Goal: Information Seeking & Learning: Learn about a topic

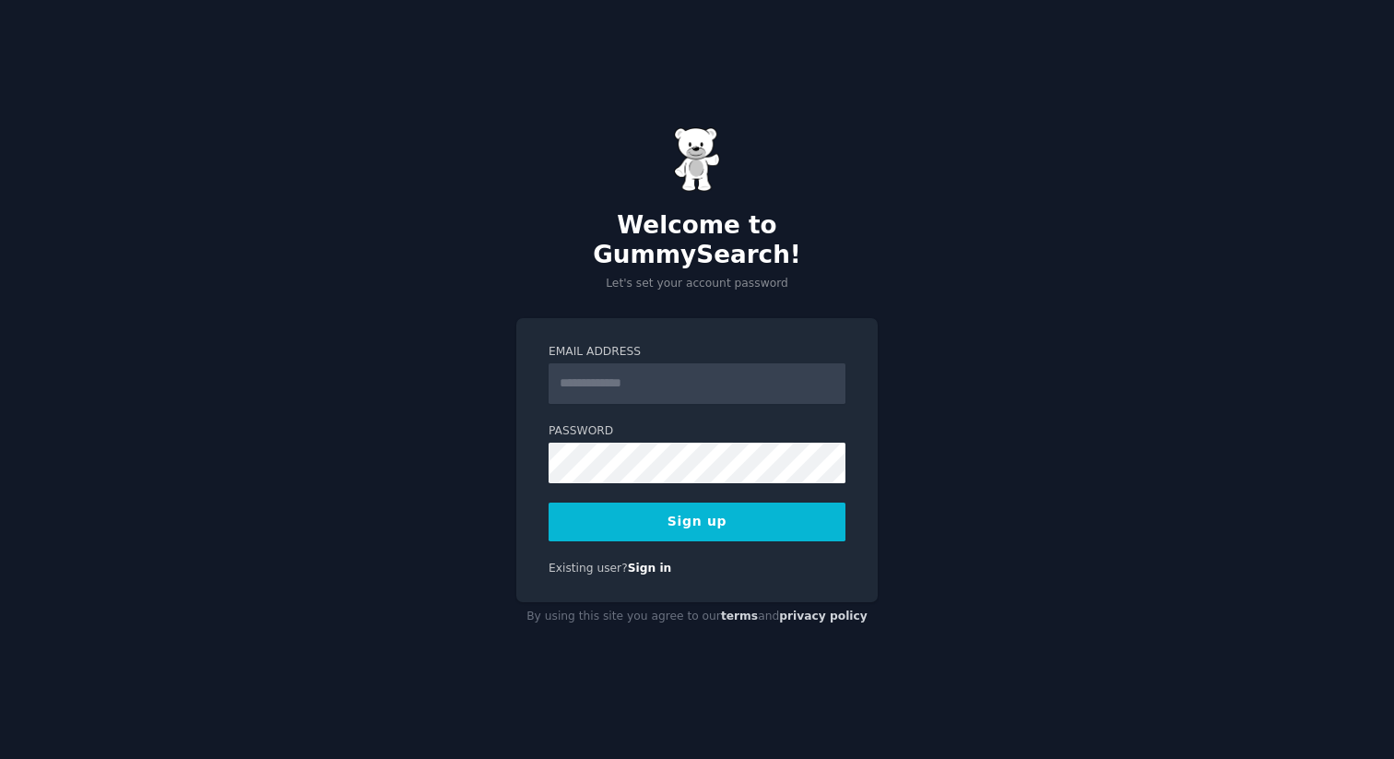
click at [676, 377] on input "Email Address" at bounding box center [696, 383] width 297 height 41
type input "**********"
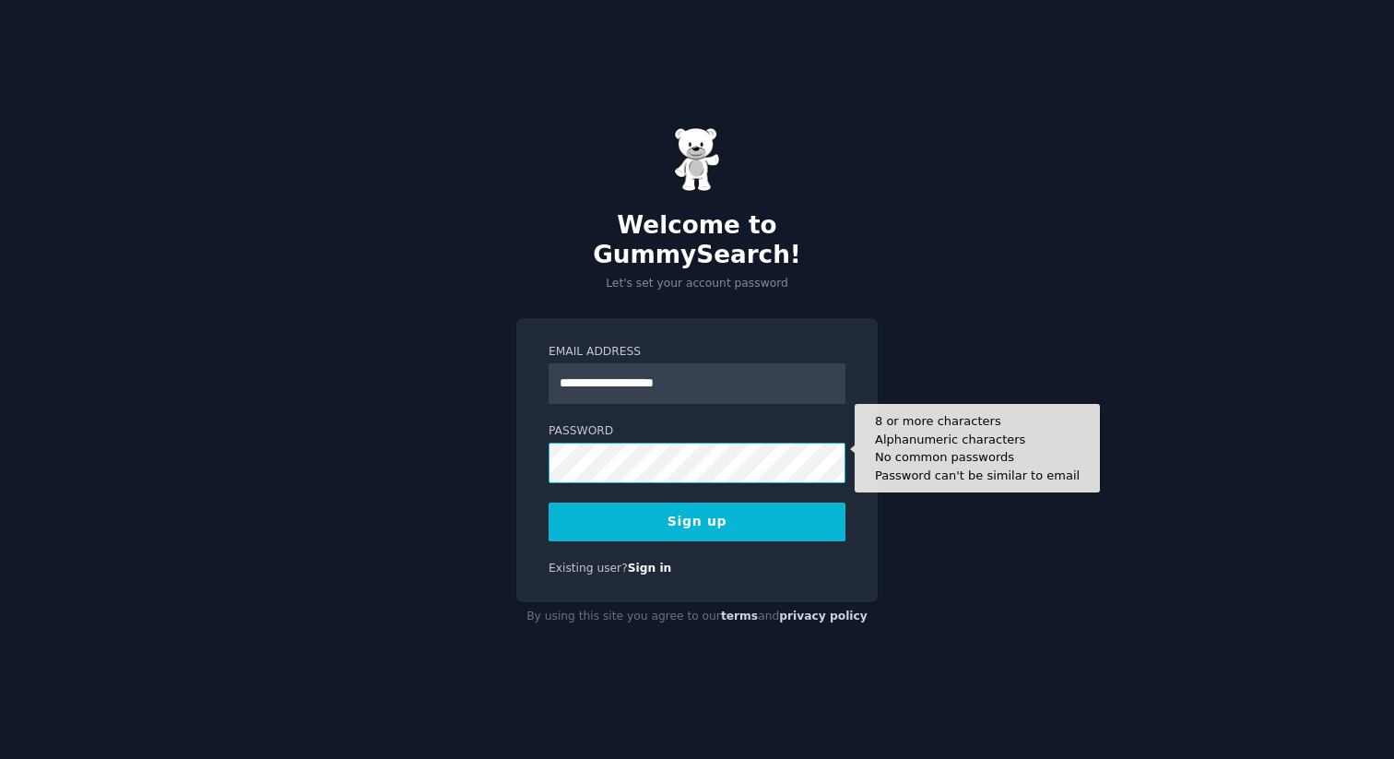
click at [548, 502] on button "Sign up" at bounding box center [696, 521] width 297 height 39
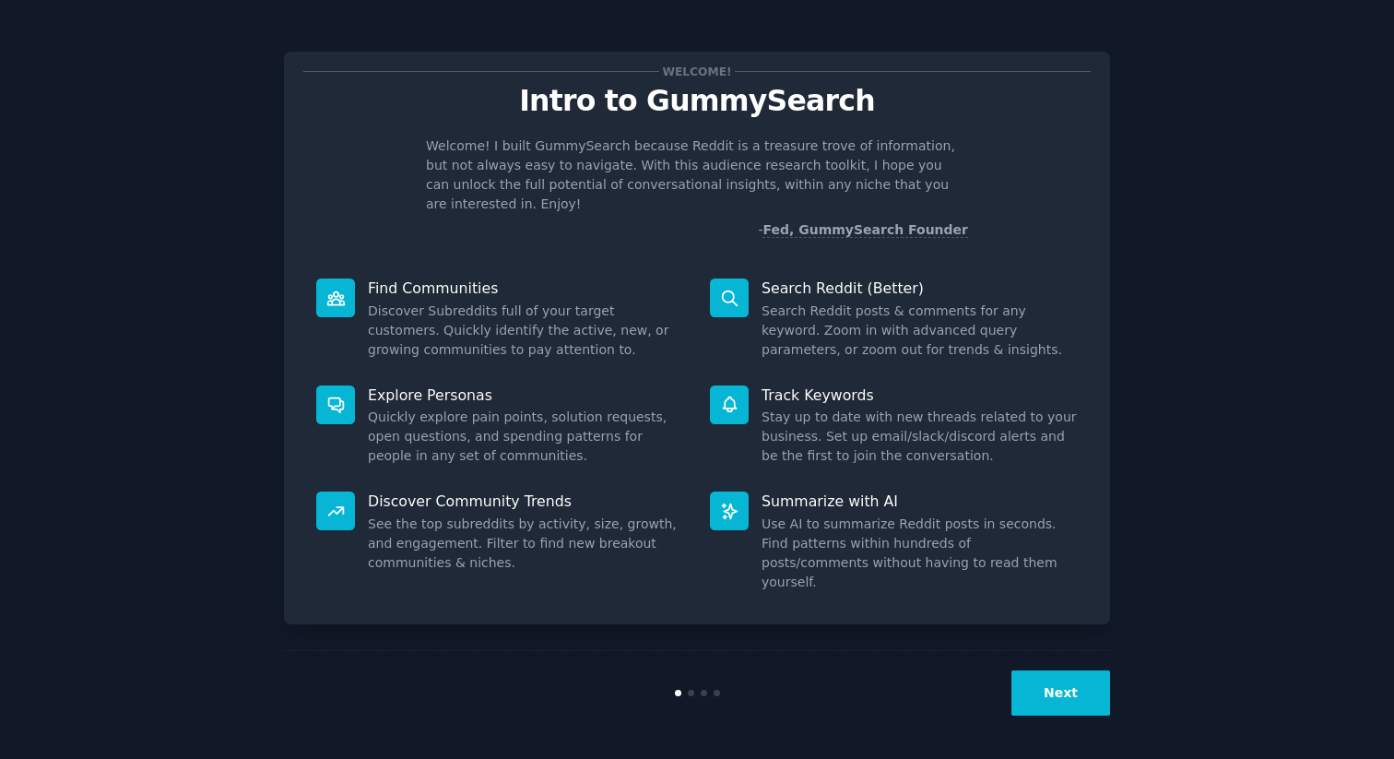
click at [0, 758] on nordpass-portal at bounding box center [0, 759] width 0 height 0
click at [1046, 677] on button "Next" at bounding box center [1060, 692] width 99 height 45
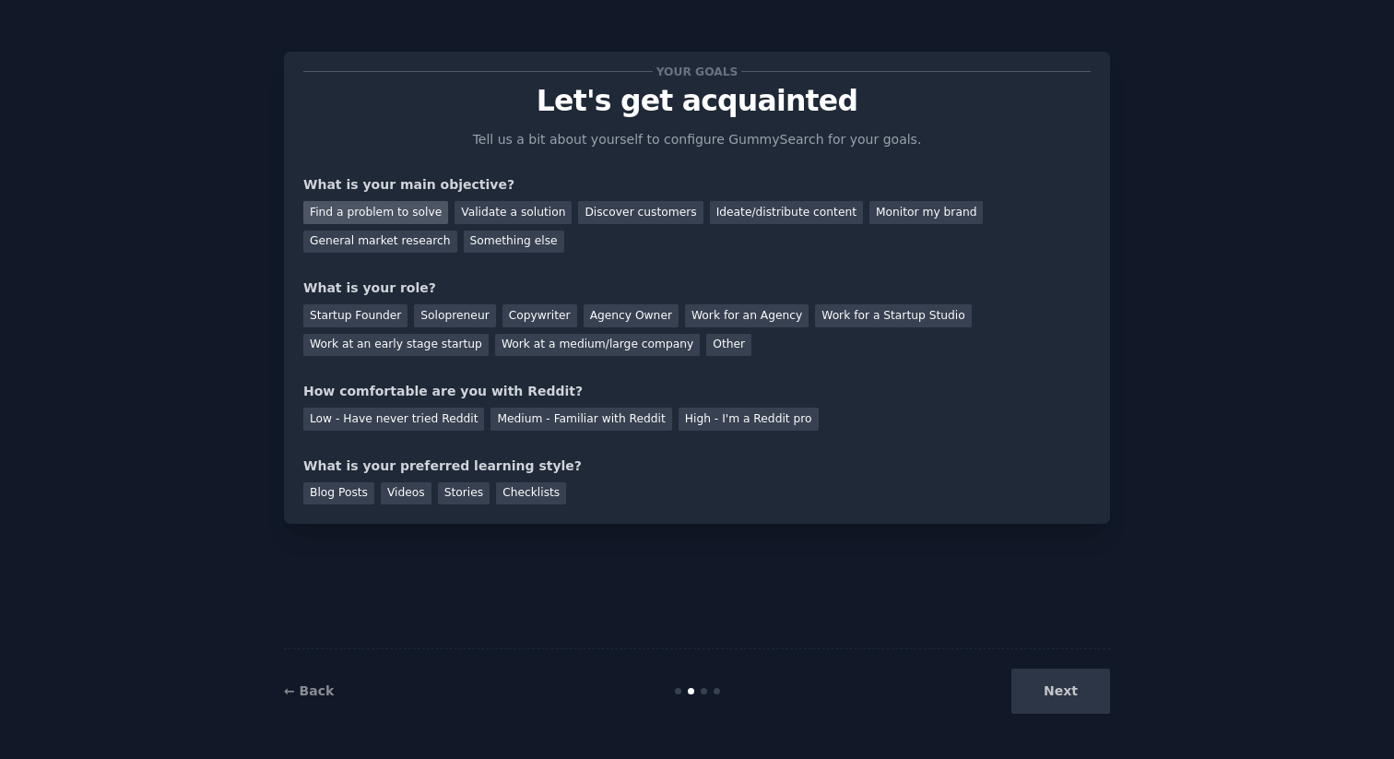
click at [403, 205] on div "Find a problem to solve" at bounding box center [375, 212] width 145 height 23
click at [486, 205] on div "Validate a solution" at bounding box center [512, 212] width 117 height 23
click at [405, 212] on div "Find a problem to solve" at bounding box center [375, 212] width 145 height 23
click at [520, 219] on div "Validate a solution" at bounding box center [512, 212] width 117 height 23
click at [430, 317] on div "Solopreneur" at bounding box center [454, 315] width 81 height 23
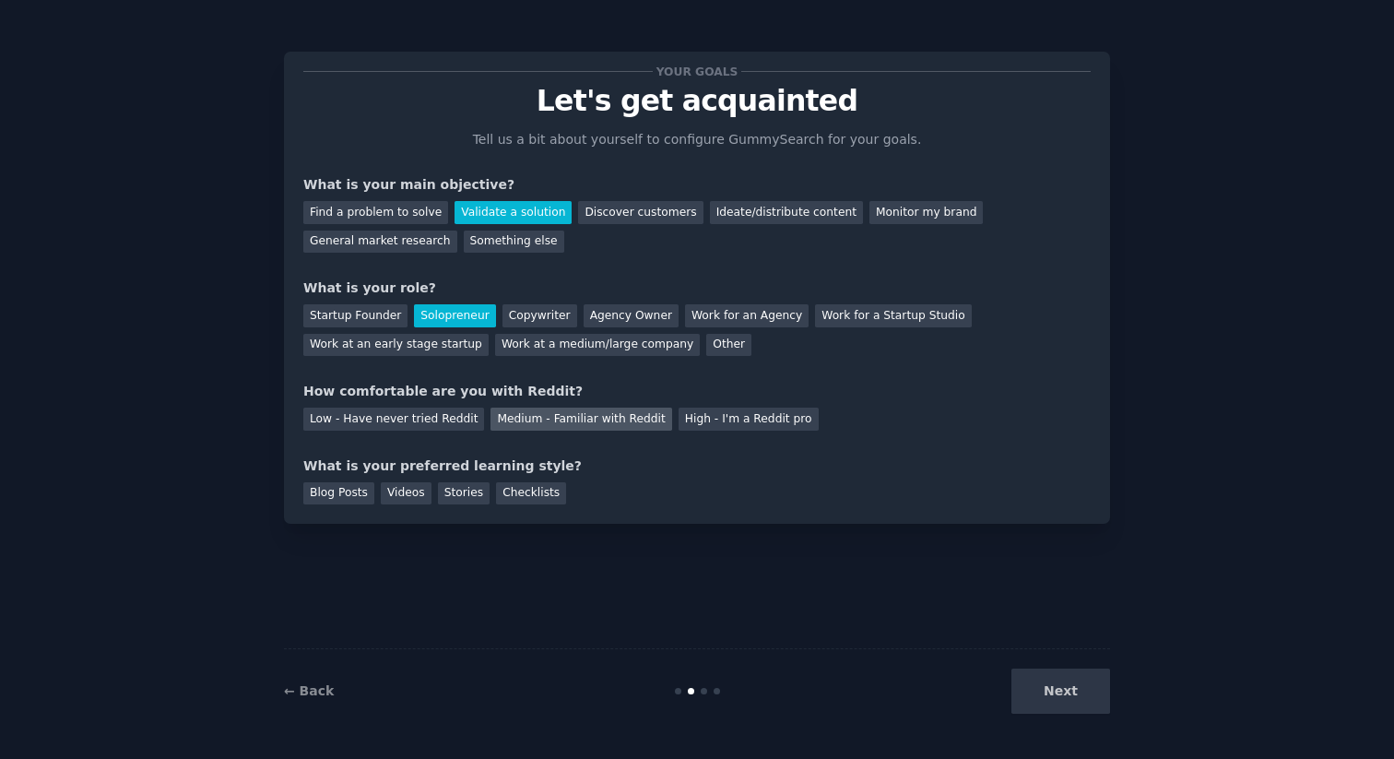
click at [528, 423] on div "Medium - Familiar with Reddit" at bounding box center [580, 418] width 181 height 23
click at [353, 500] on div "Blog Posts" at bounding box center [338, 493] width 71 height 23
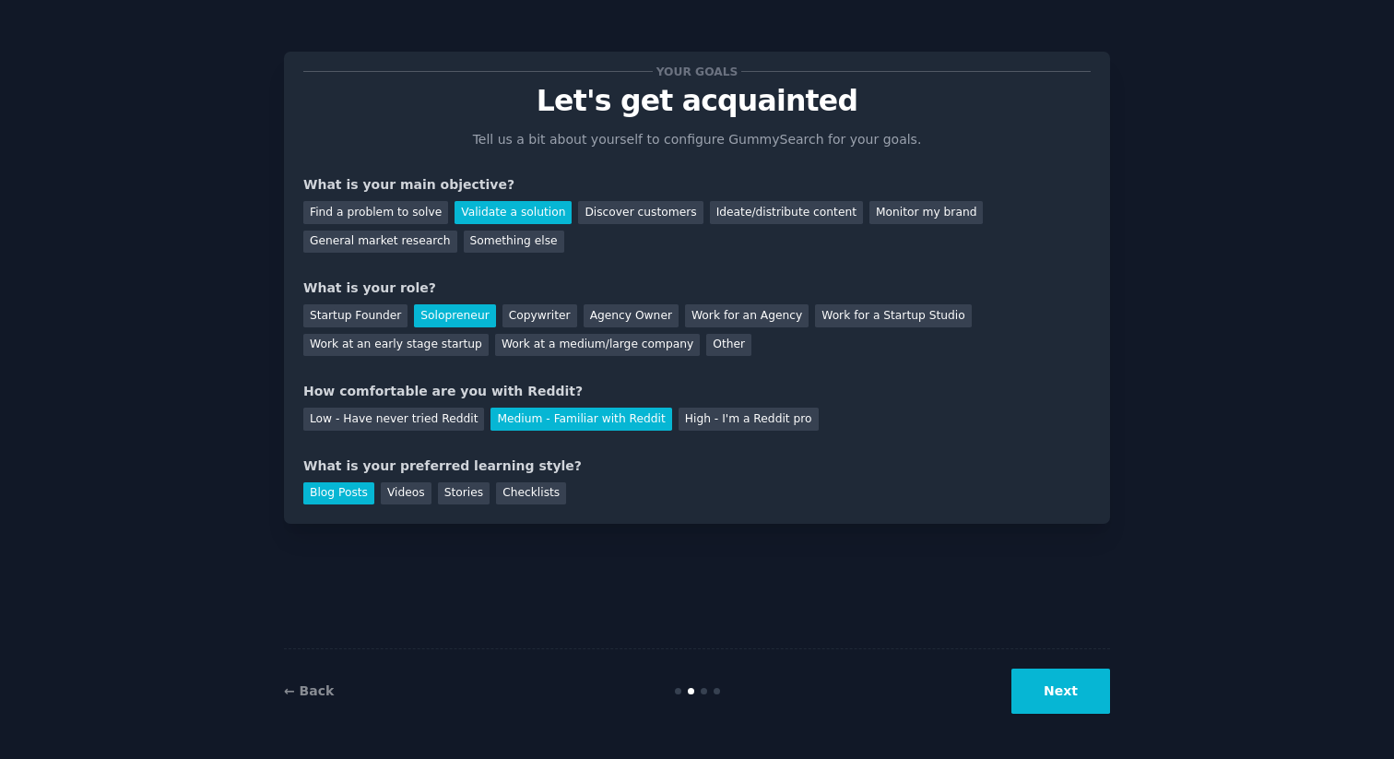
click at [1091, 689] on button "Next" at bounding box center [1060, 690] width 99 height 45
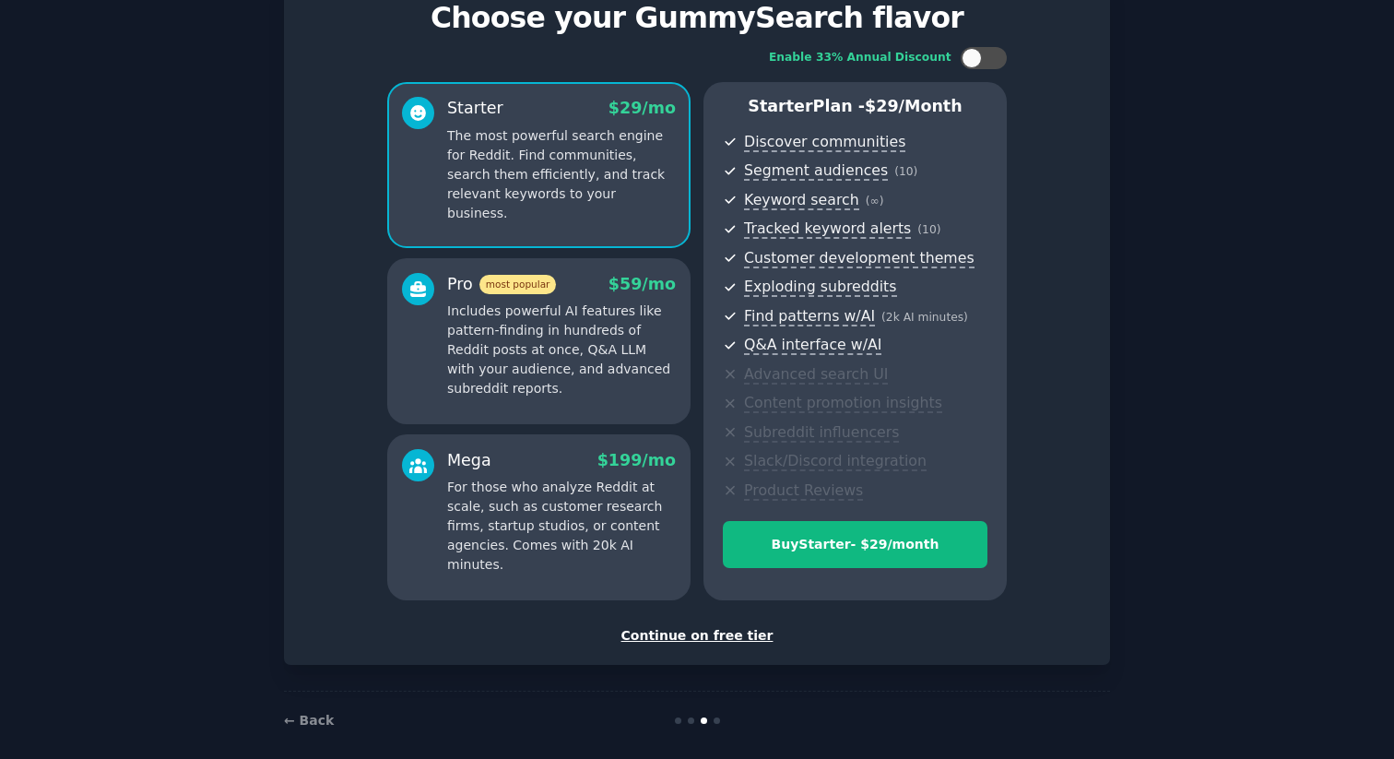
scroll to position [86, 0]
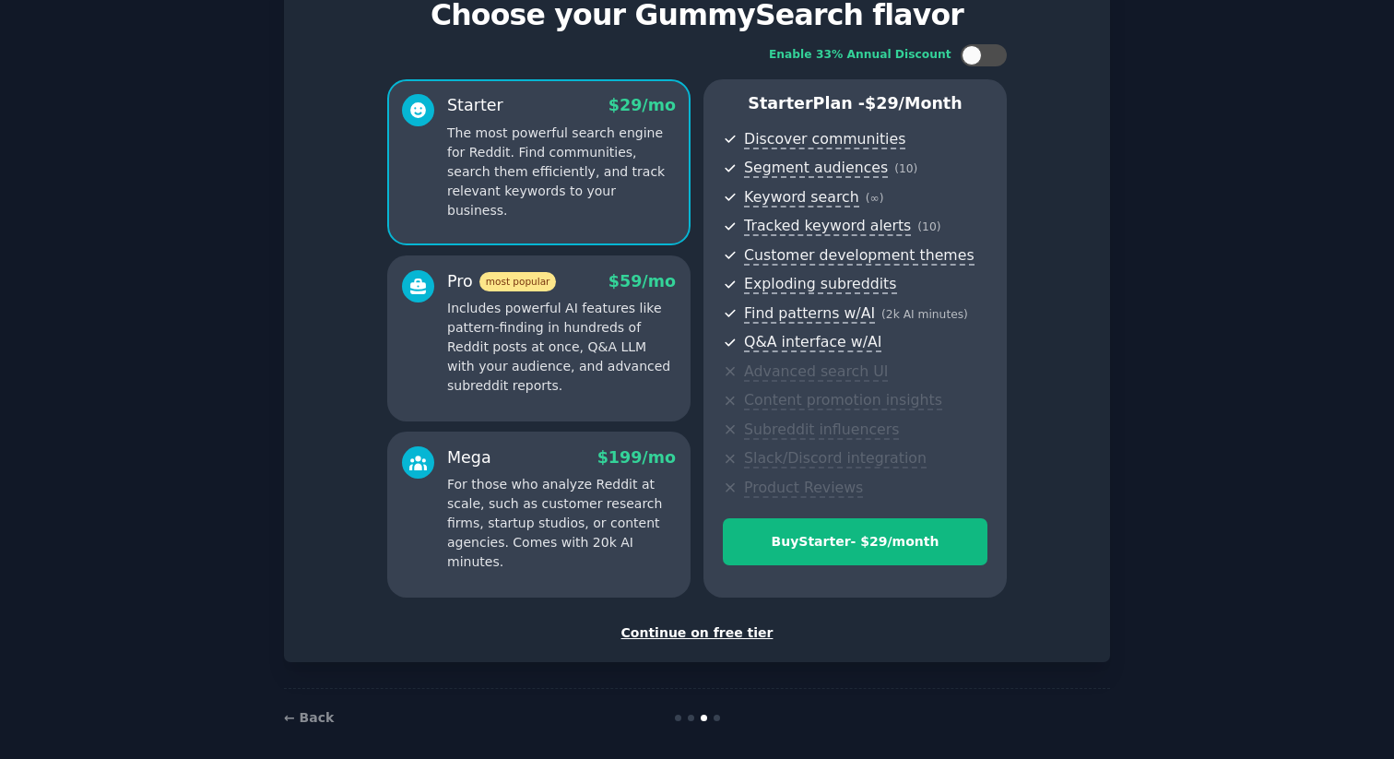
click at [698, 633] on div "Continue on free tier" at bounding box center [696, 632] width 787 height 19
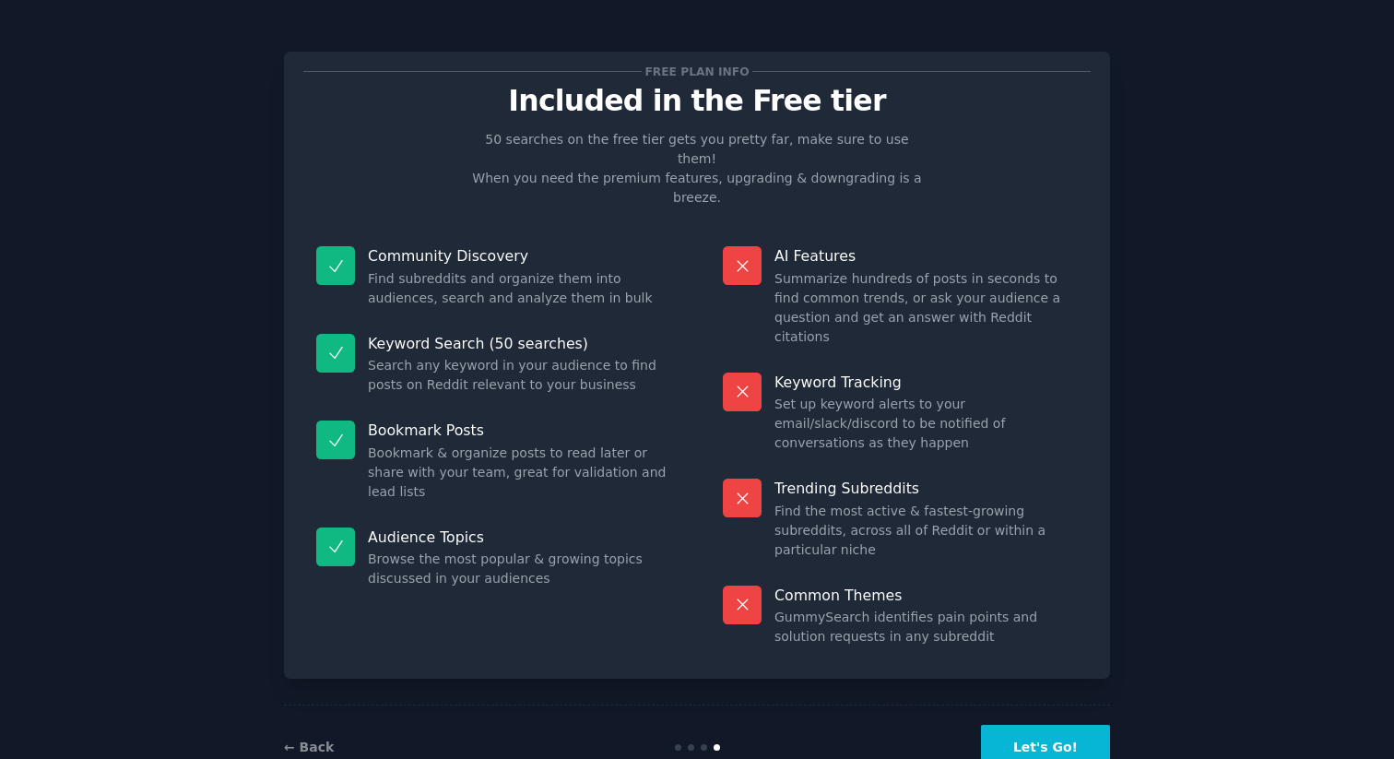
click at [1058, 724] on button "Let's Go!" at bounding box center [1045, 746] width 129 height 45
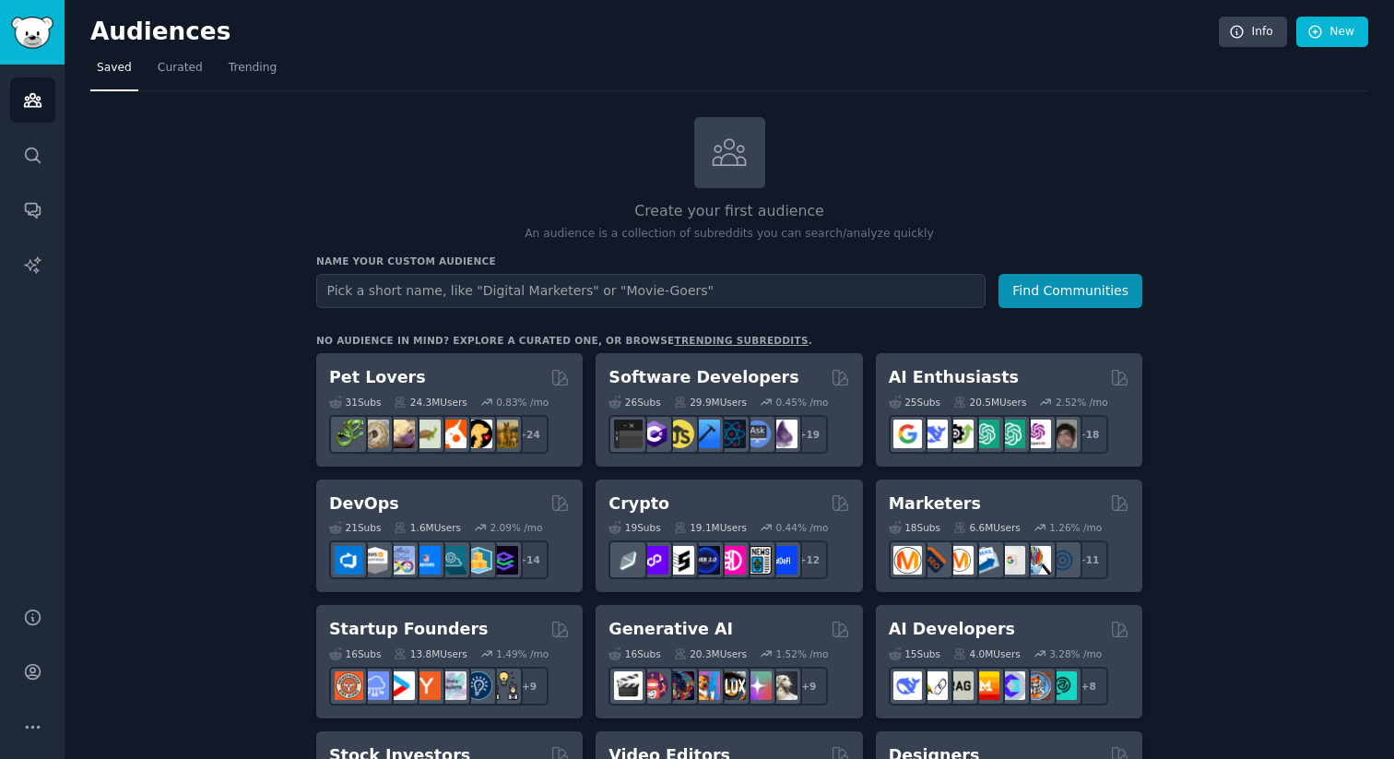
click at [527, 291] on input "text" at bounding box center [650, 291] width 669 height 34
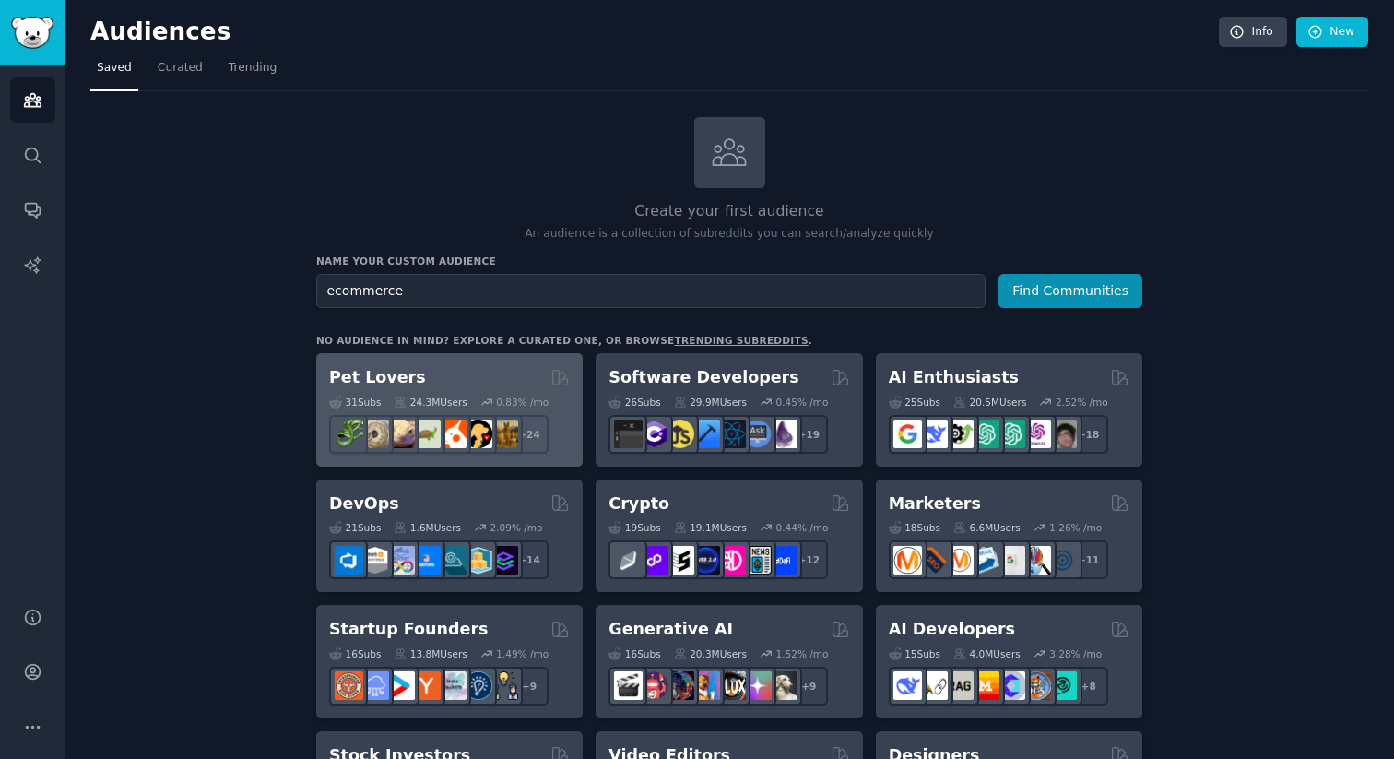
type input "ecommerce"
click at [998, 274] on button "Find Communities" at bounding box center [1070, 291] width 144 height 34
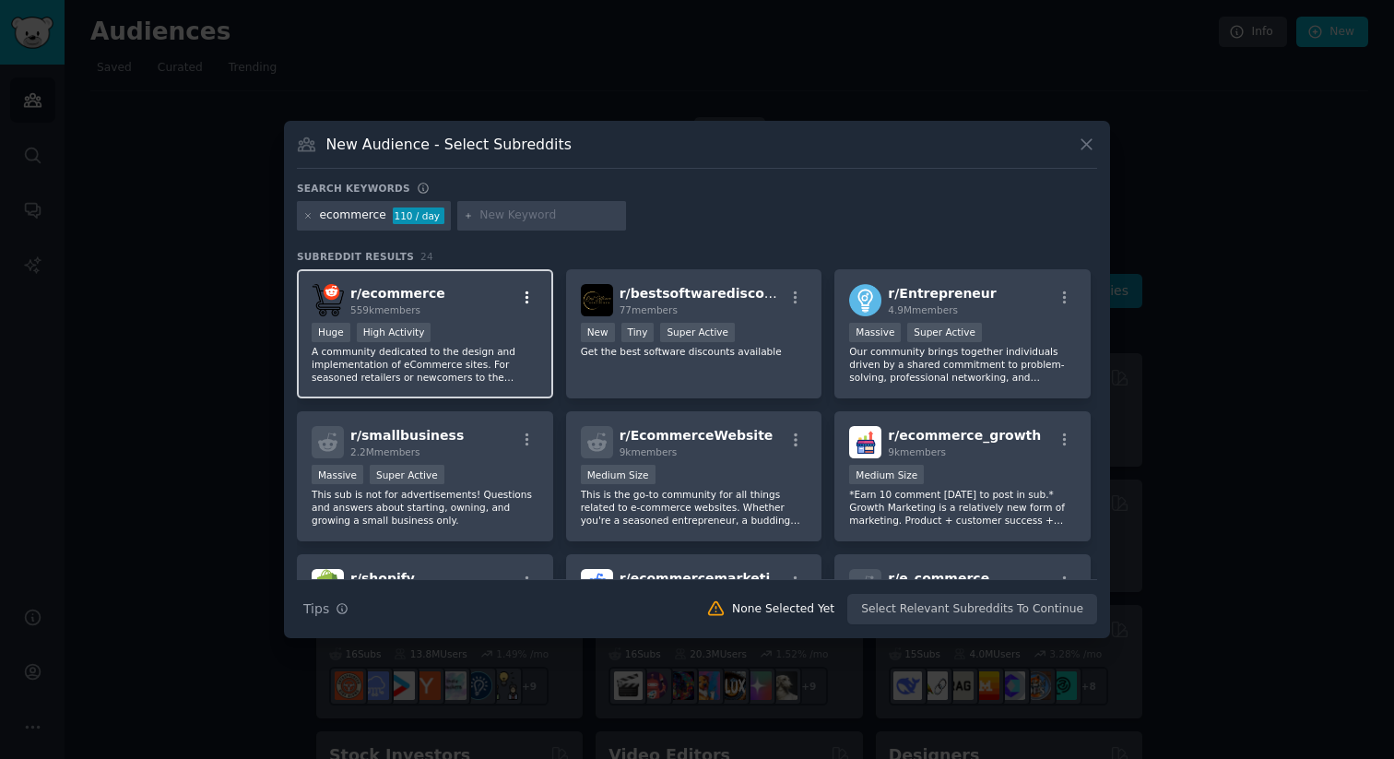
click at [528, 296] on icon "button" at bounding box center [527, 297] width 17 height 17
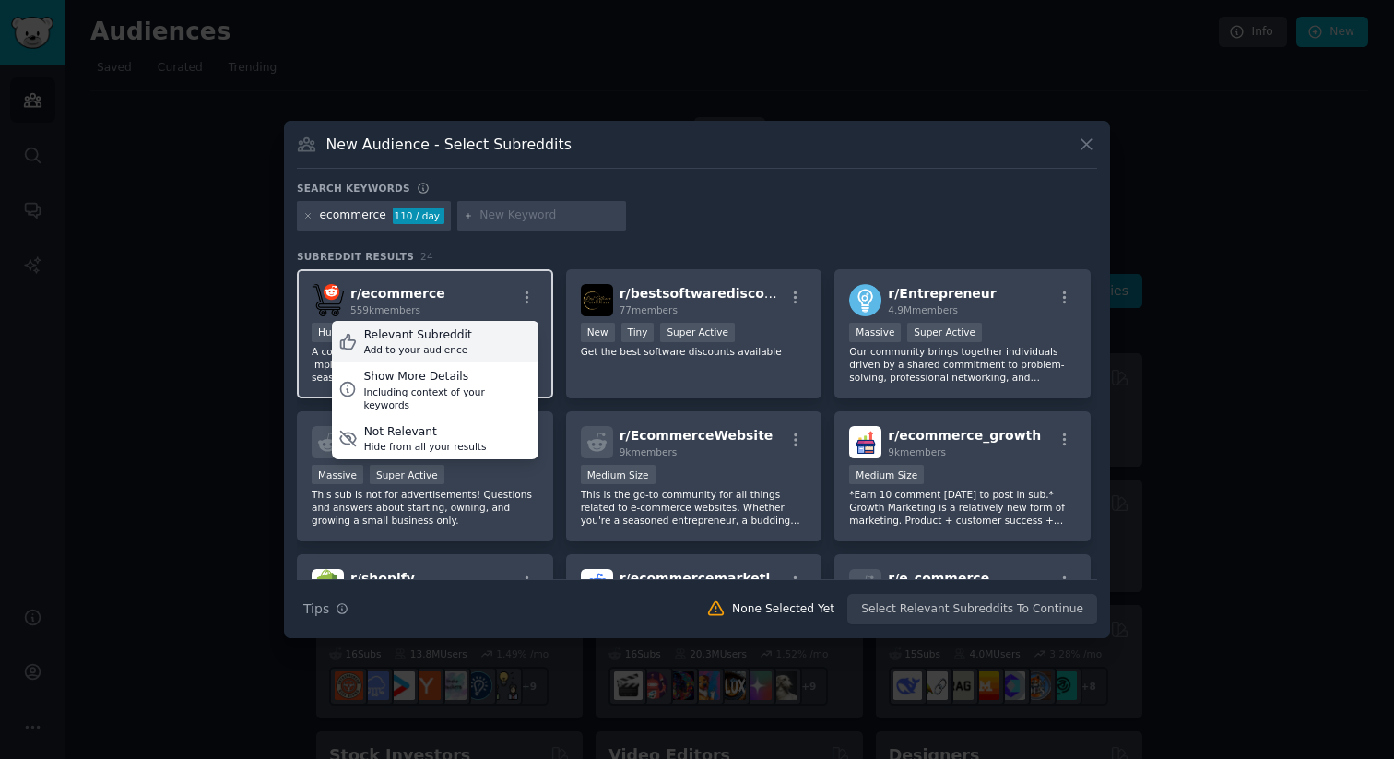
click at [483, 325] on div "Relevant Subreddit Add to your audience" at bounding box center [435, 342] width 206 height 42
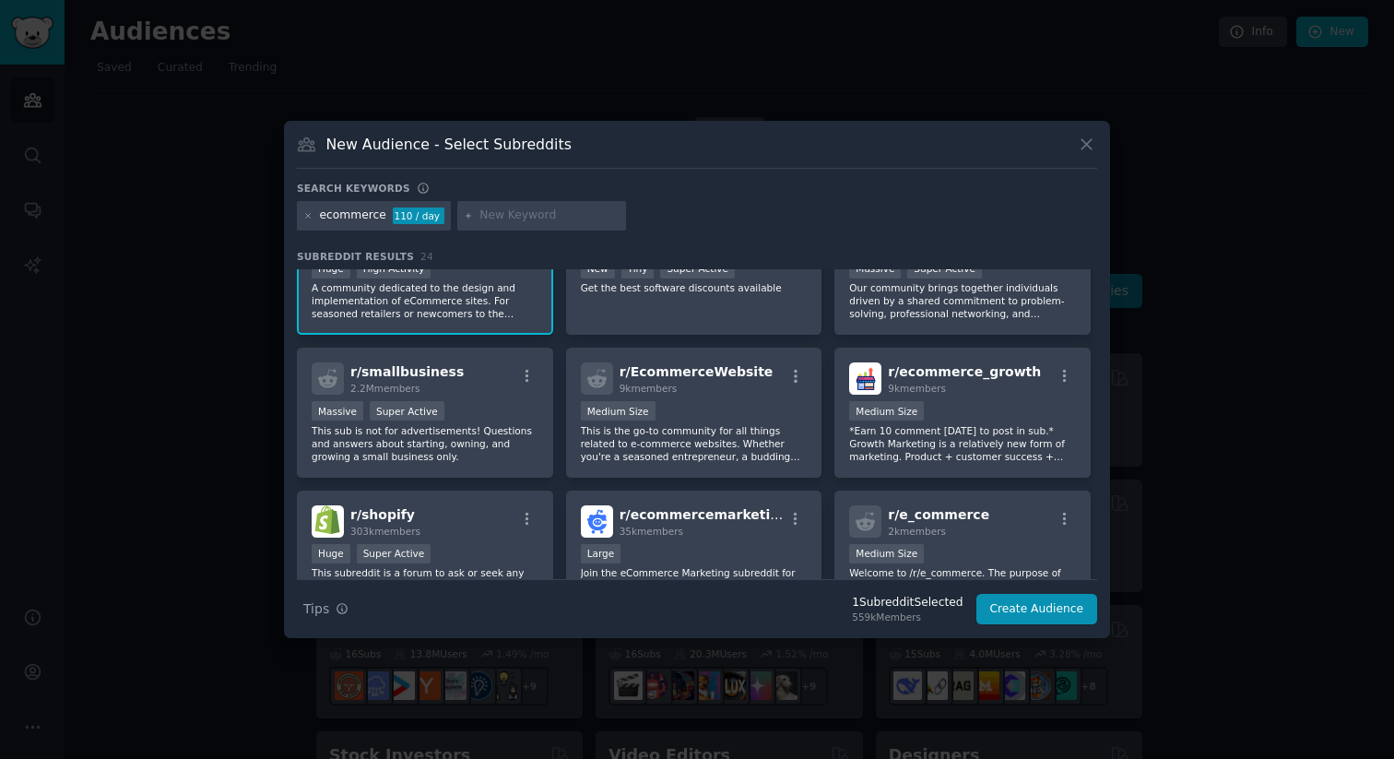
scroll to position [90, 0]
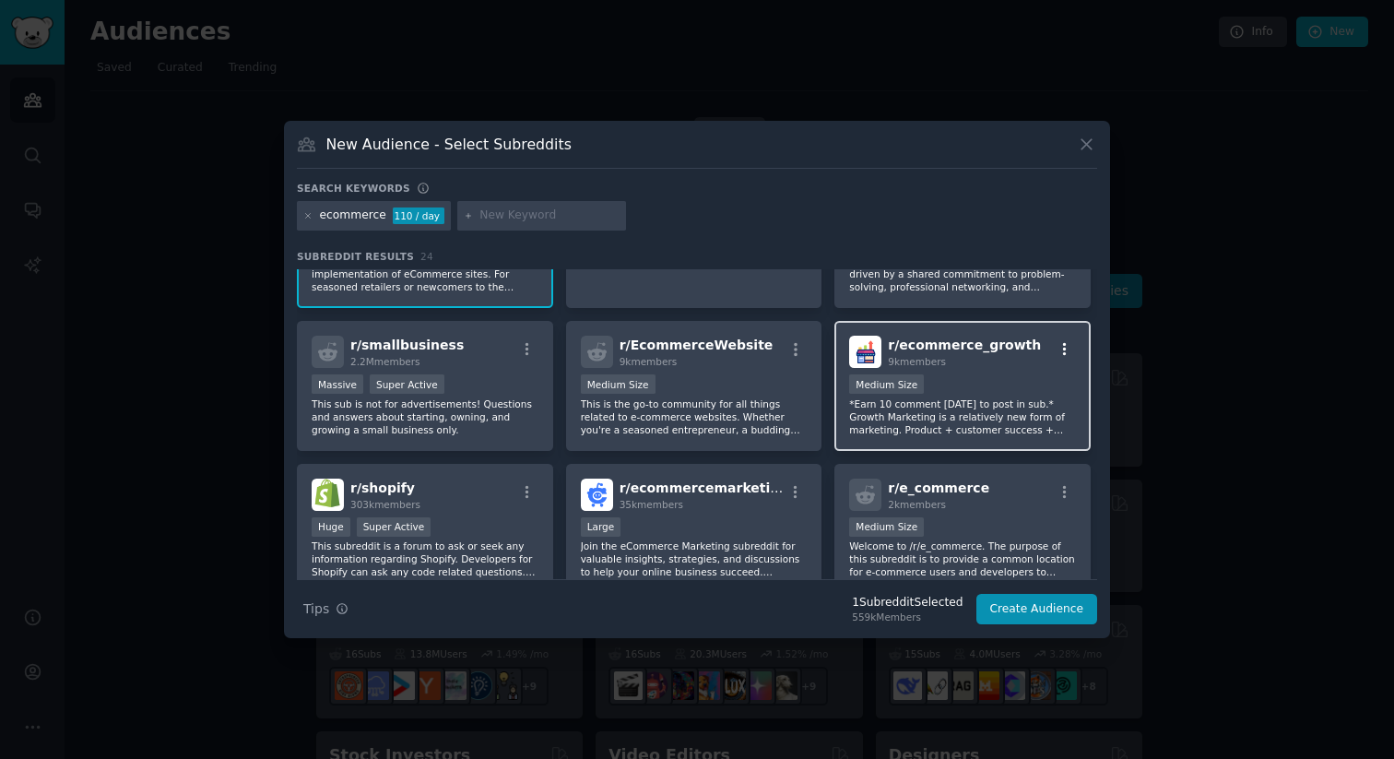
click at [1064, 355] on icon "button" at bounding box center [1064, 349] width 17 height 17
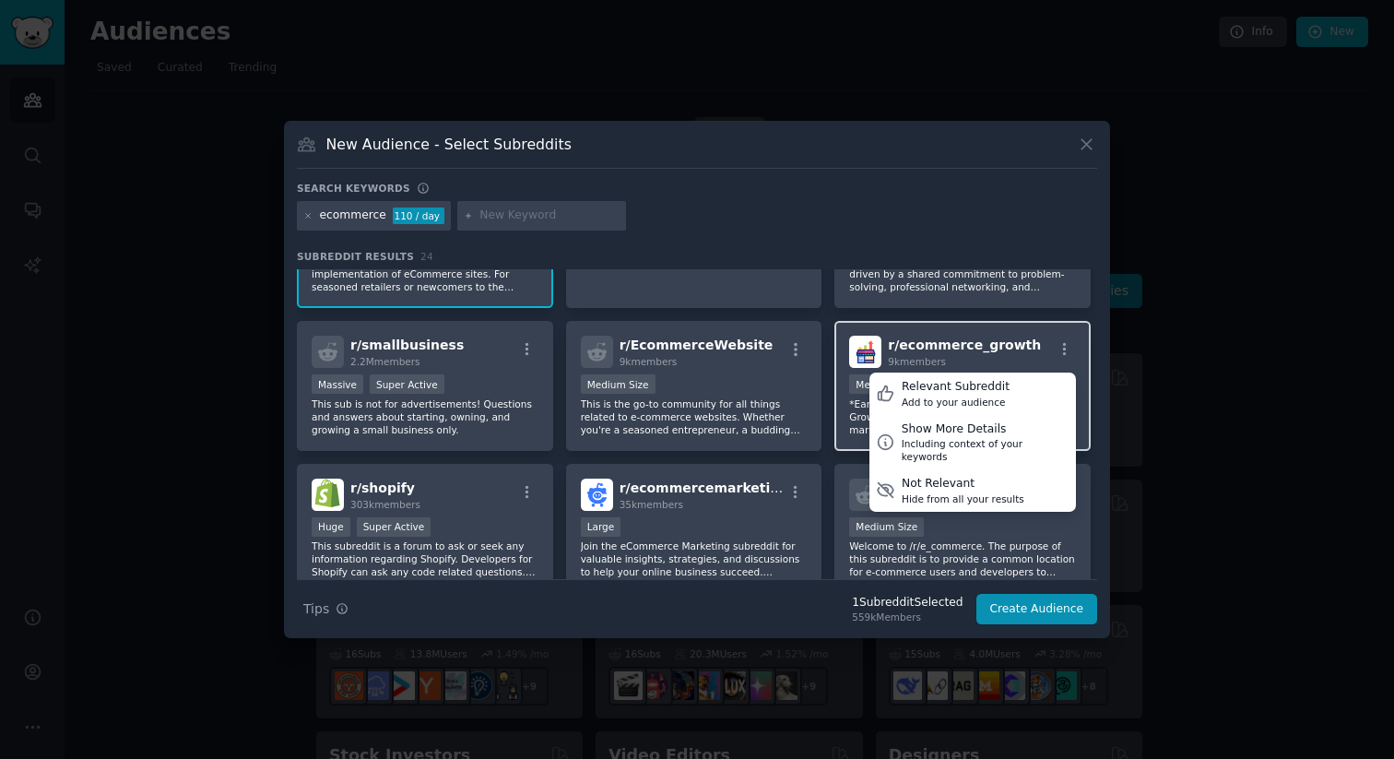
click at [929, 341] on span "r/ ecommerce_growth" at bounding box center [964, 344] width 153 height 15
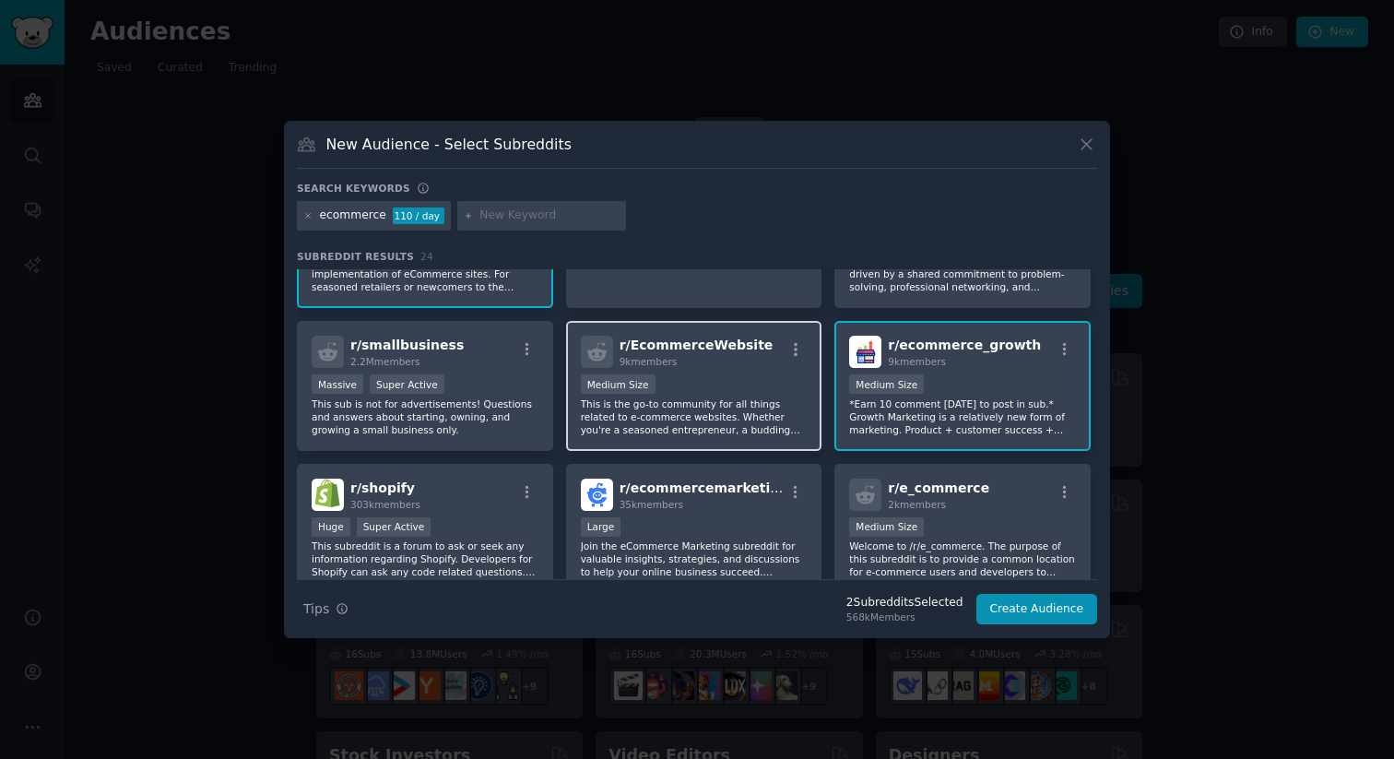
click at [676, 384] on div "1000 - 10,000 members Medium Size" at bounding box center [694, 385] width 227 height 23
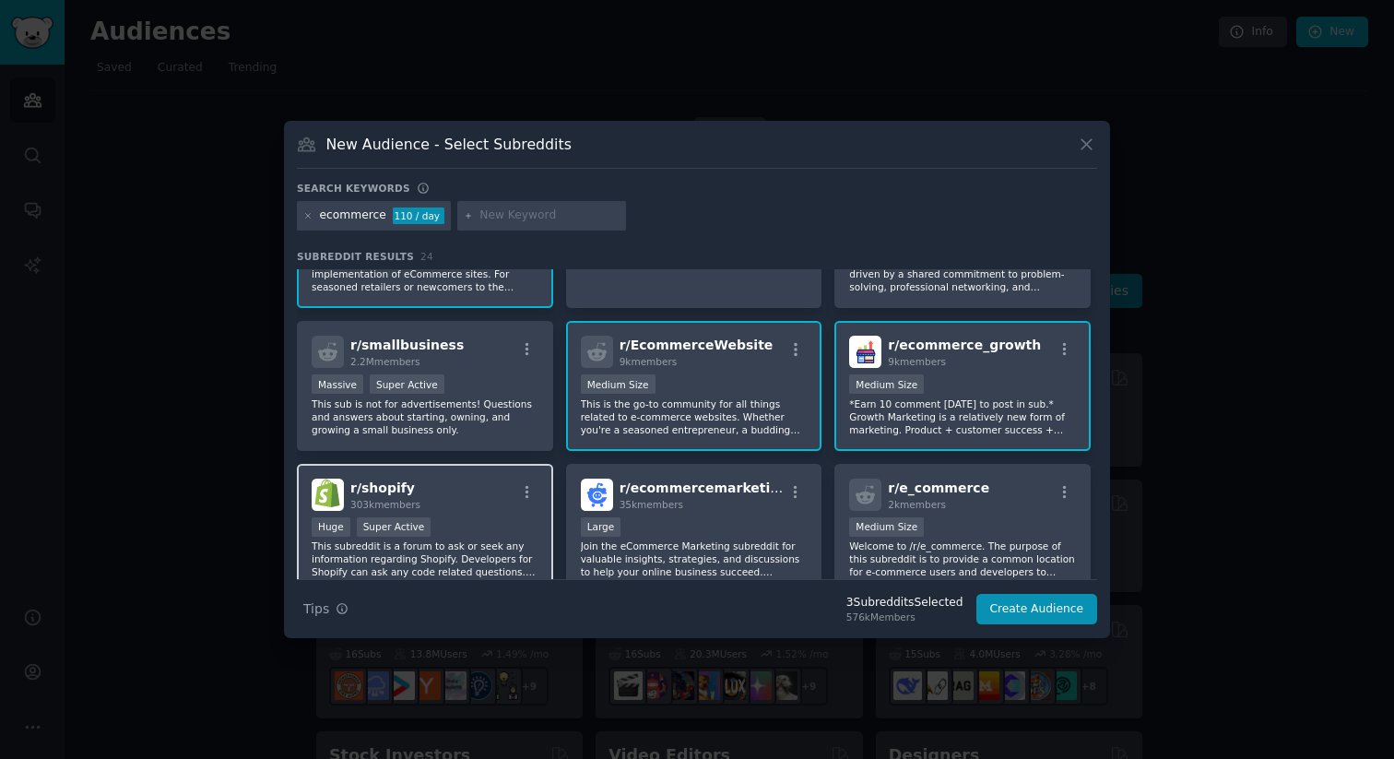
click at [463, 496] on div "r/ shopify 303k members" at bounding box center [425, 494] width 227 height 32
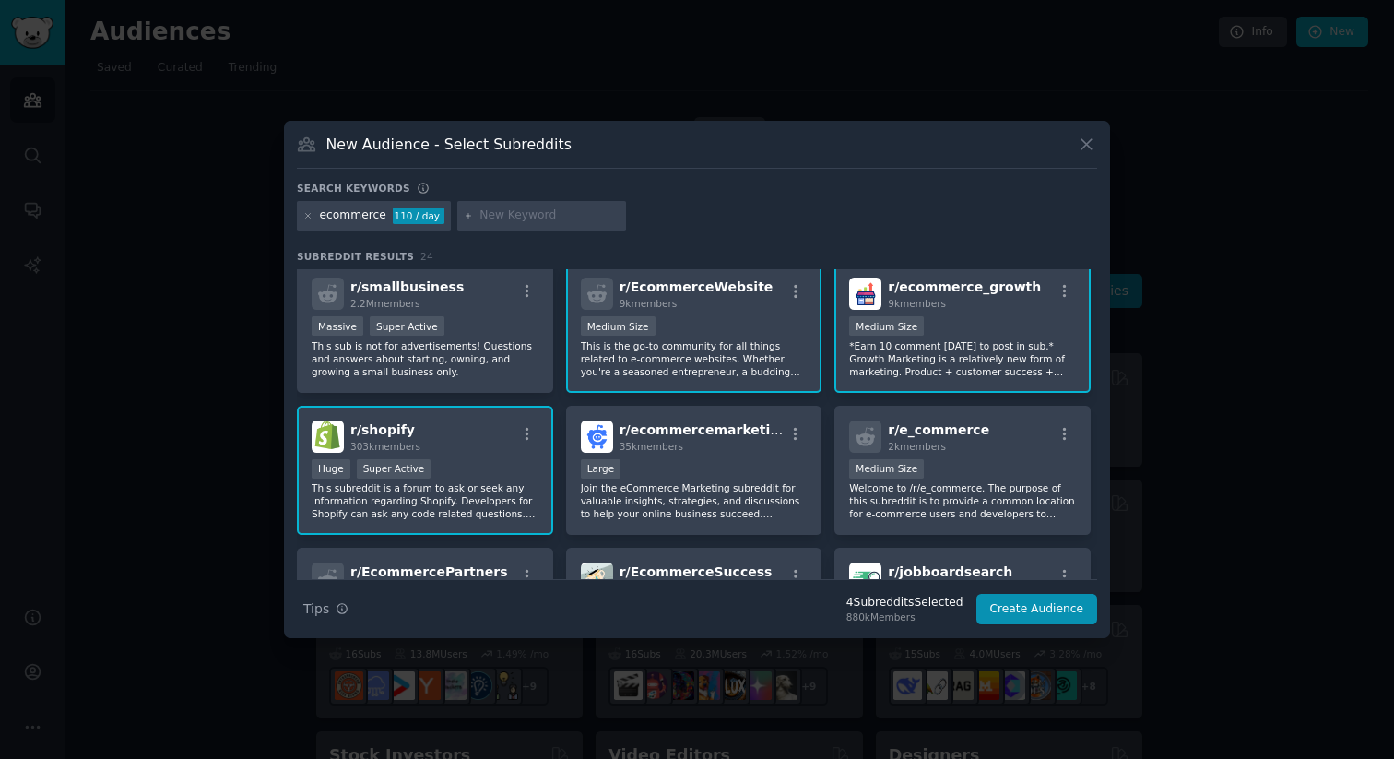
scroll to position [178, 0]
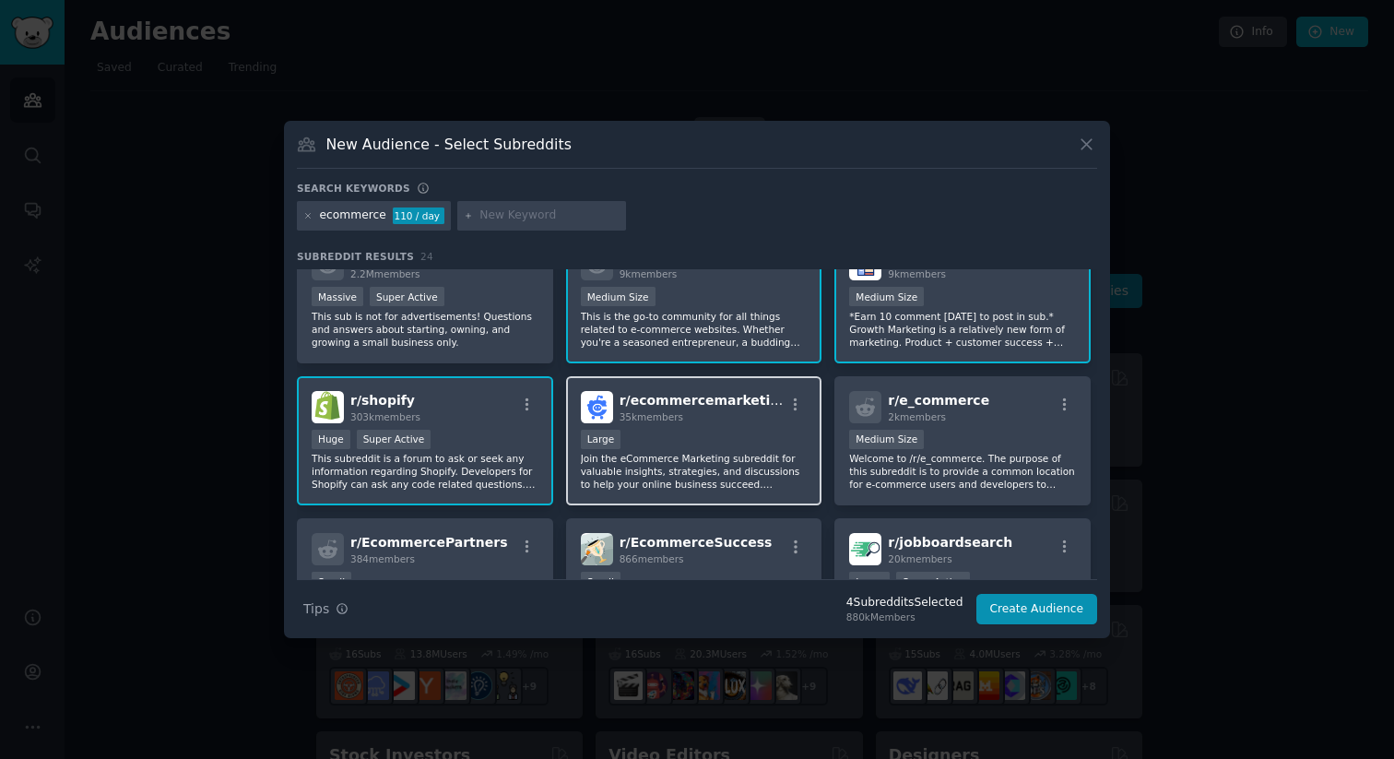
click at [692, 465] on p "Join the eCommerce Marketing subreddit for valuable insights, strategies, and d…" at bounding box center [694, 471] width 227 height 39
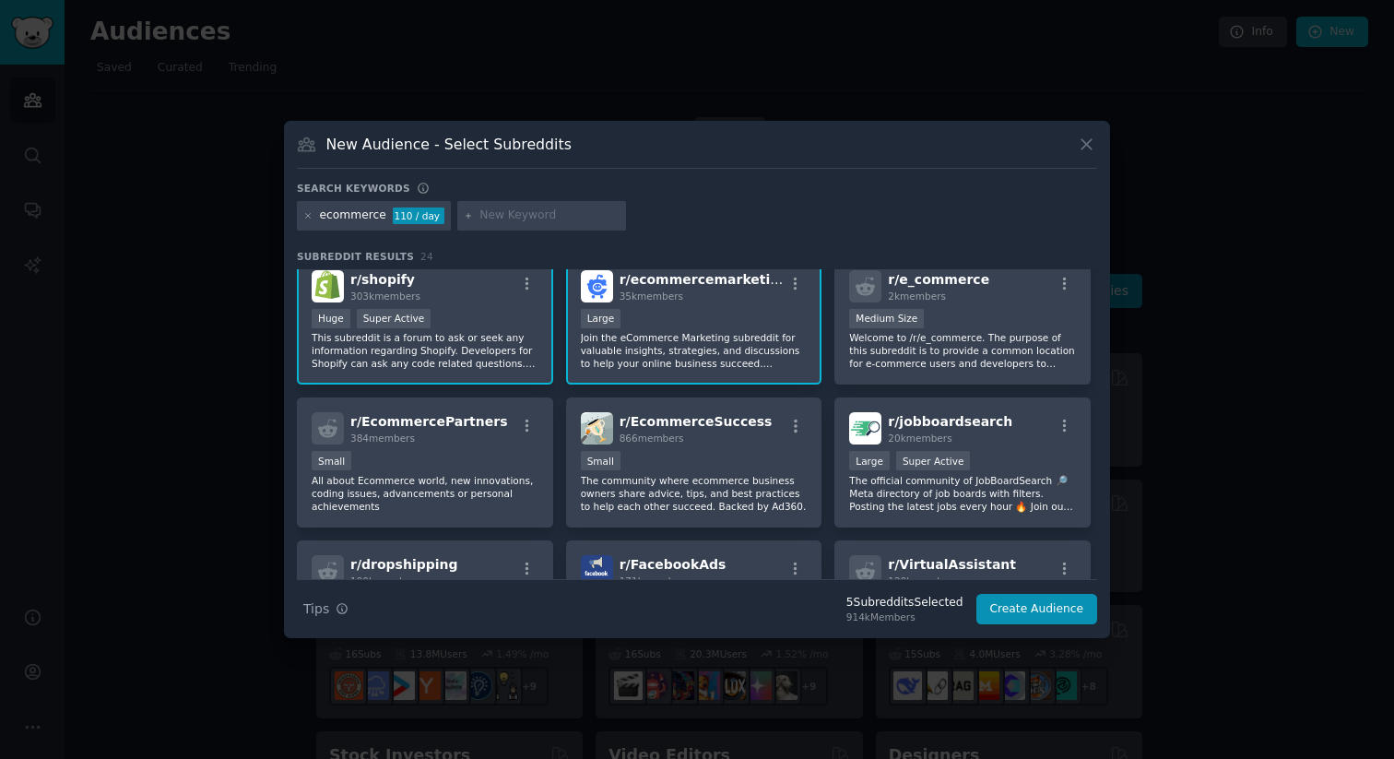
scroll to position [312, 0]
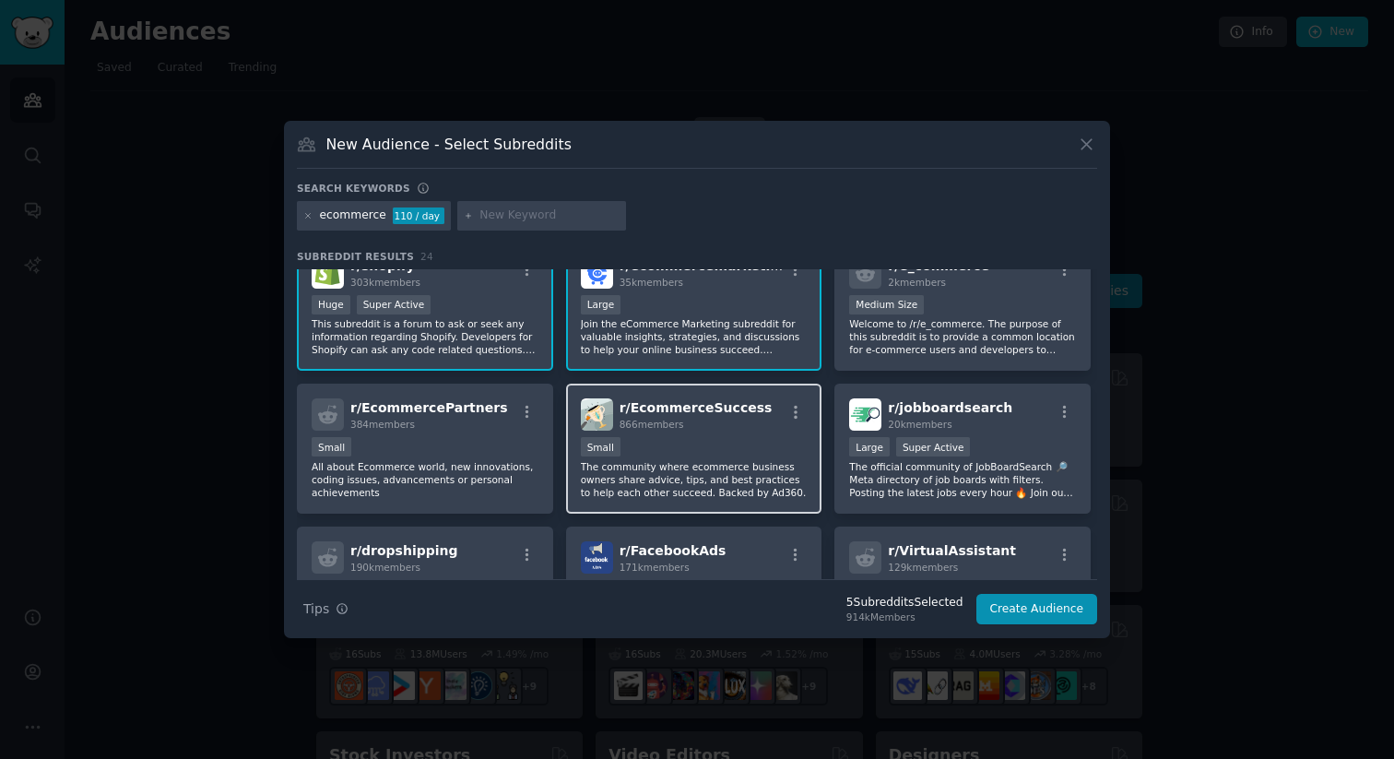
click at [676, 487] on p "The community where ecommerce business owners share advice, tips, and best prac…" at bounding box center [694, 479] width 227 height 39
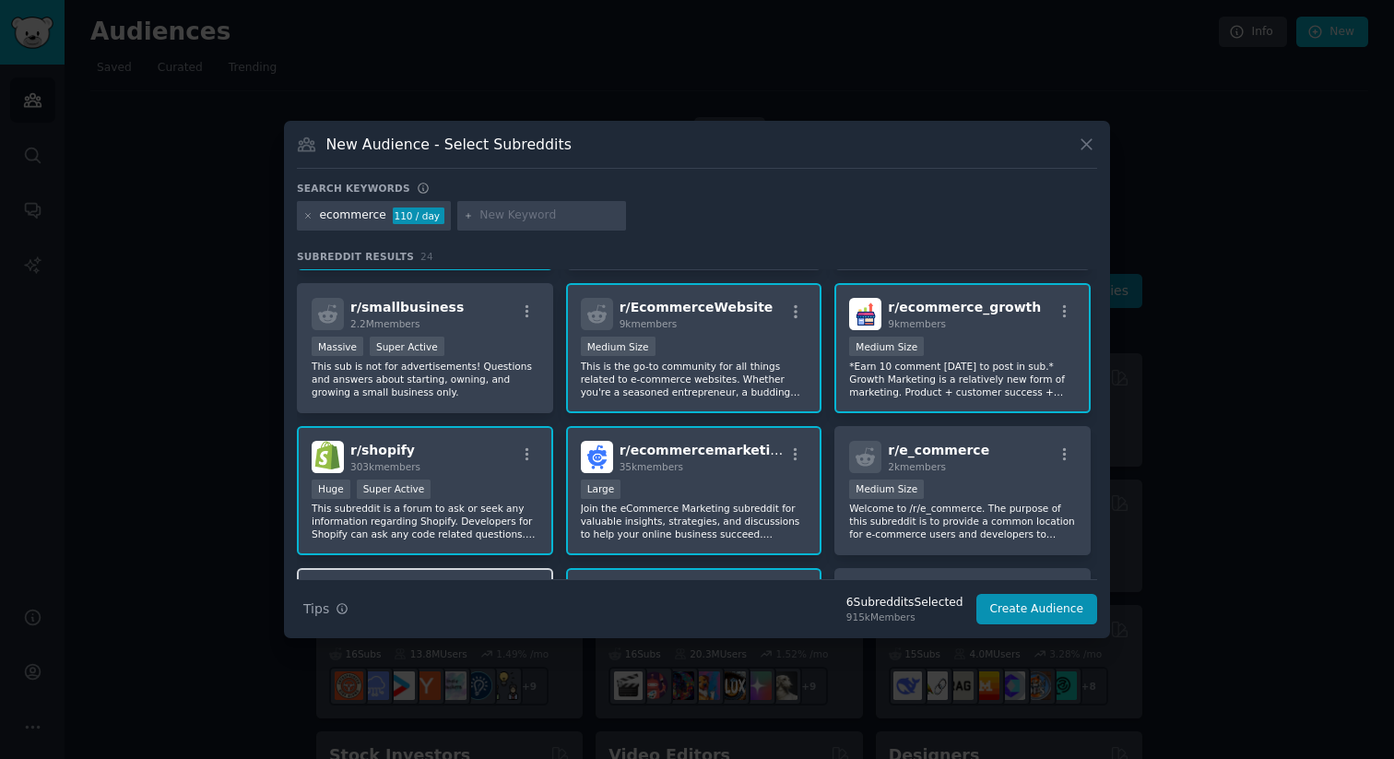
scroll to position [0, 0]
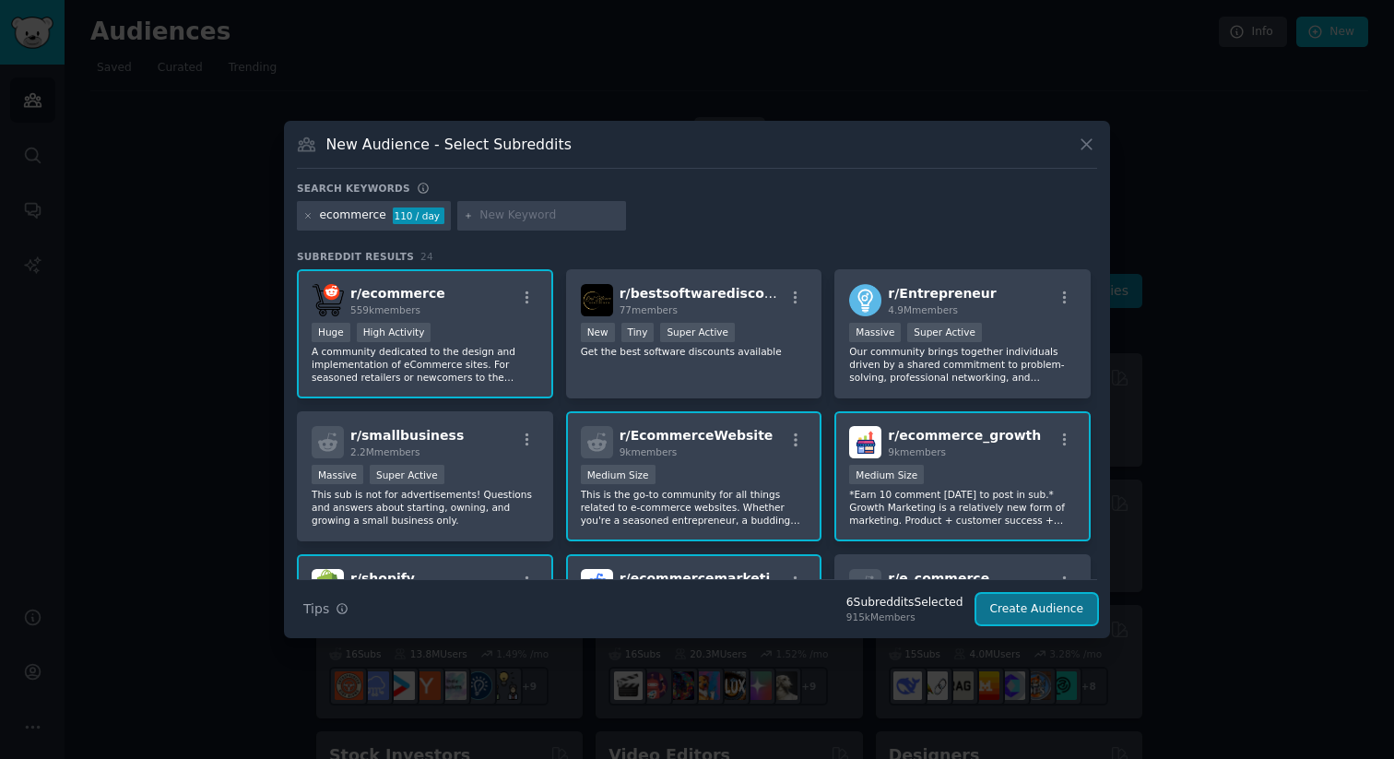
click at [1074, 605] on button "Create Audience" at bounding box center [1037, 609] width 122 height 31
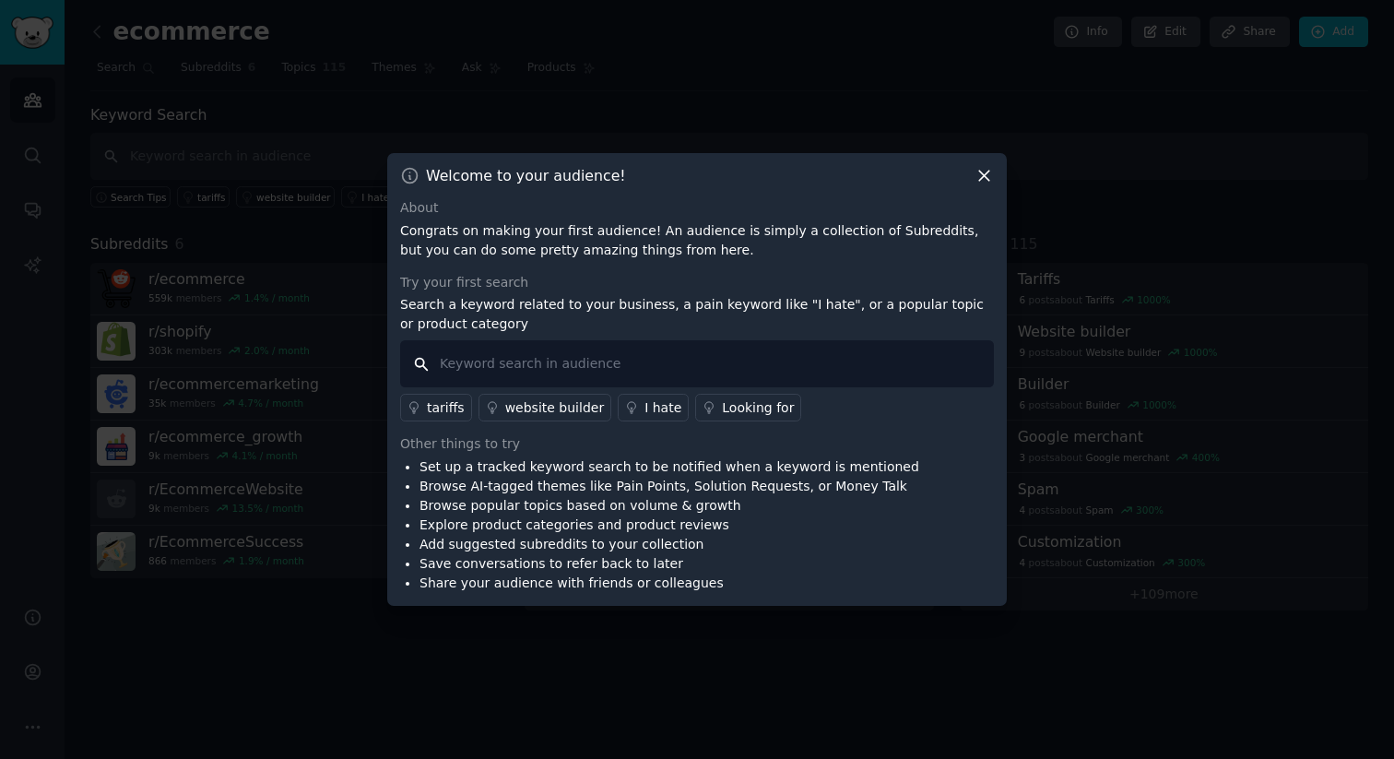
click at [617, 353] on input "text" at bounding box center [697, 363] width 594 height 47
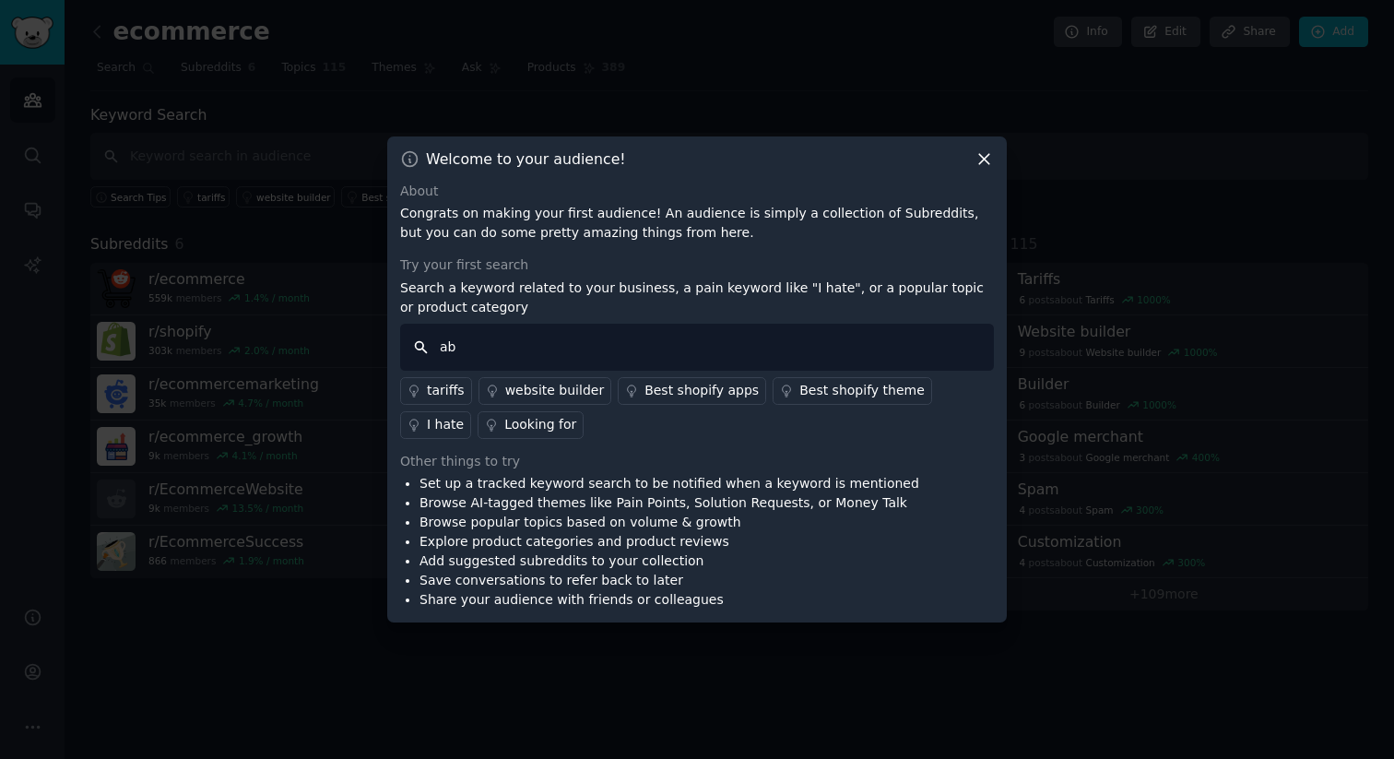
type input "a"
type input "analytic"
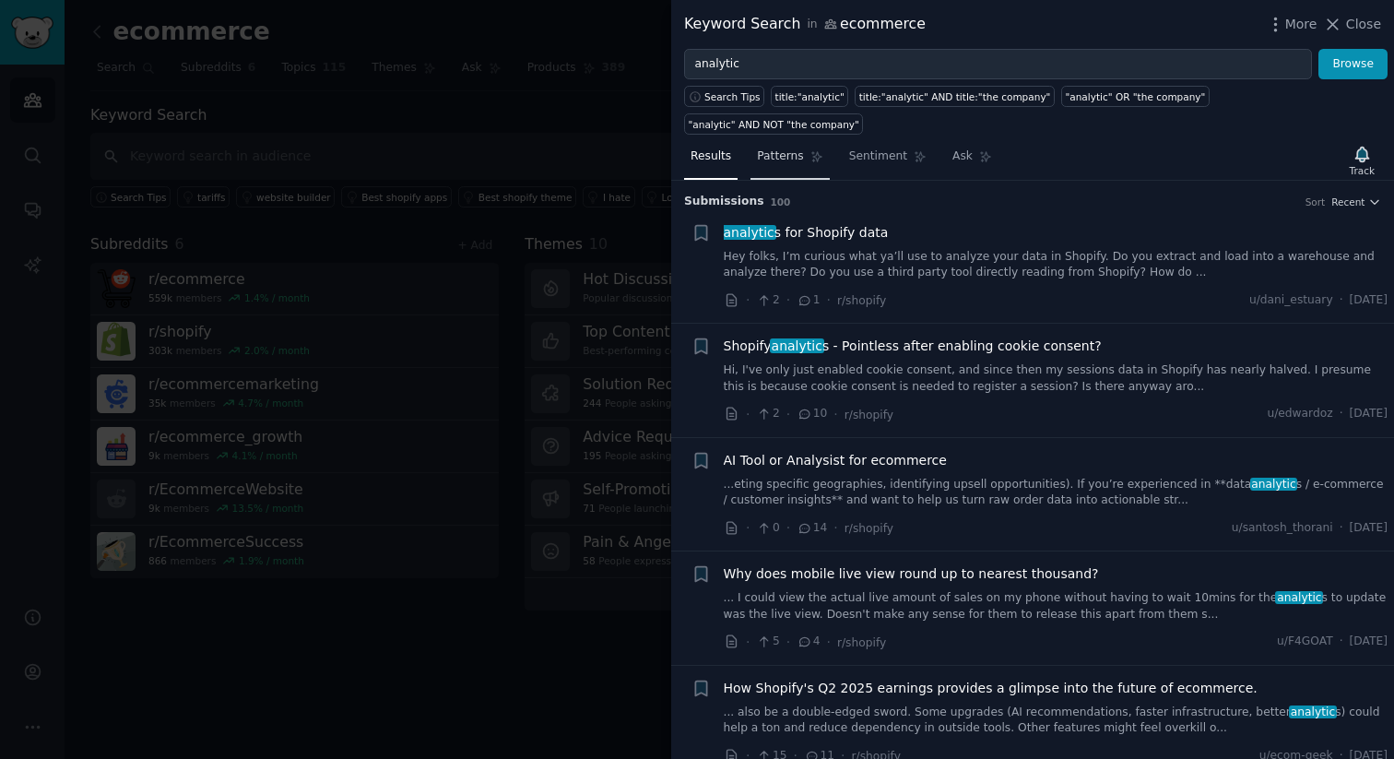
click at [788, 148] on span "Patterns" at bounding box center [780, 156] width 46 height 17
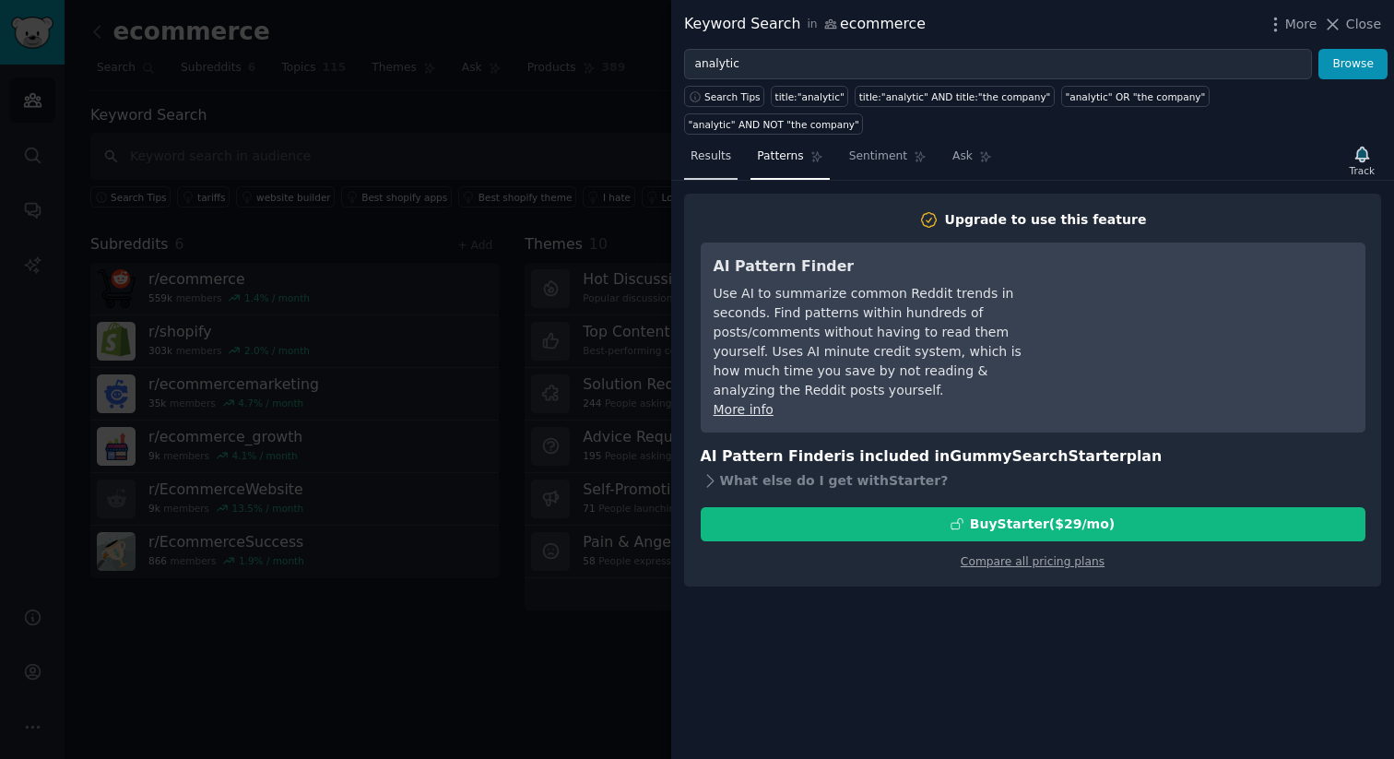
click at [712, 148] on span "Results" at bounding box center [710, 156] width 41 height 17
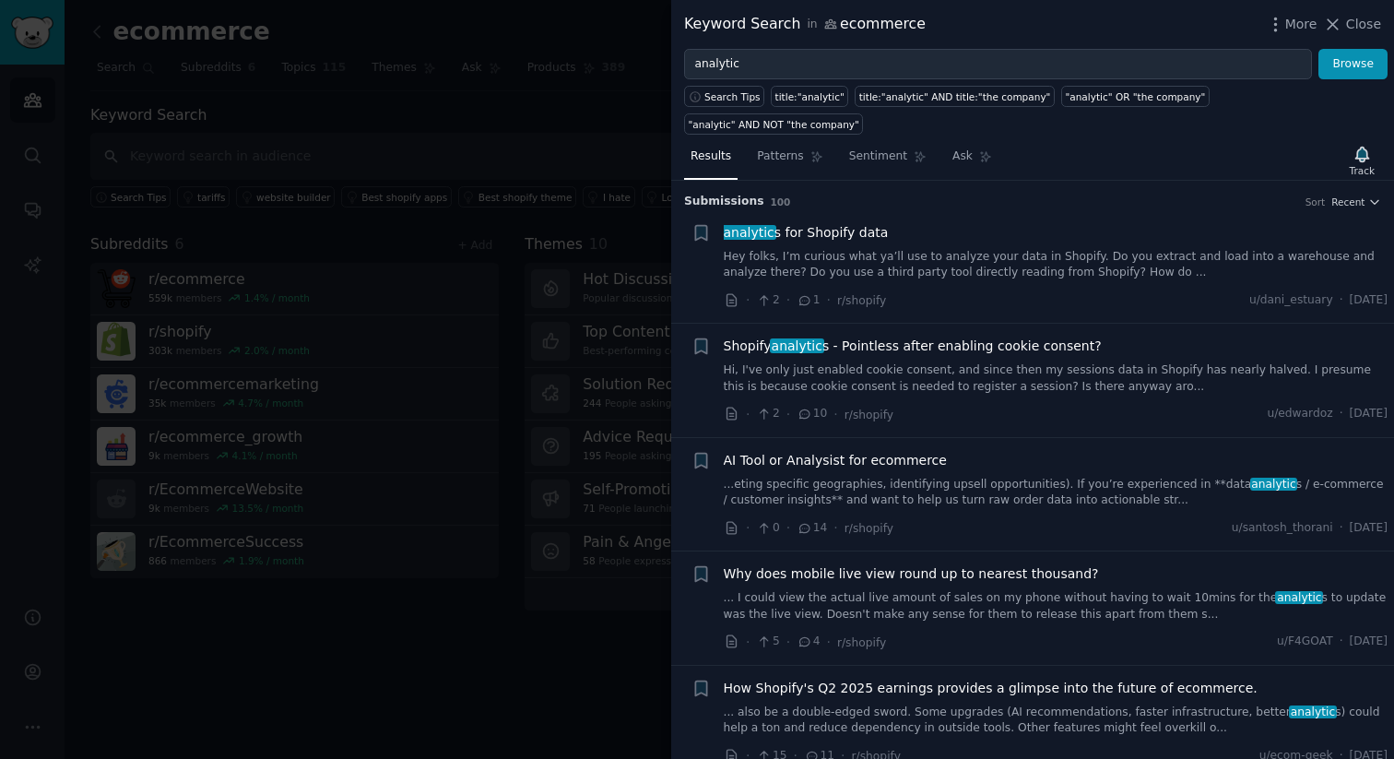
click at [844, 223] on span "analytic s for Shopify data" at bounding box center [806, 232] width 165 height 19
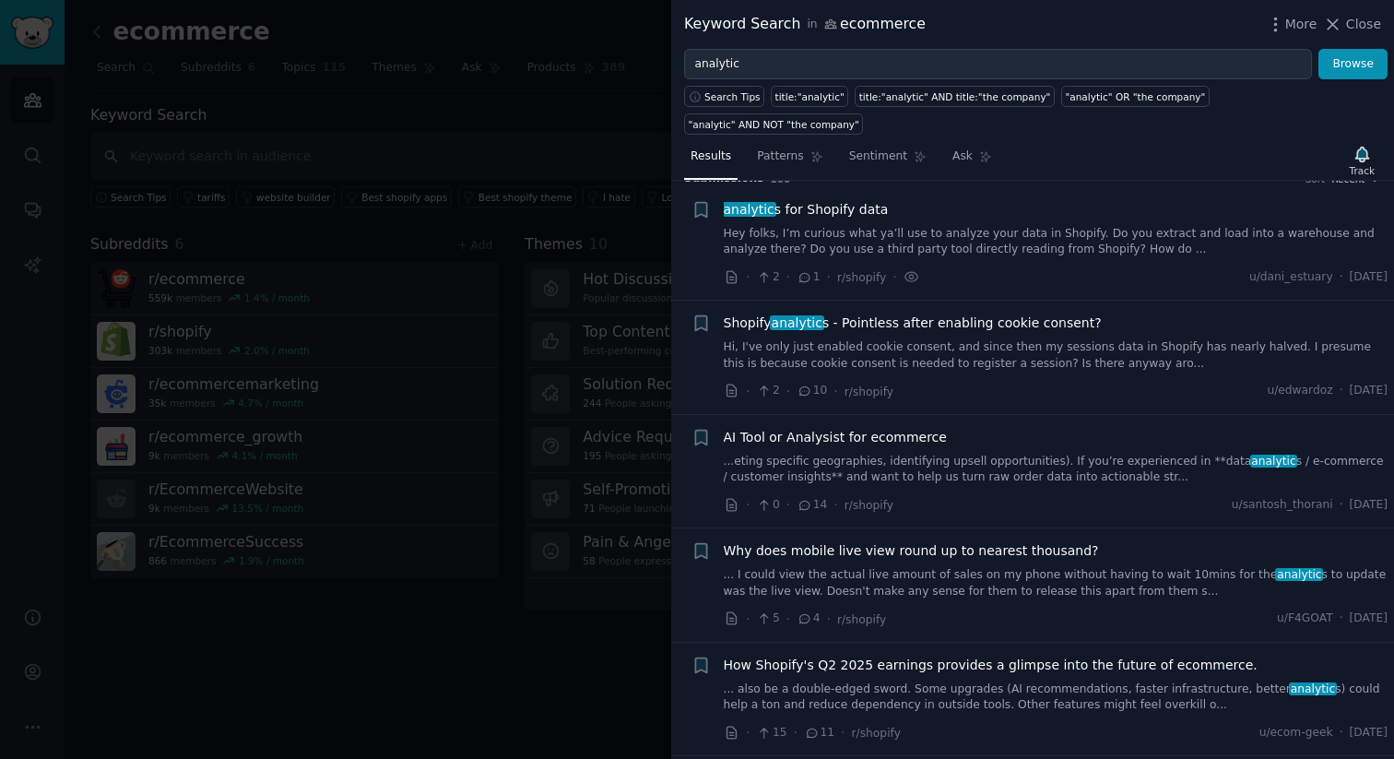
scroll to position [29, 0]
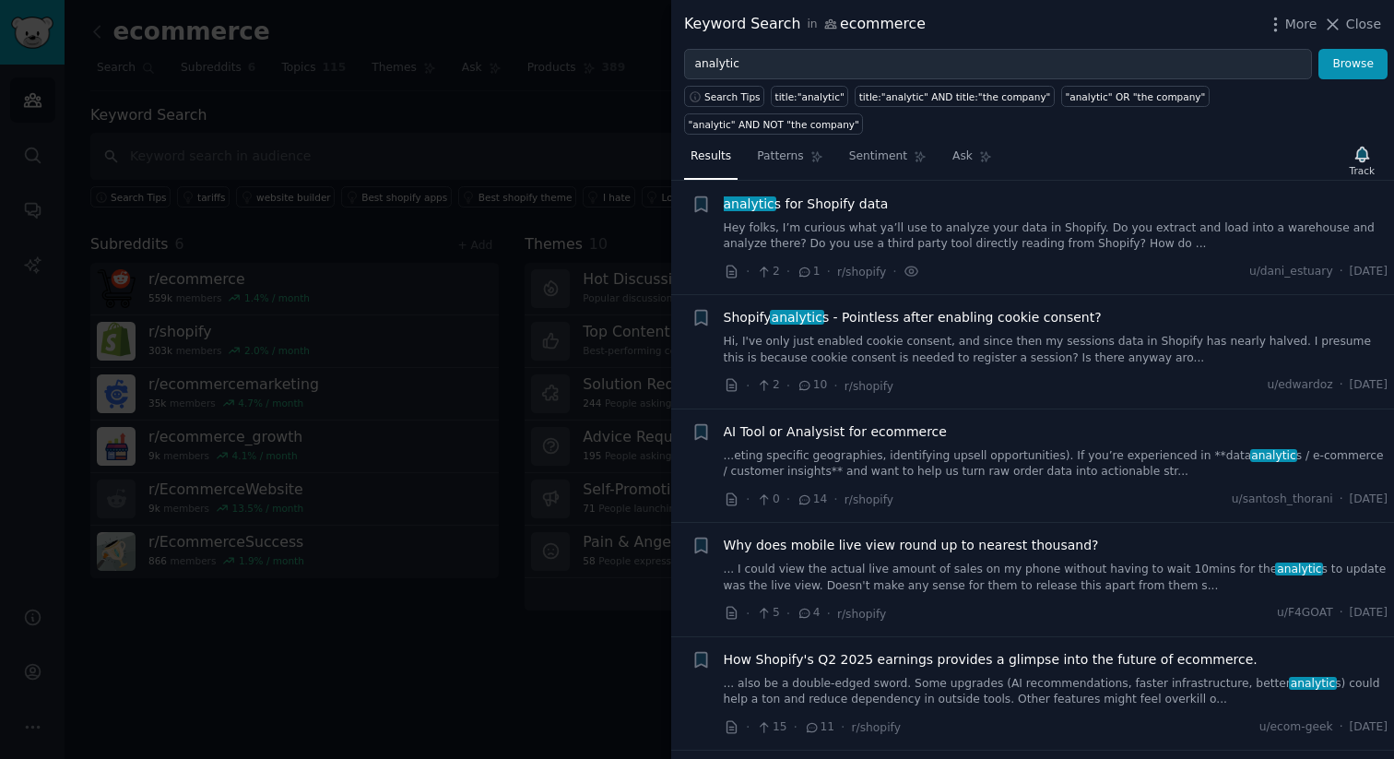
click at [831, 194] on span "analytic s for Shopify data" at bounding box center [806, 203] width 165 height 19
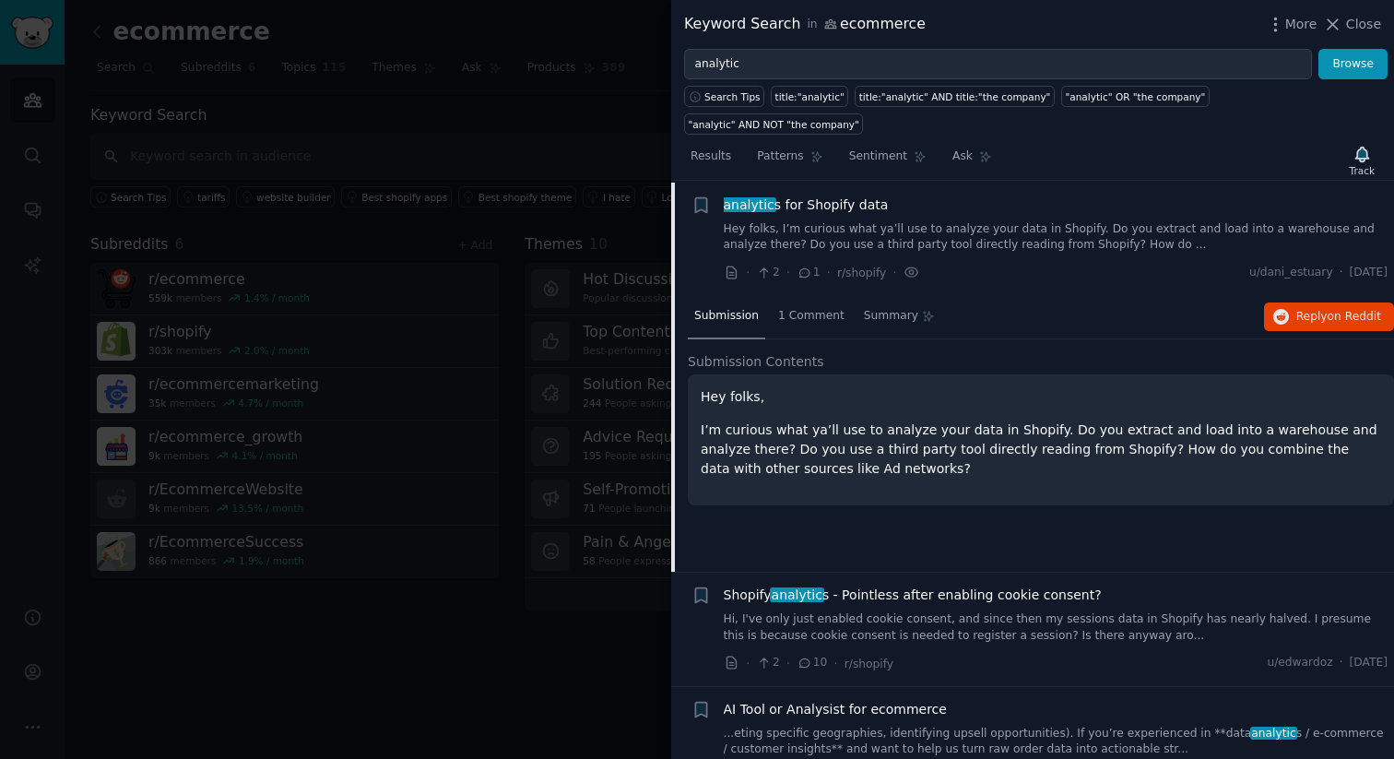
scroll to position [15, 0]
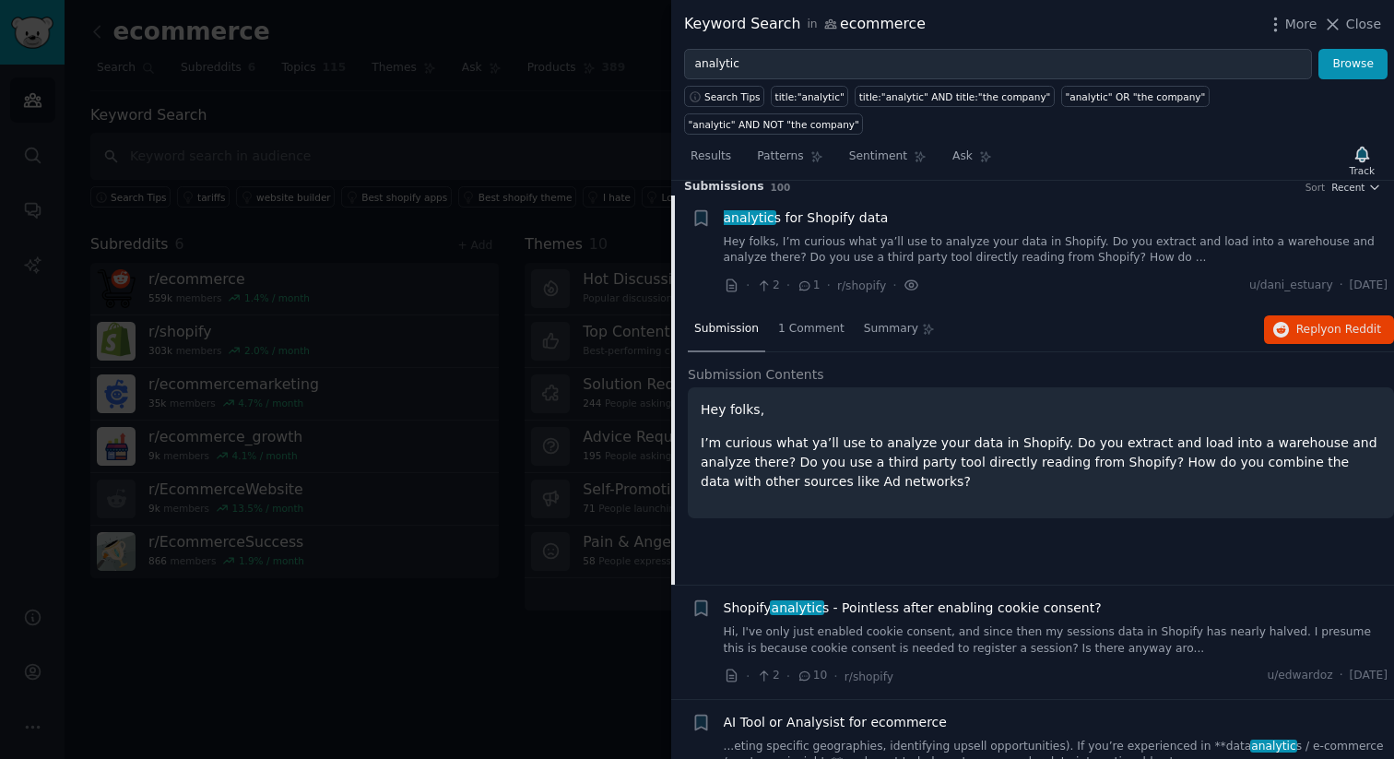
click at [909, 283] on icon at bounding box center [911, 285] width 4 height 4
click at [835, 321] on span "1 Comment" at bounding box center [811, 329] width 66 height 17
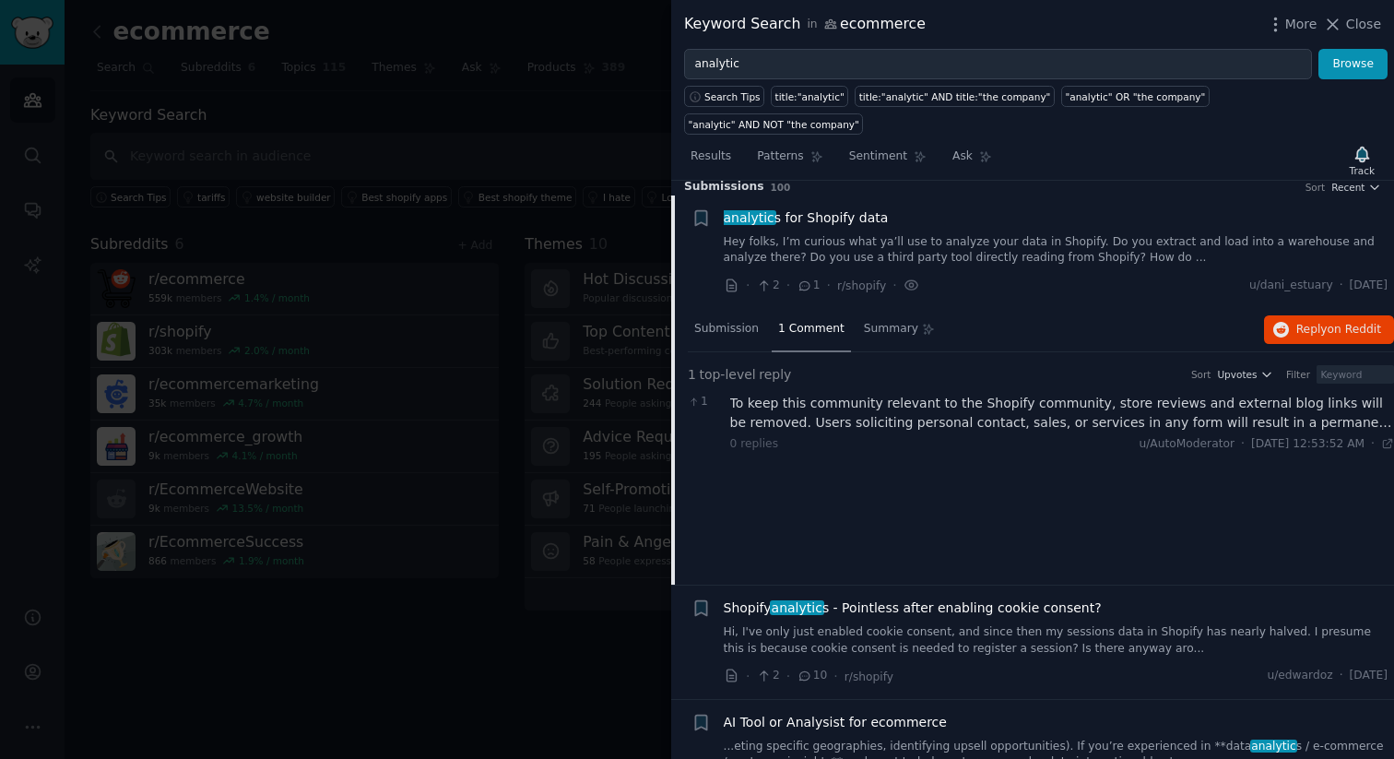
scroll to position [0, 0]
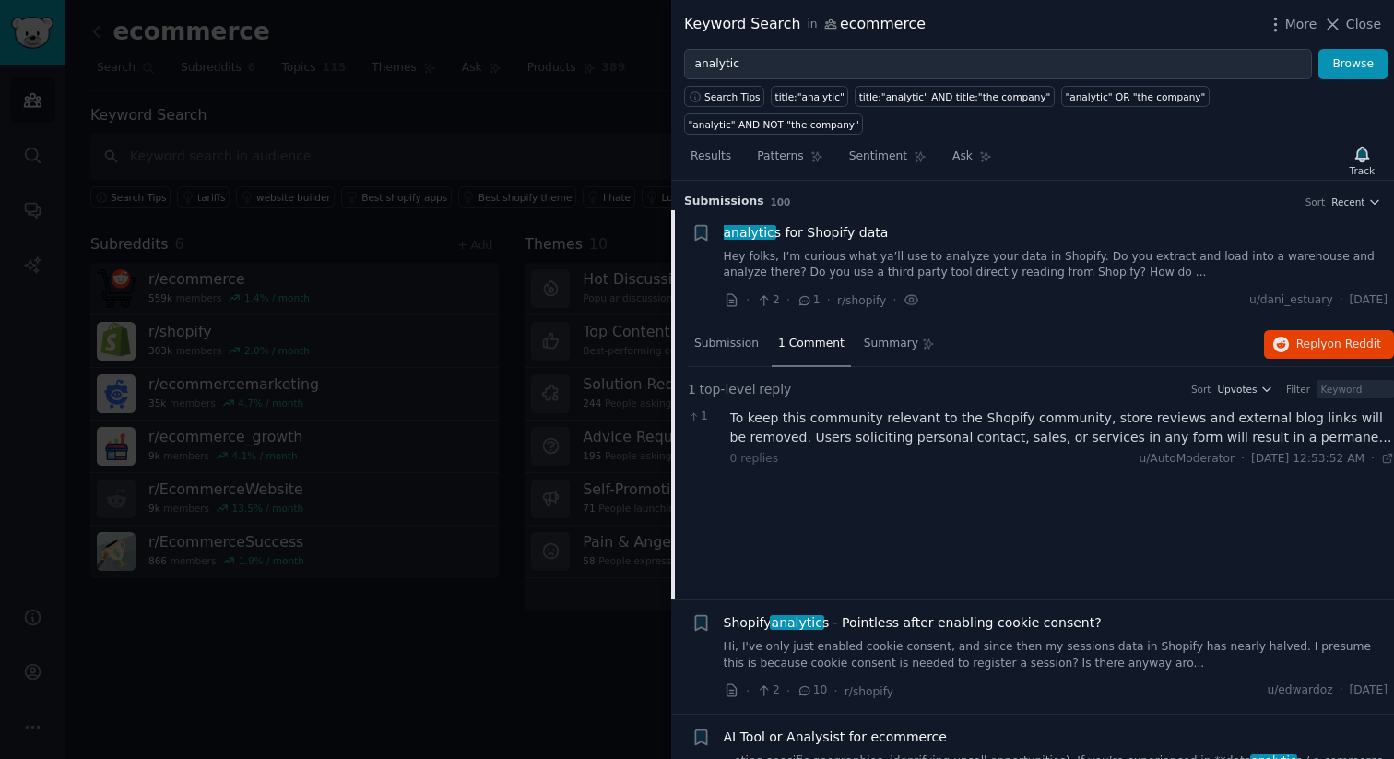
click at [1282, 34] on div "More Close" at bounding box center [1322, 24] width 115 height 23
click at [1281, 19] on icon "button" at bounding box center [1274, 24] width 19 height 19
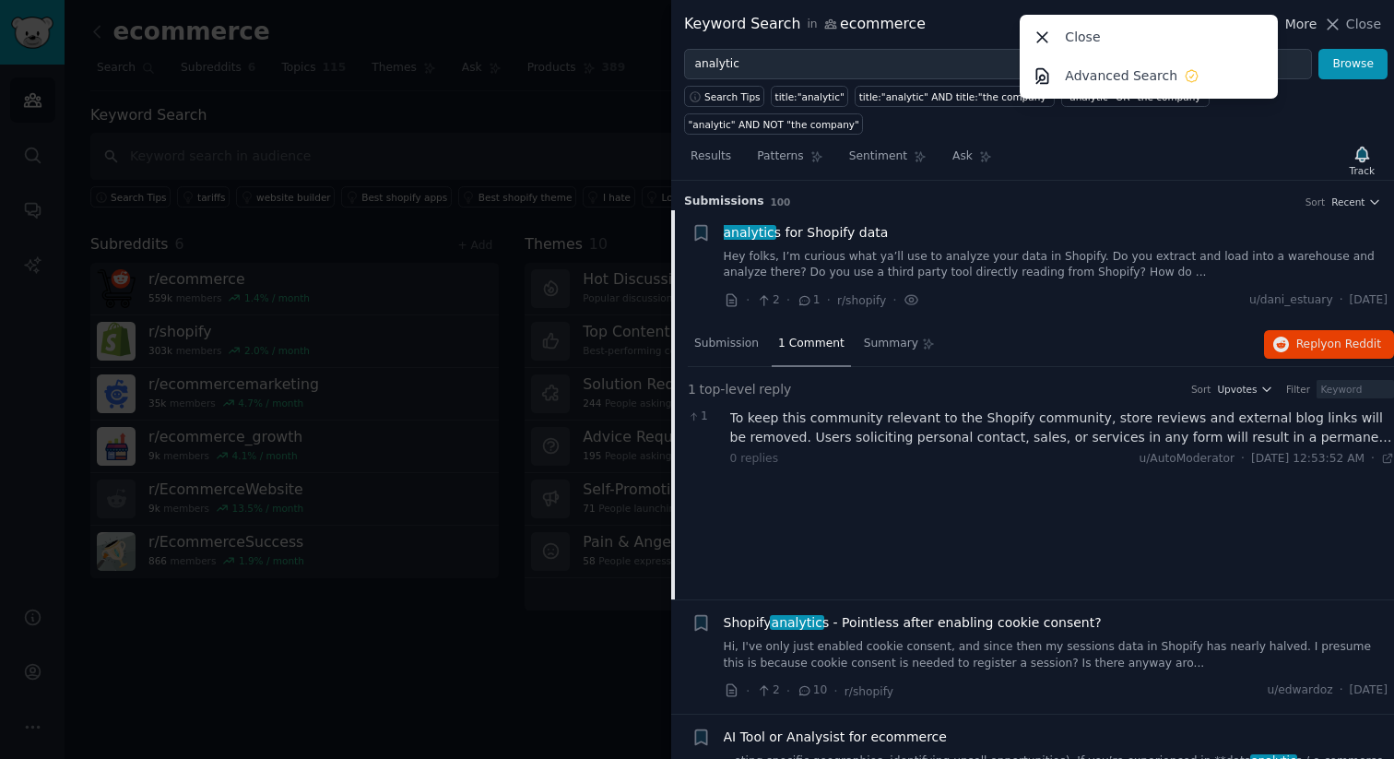
click at [1294, 22] on span "More" at bounding box center [1301, 24] width 32 height 19
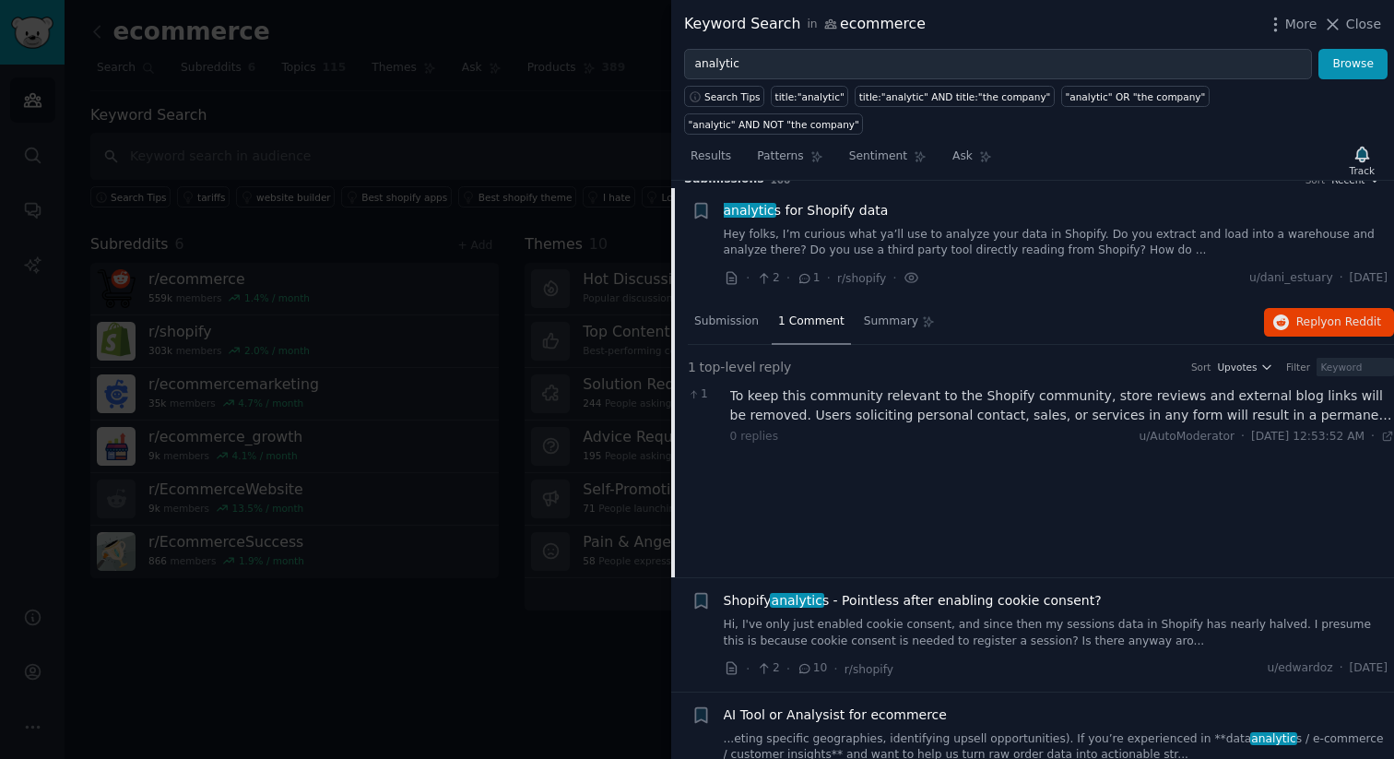
scroll to position [3, 0]
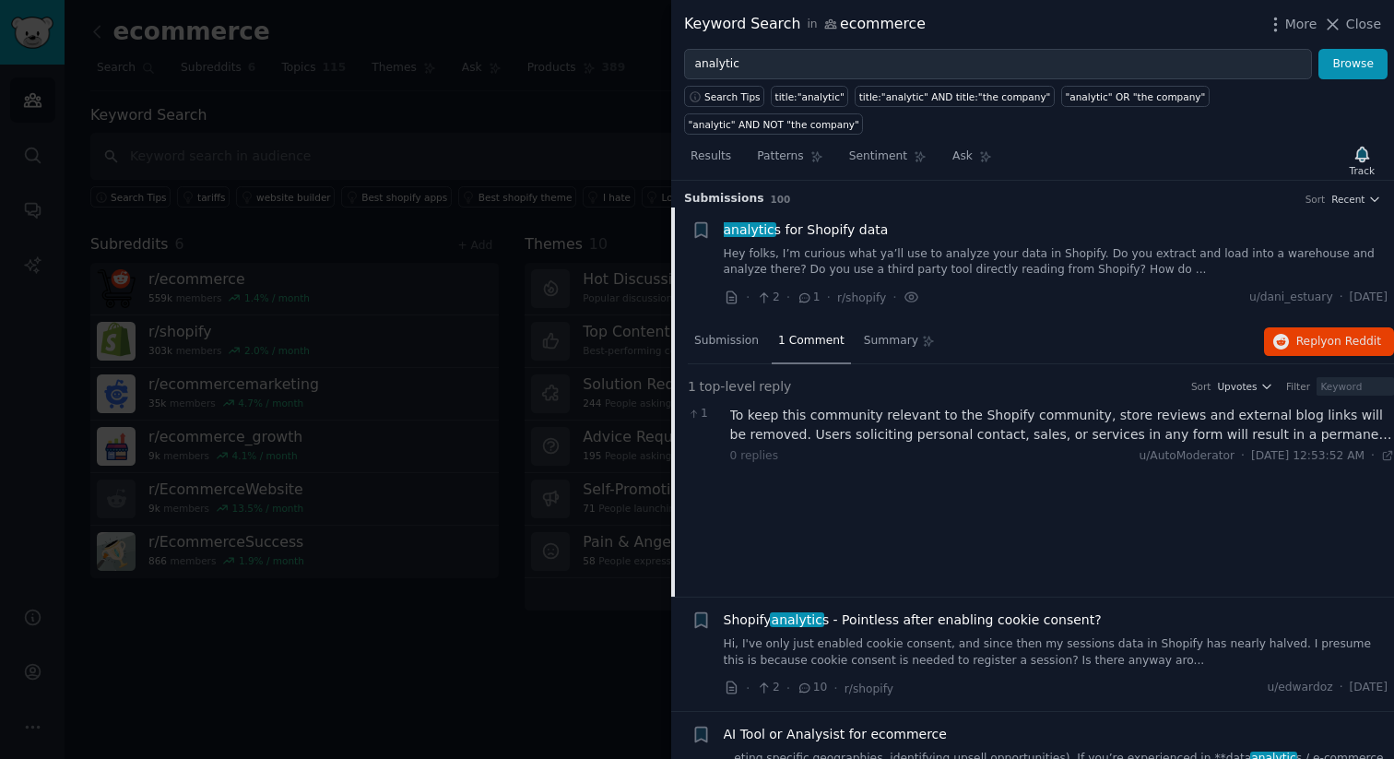
click at [863, 412] on div "To keep this community relevant to the Shopify community, store reviews and ext…" at bounding box center [1062, 425] width 665 height 39
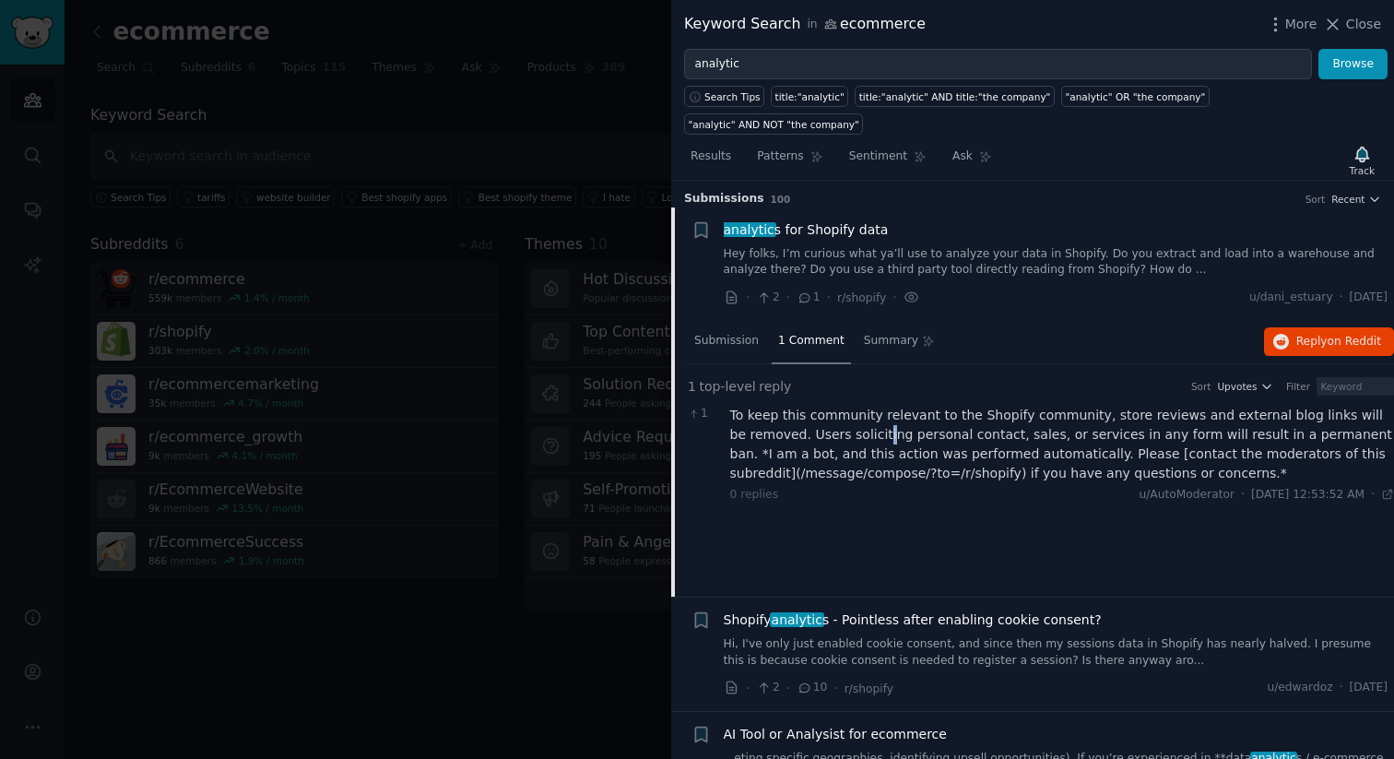
click at [863, 412] on div "To keep this community relevant to the Shopify community, store reviews and ext…" at bounding box center [1062, 444] width 665 height 77
click at [730, 333] on span "Submission" at bounding box center [726, 341] width 65 height 17
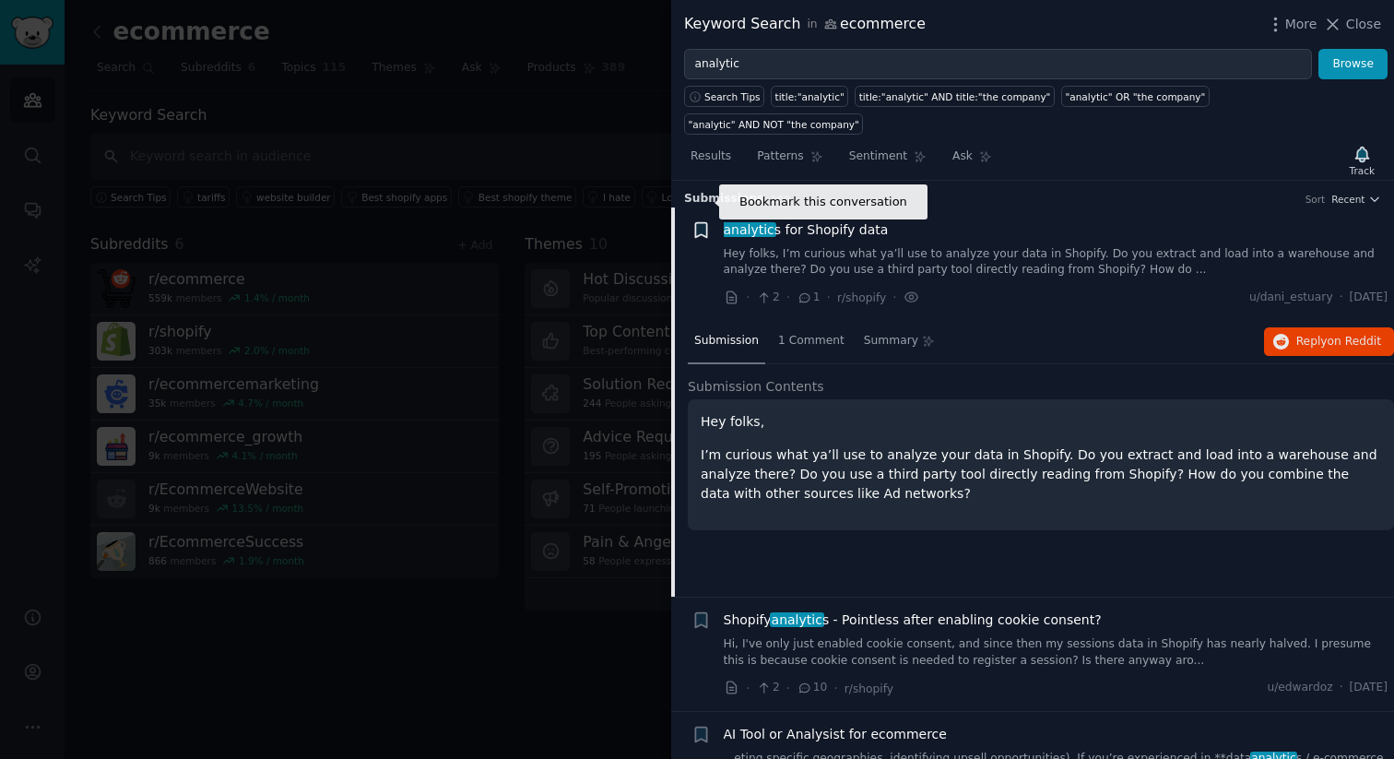
click at [704, 222] on icon "button" at bounding box center [700, 229] width 11 height 15
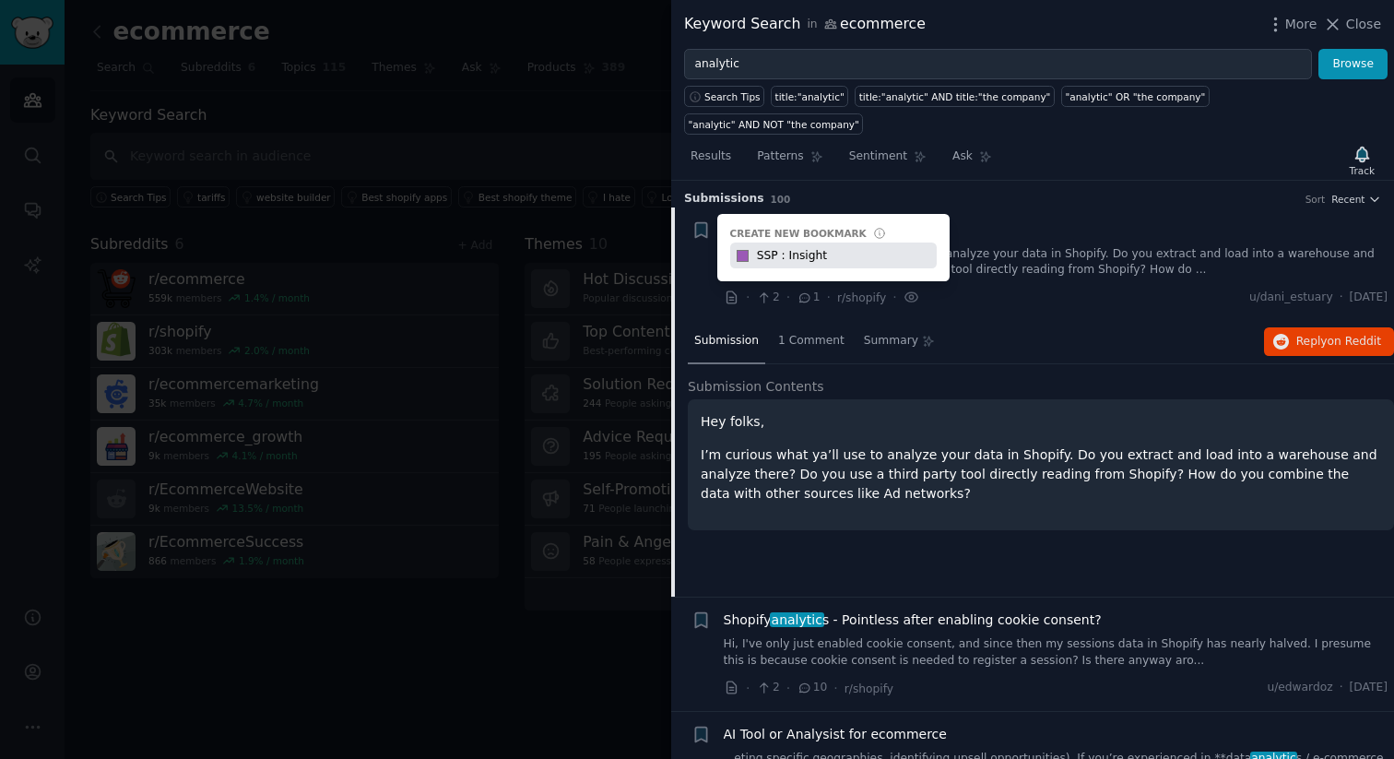
type input "SSP : Insight"
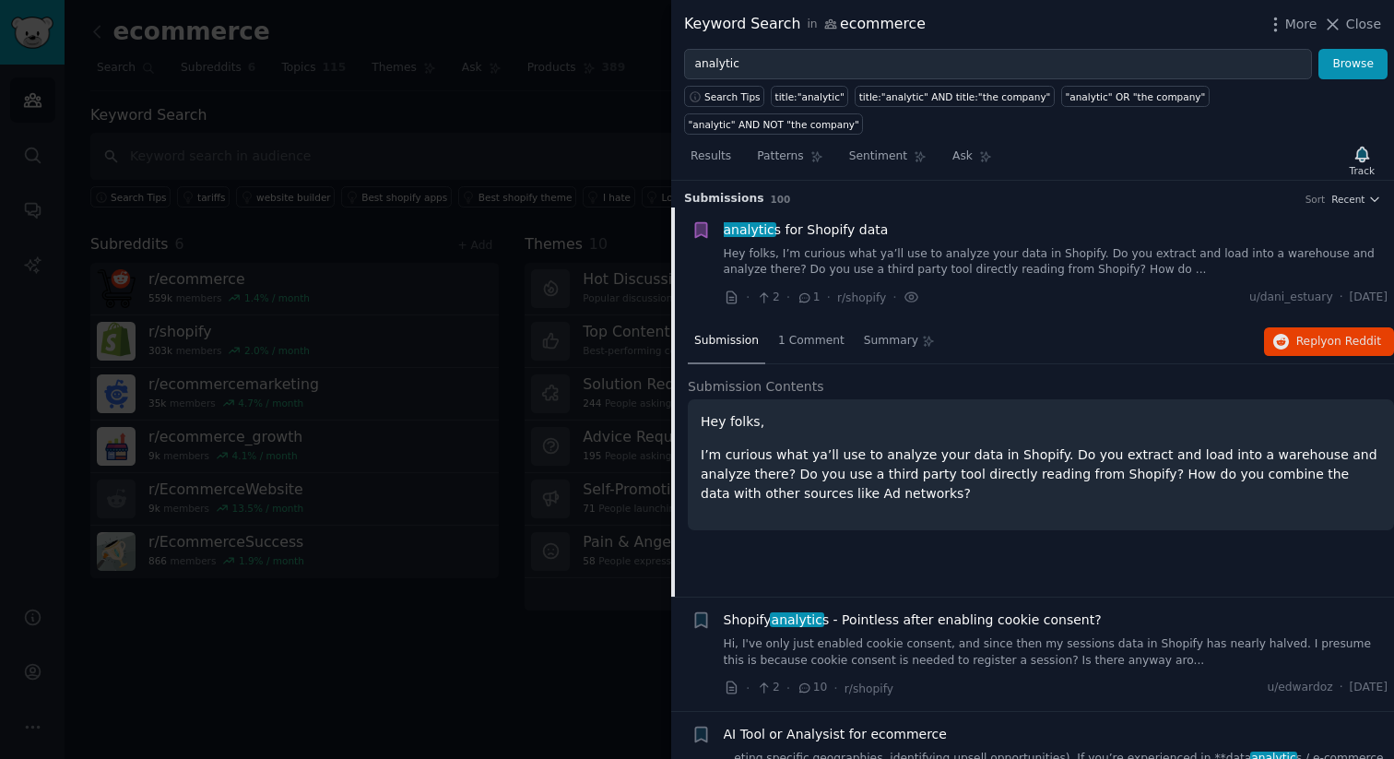
click at [828, 220] on span "analytic s for Shopify data" at bounding box center [806, 229] width 165 height 19
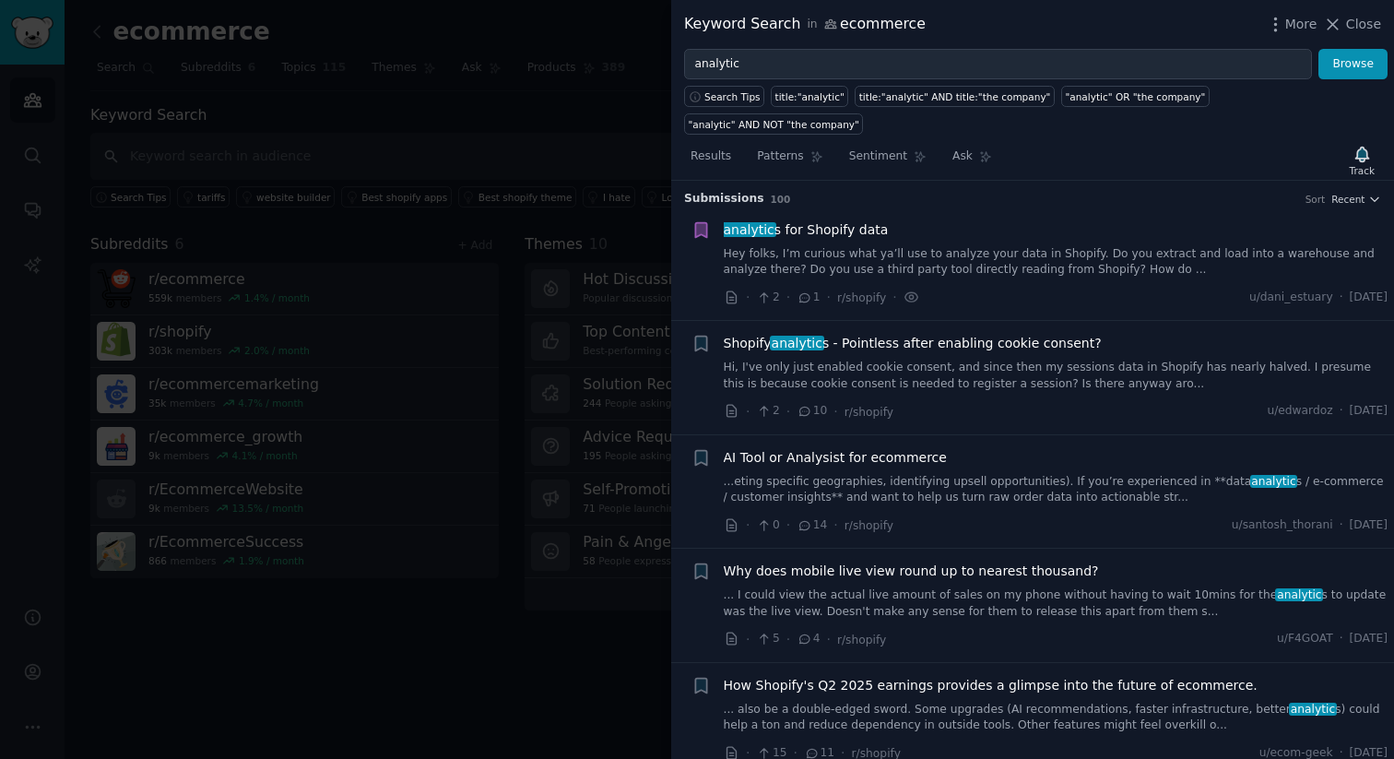
scroll to position [29, 0]
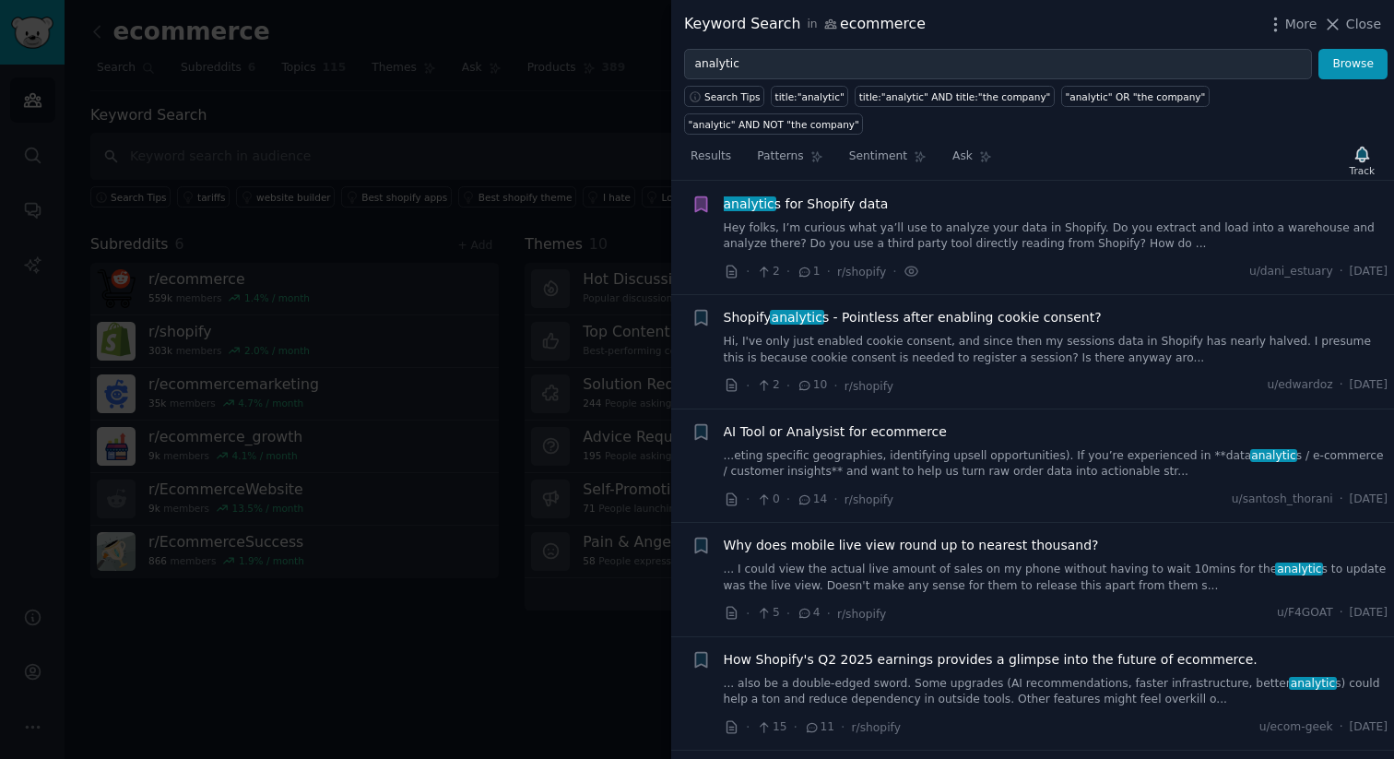
click at [908, 308] on span "Shopify analytic s - Pointless after enabling cookie consent?" at bounding box center [913, 317] width 378 height 19
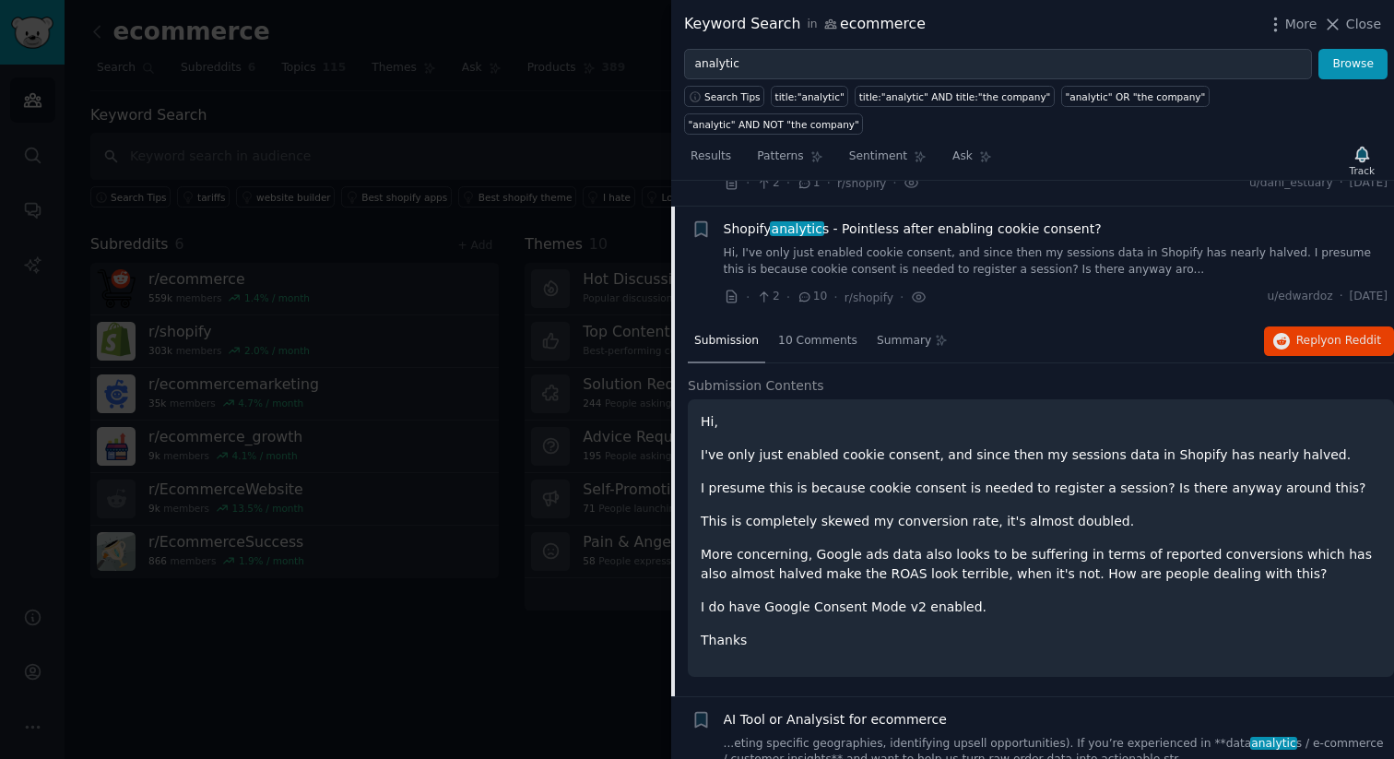
scroll to position [143, 0]
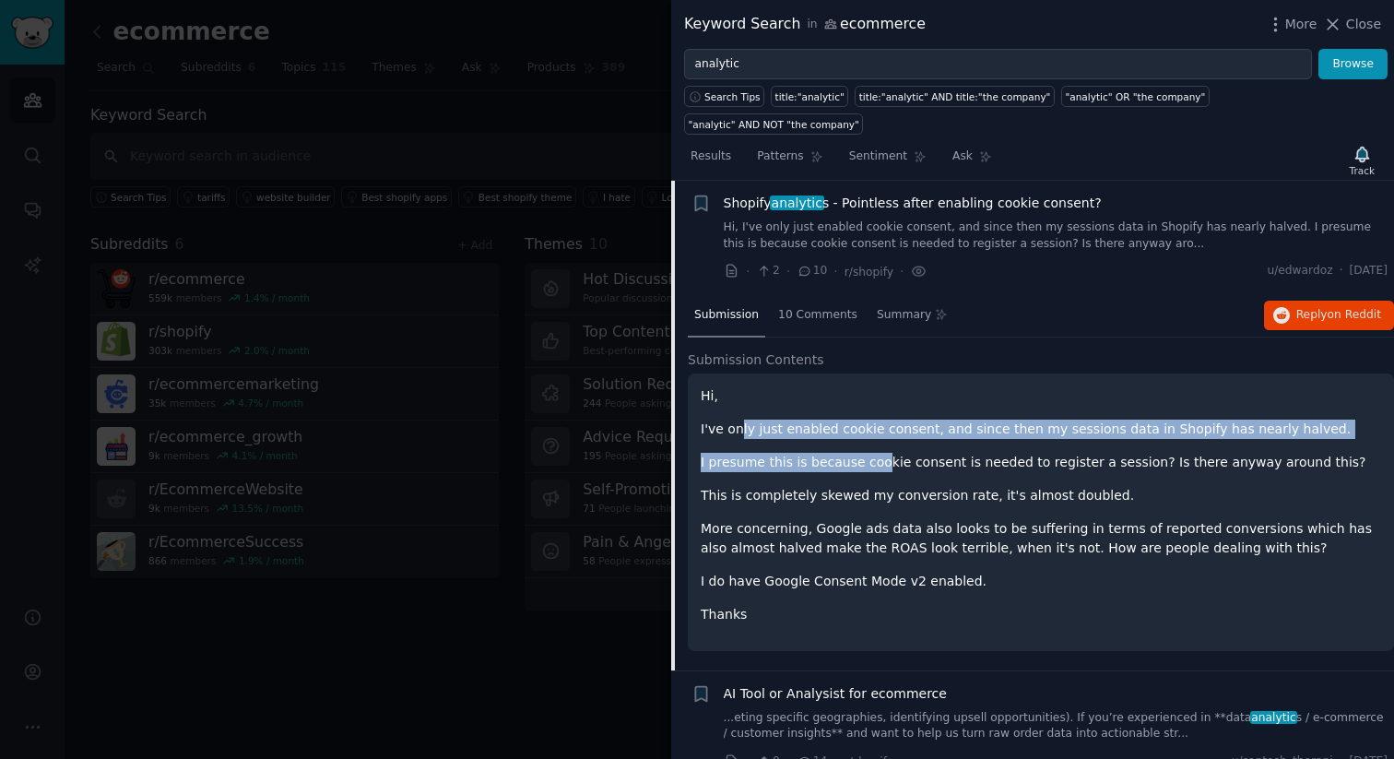
drag, startPoint x: 737, startPoint y: 404, endPoint x: 868, endPoint y: 442, distance: 136.5
click at [870, 441] on div "Hi, I've only just enabled cookie consent, and since then my sessions data in S…" at bounding box center [1040, 505] width 680 height 238
click at [868, 453] on p "I presume this is because cookie consent is needed to register a session? Is th…" at bounding box center [1040, 462] width 680 height 19
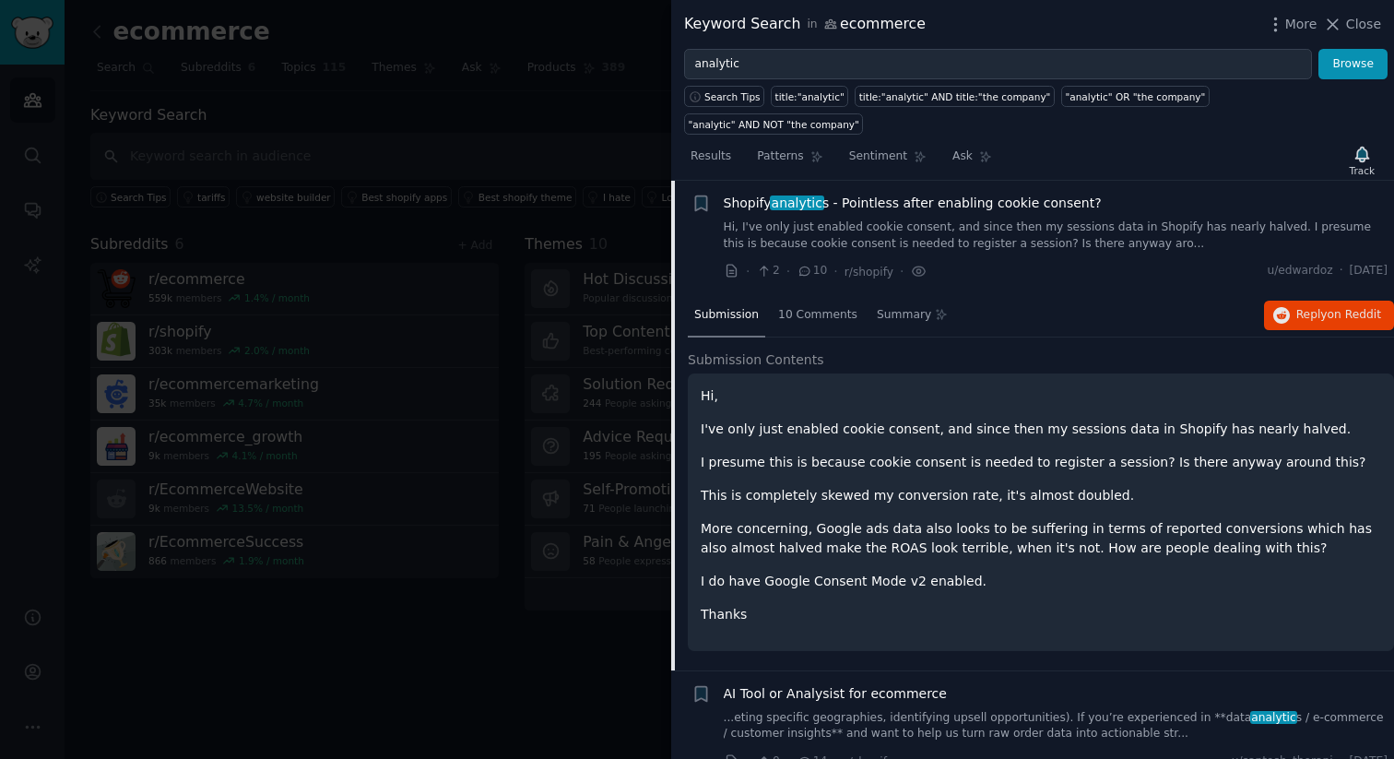
click at [868, 386] on p "Hi," at bounding box center [1040, 395] width 680 height 19
click at [882, 194] on span "Shopify analytic s - Pointless after enabling cookie consent?" at bounding box center [913, 203] width 378 height 19
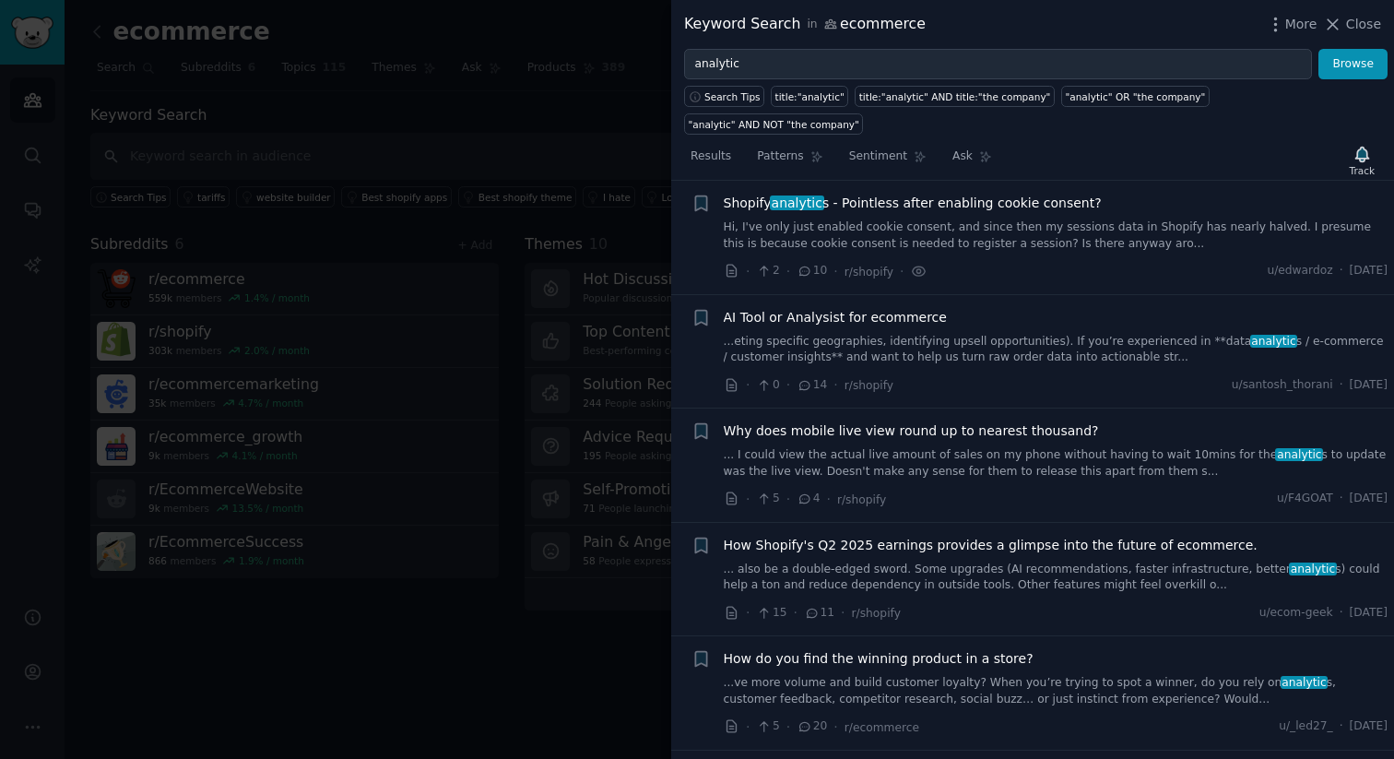
click at [869, 308] on span "AI Tool or Analysist for ecommerce" at bounding box center [835, 317] width 223 height 19
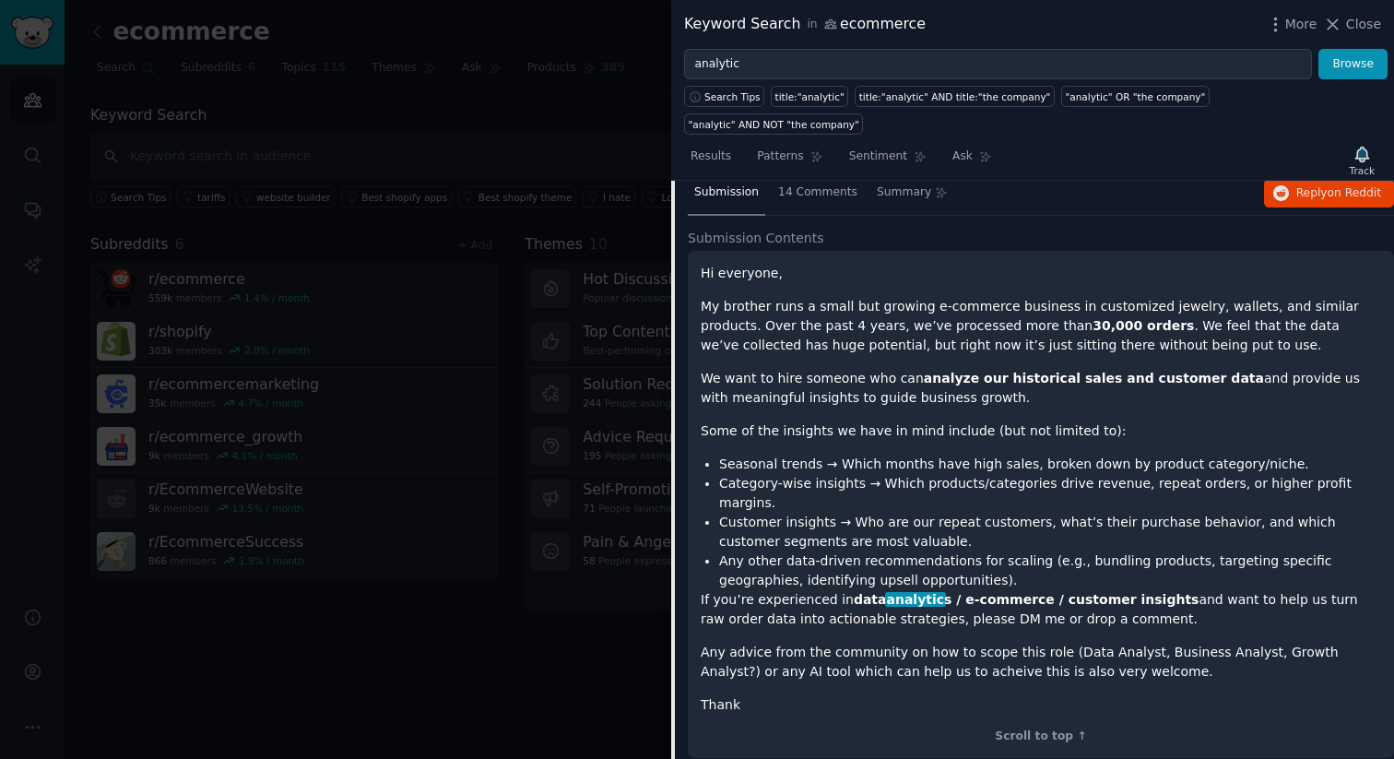
scroll to position [426, 0]
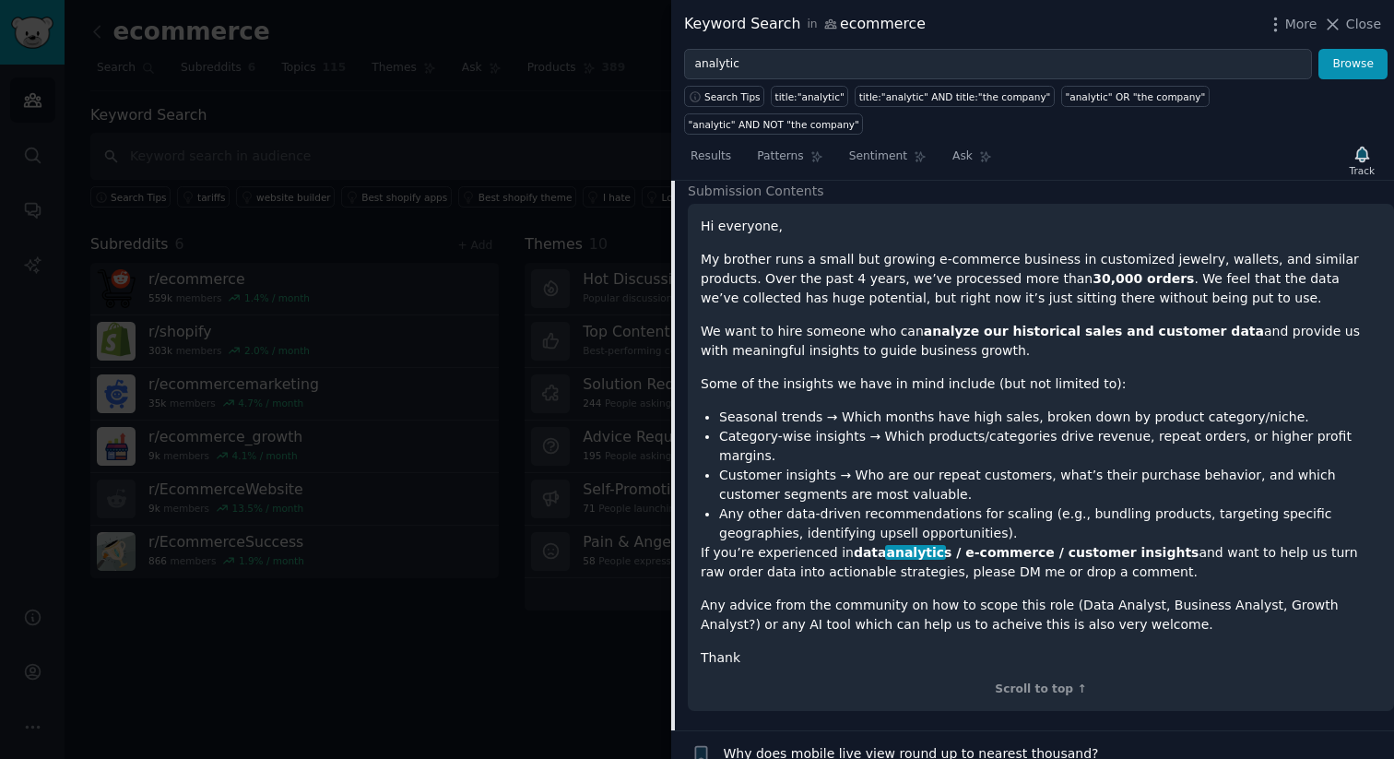
click at [934, 272] on p "My brother runs a small but growing e-commerce business in customized jewelry, …" at bounding box center [1040, 279] width 680 height 58
click at [971, 271] on p "My brother runs a small but growing e-commerce business in customized jewelry, …" at bounding box center [1040, 279] width 680 height 58
click at [1014, 271] on p "My brother runs a small but growing e-commerce business in customized jewelry, …" at bounding box center [1040, 279] width 680 height 58
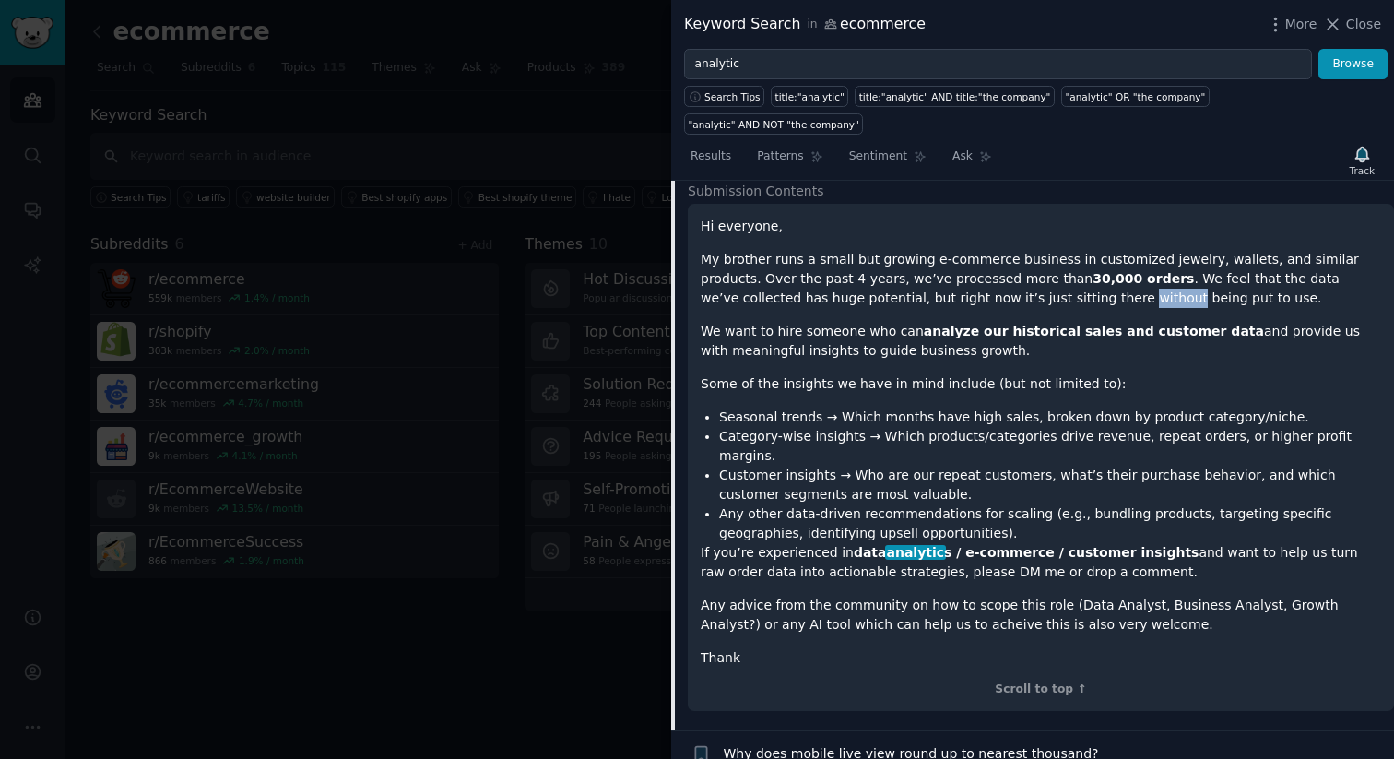
click at [1014, 271] on p "My brother runs a small but growing e-commerce business in customized jewelry, …" at bounding box center [1040, 279] width 680 height 58
drag, startPoint x: 752, startPoint y: 304, endPoint x: 897, endPoint y: 306, distance: 144.7
click at [897, 322] on p "We want to hire someone who can analyze our historical sales and customer data …" at bounding box center [1040, 341] width 680 height 39
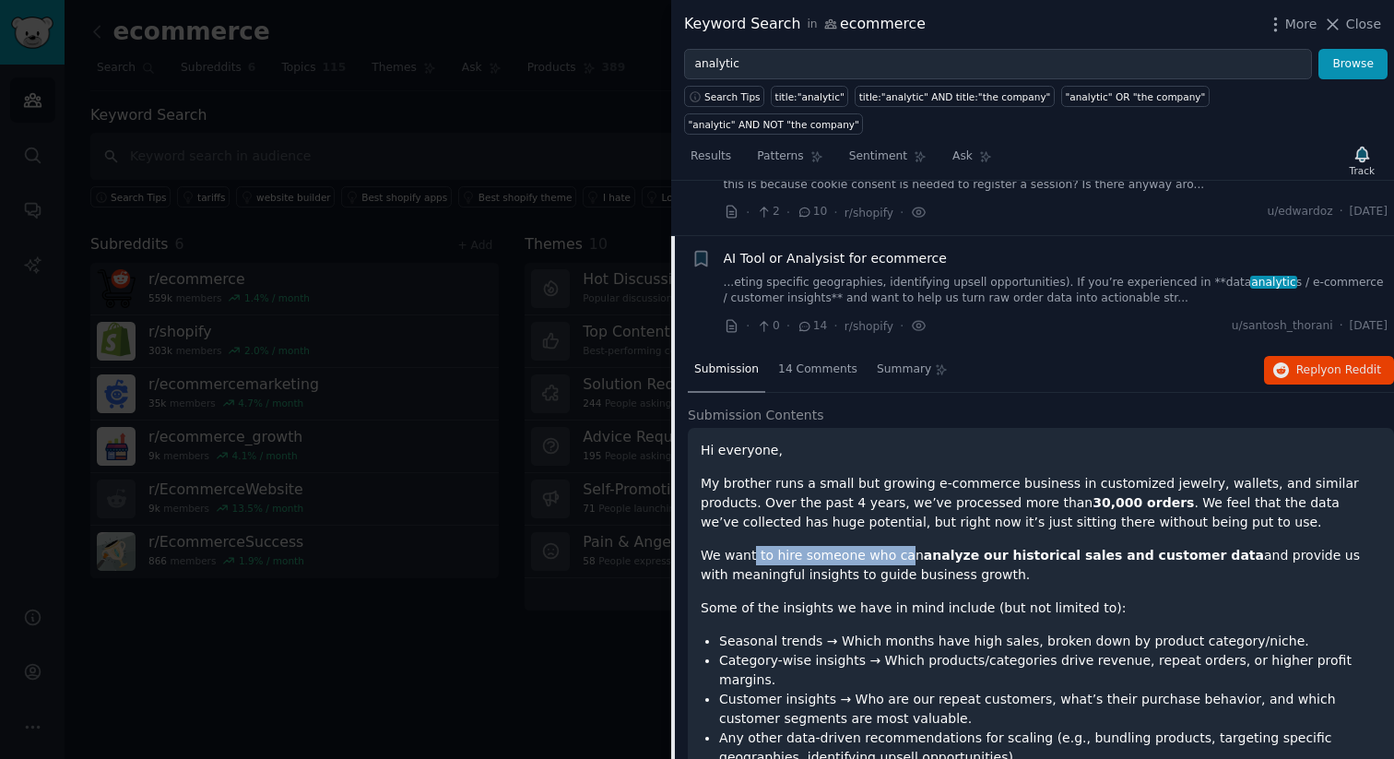
scroll to position [189, 0]
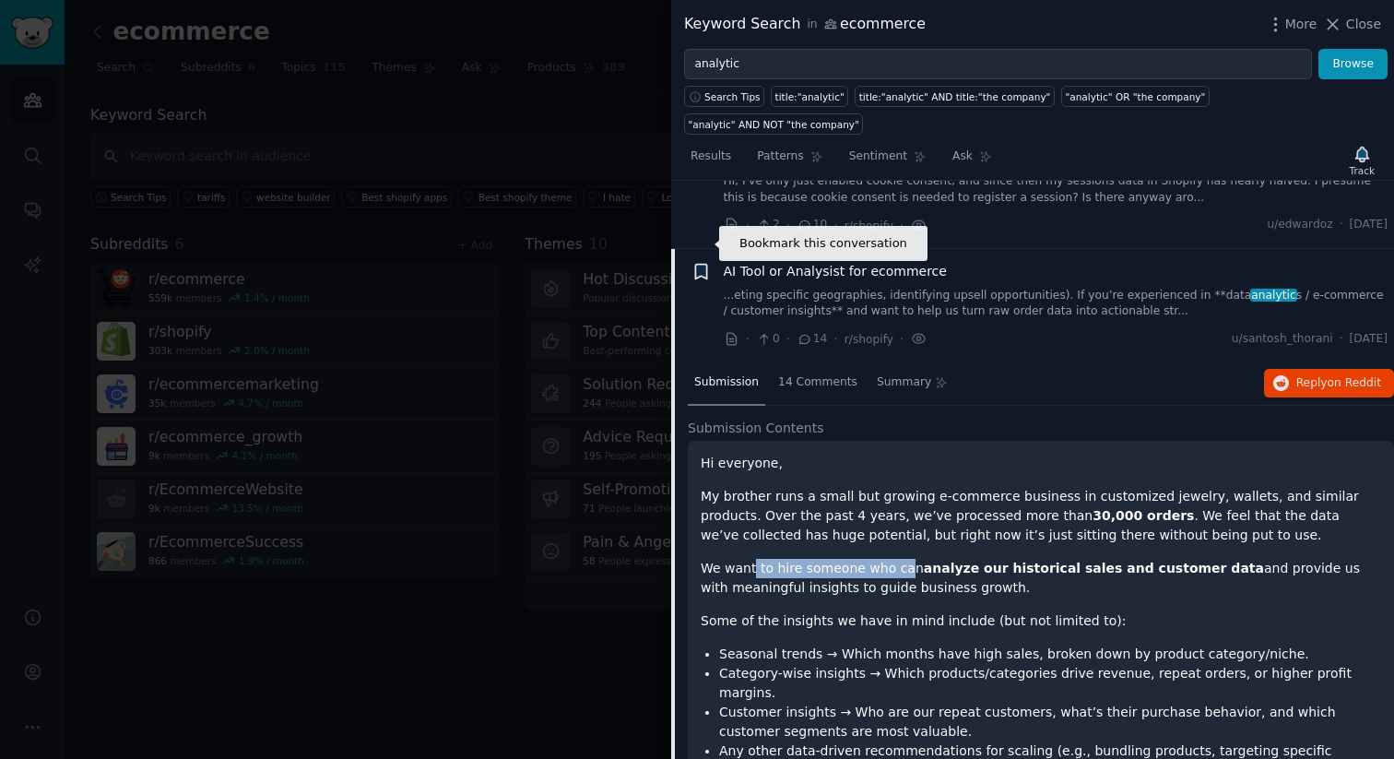
click at [701, 264] on icon "button" at bounding box center [700, 271] width 11 height 15
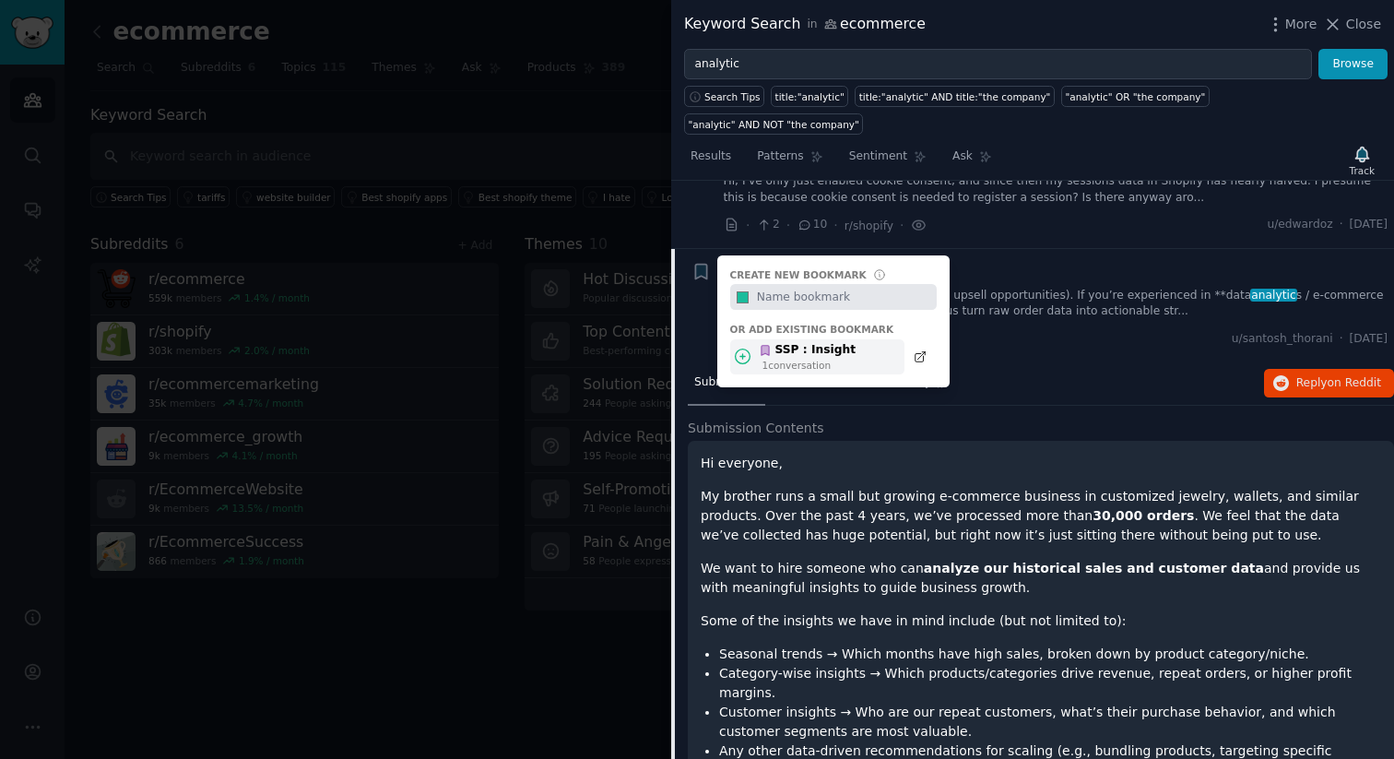
click at [795, 342] on div "SSP : Insight" at bounding box center [807, 350] width 97 height 17
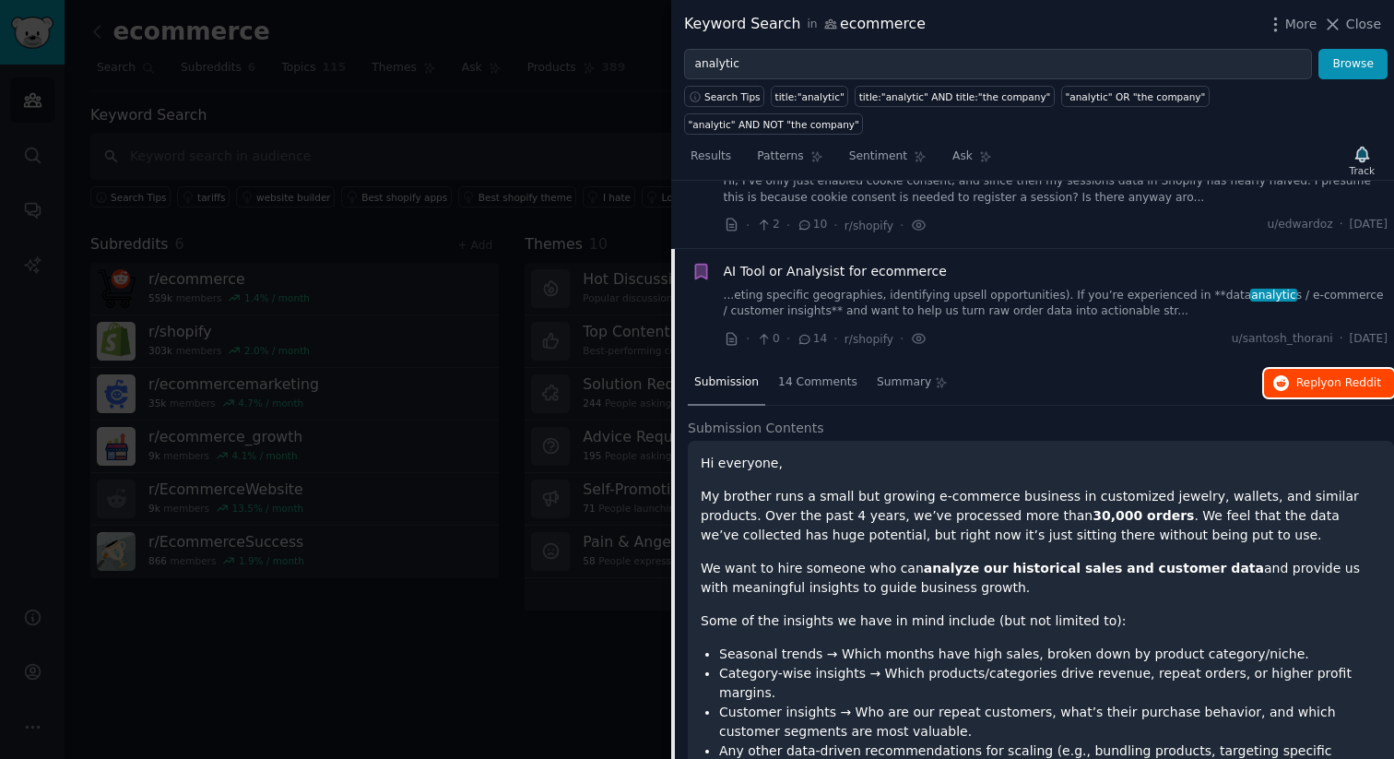
click at [1306, 375] on span "Reply on Reddit" at bounding box center [1338, 383] width 85 height 17
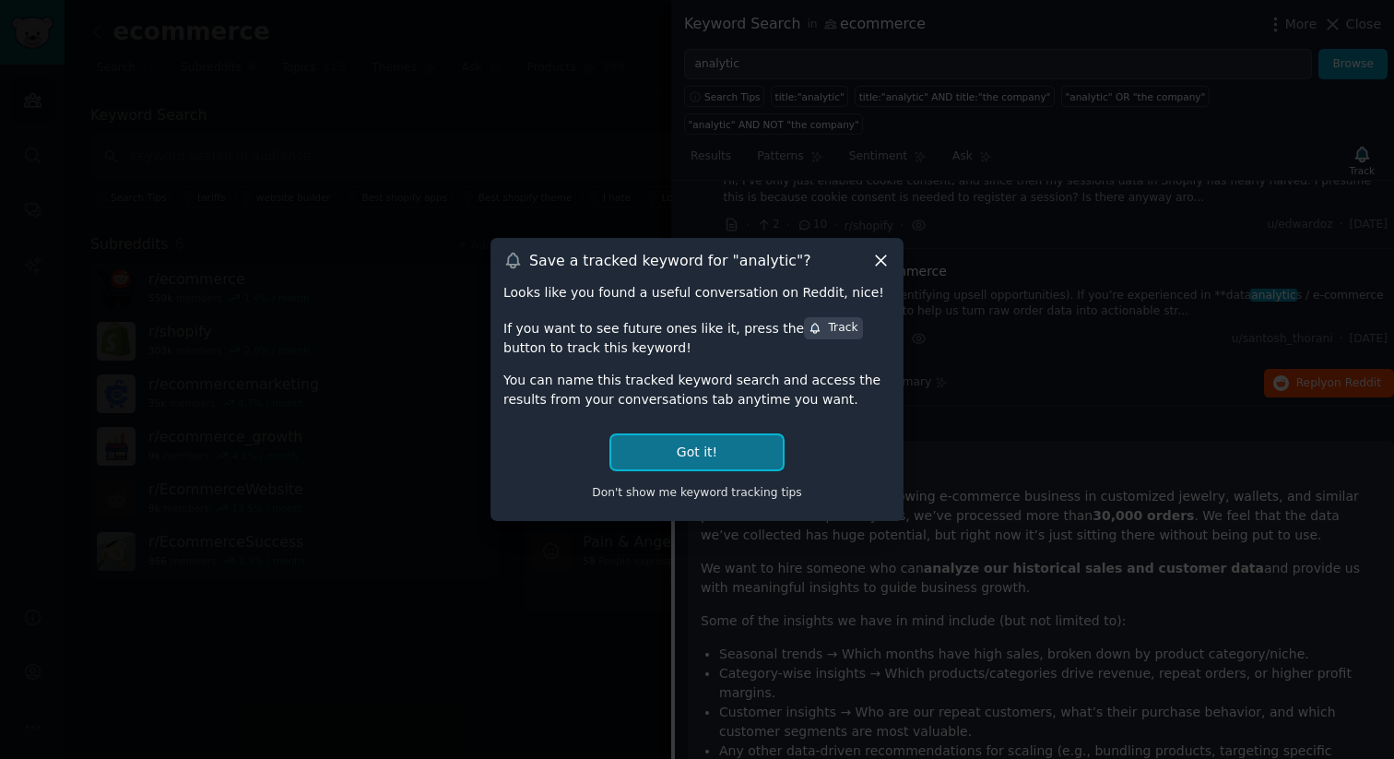
click at [740, 462] on button "Got it!" at bounding box center [696, 452] width 171 height 34
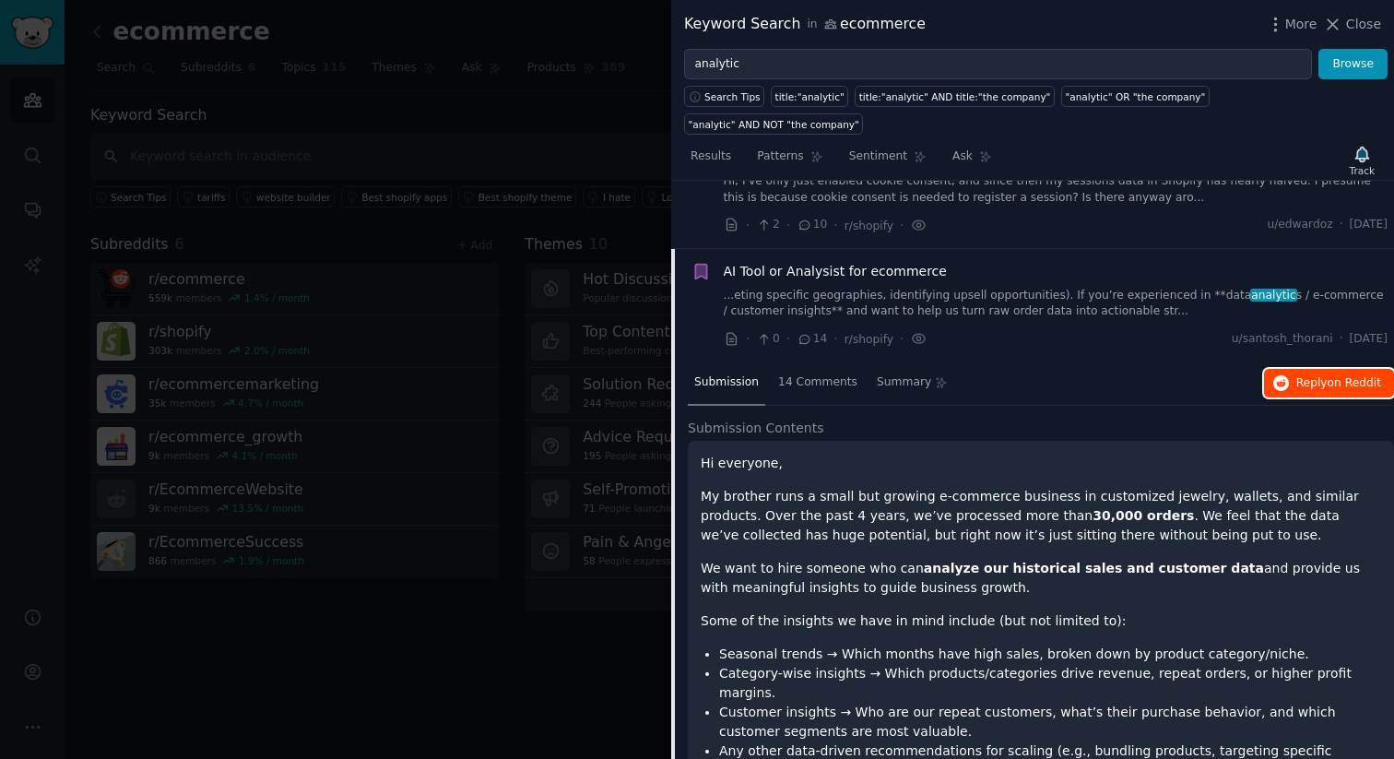
click at [1327, 376] on span "on Reddit" at bounding box center [1353, 382] width 53 height 13
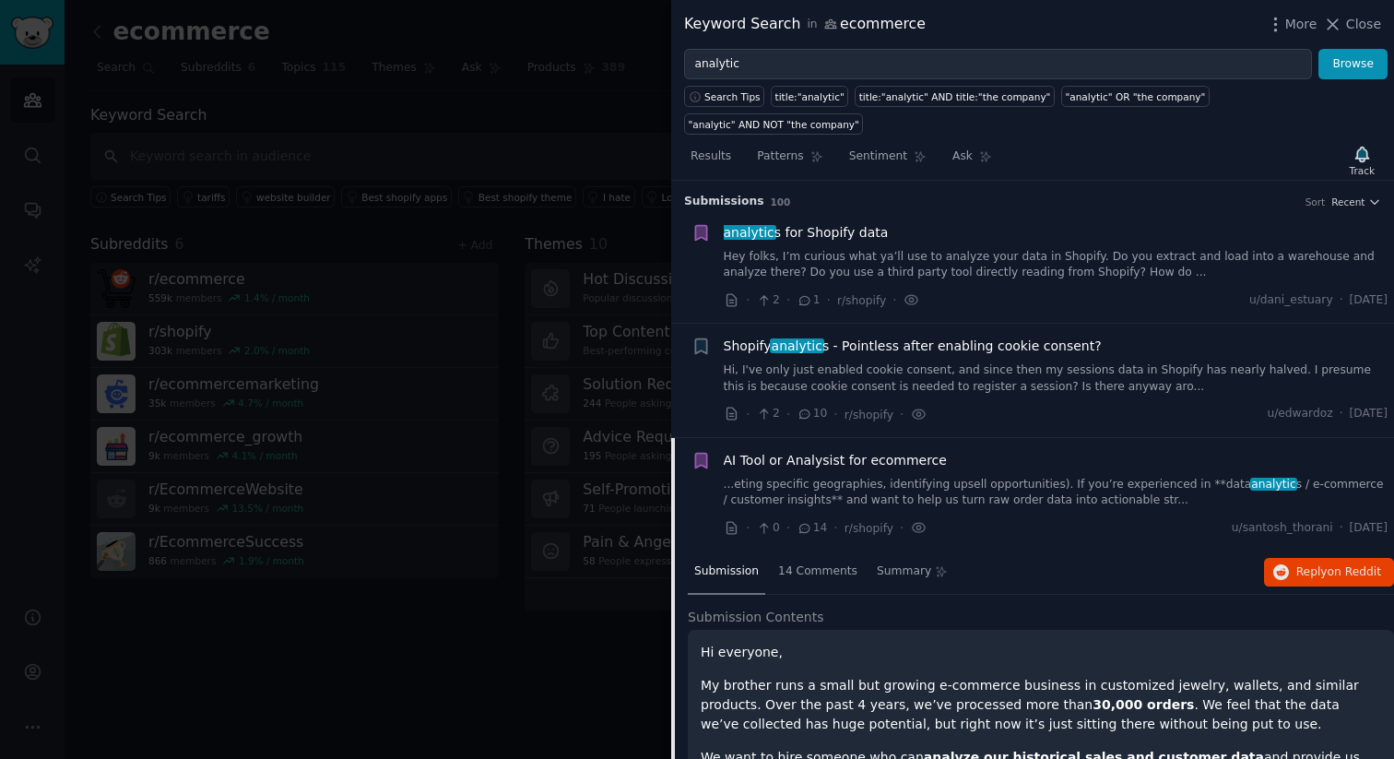
click at [1006, 477] on link "...eting specific geographies, identifying upsell opportunities). If you’re exp…" at bounding box center [1056, 493] width 665 height 32
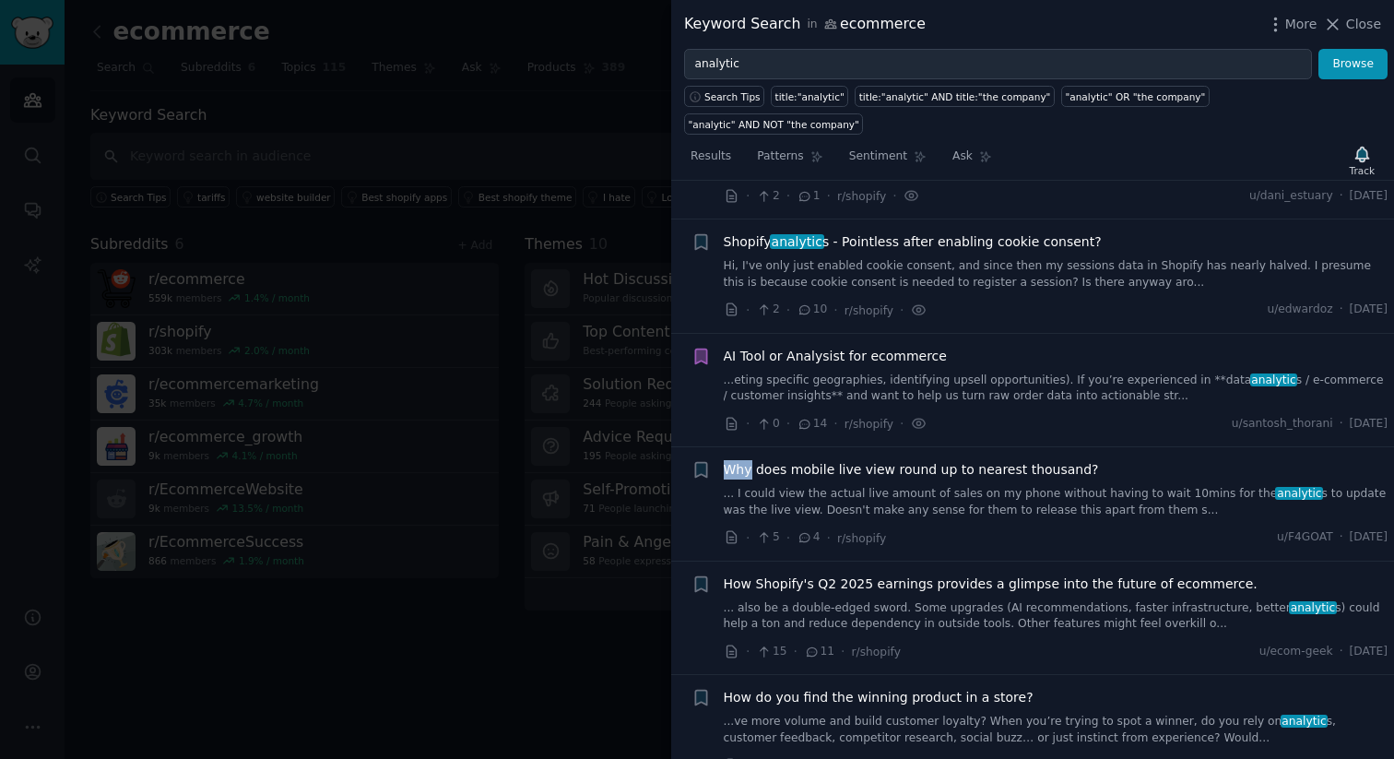
click at [1006, 453] on li "+ Why does mobile live view round up to nearest thousand? ... I could view the …" at bounding box center [1032, 503] width 723 height 113
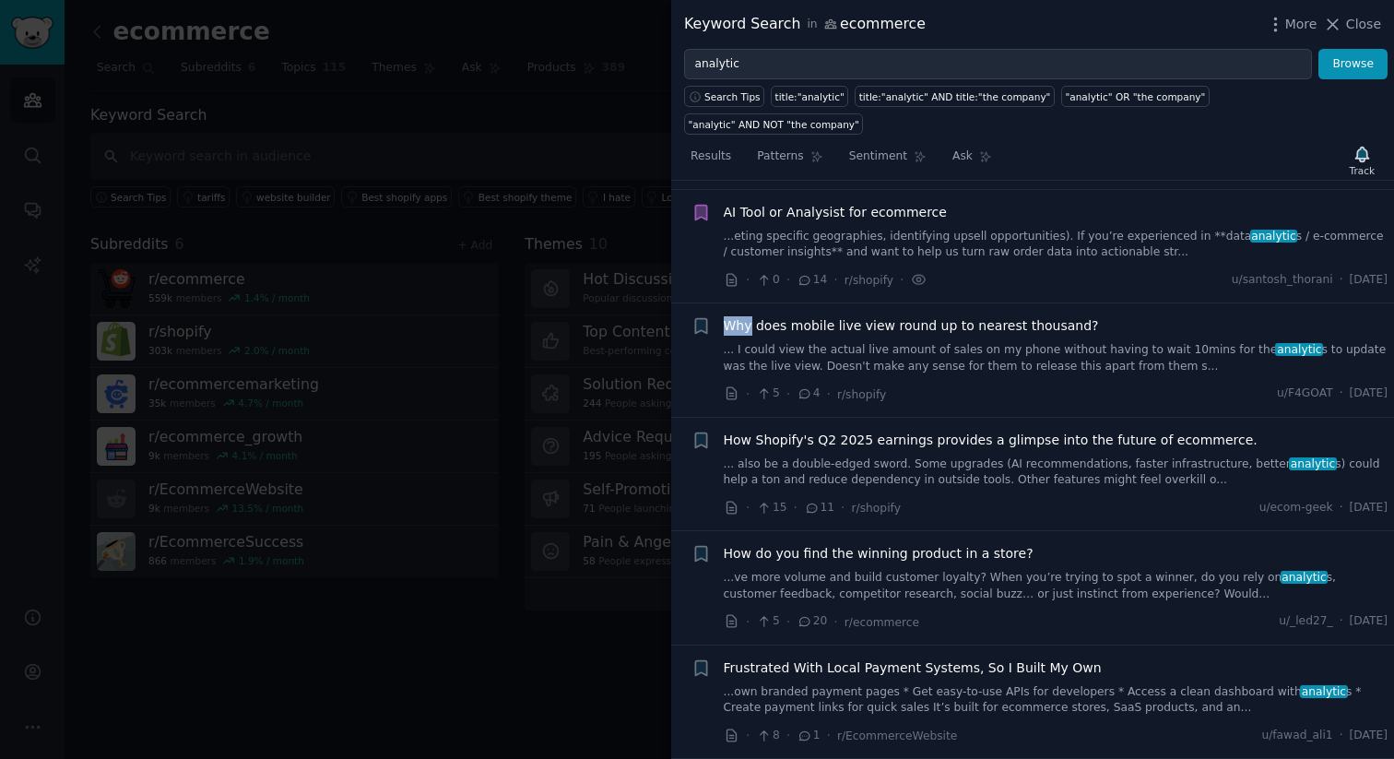
scroll to position [256, 0]
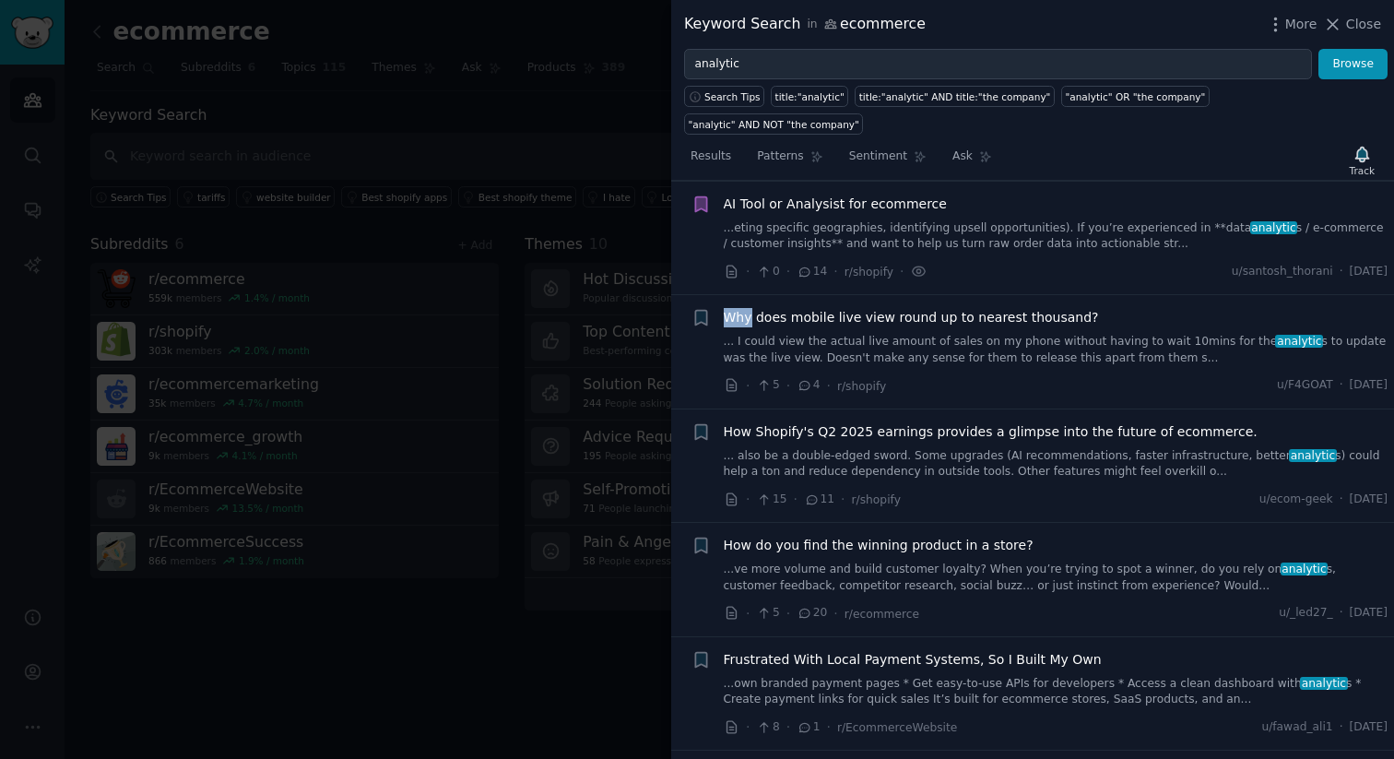
click at [951, 220] on link "...eting specific geographies, identifying upsell opportunities). If you’re exp…" at bounding box center [1056, 236] width 665 height 32
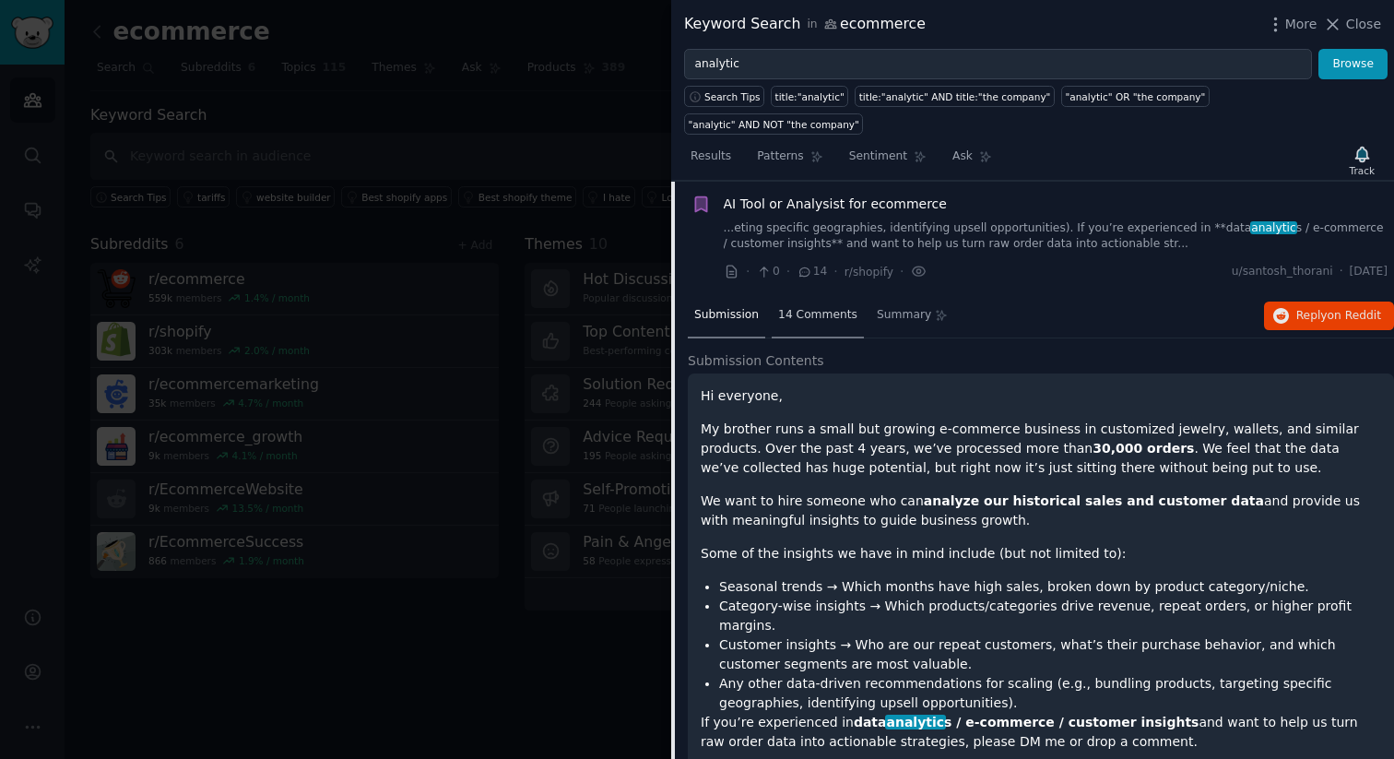
click at [818, 307] on span "14 Comments" at bounding box center [817, 315] width 79 height 17
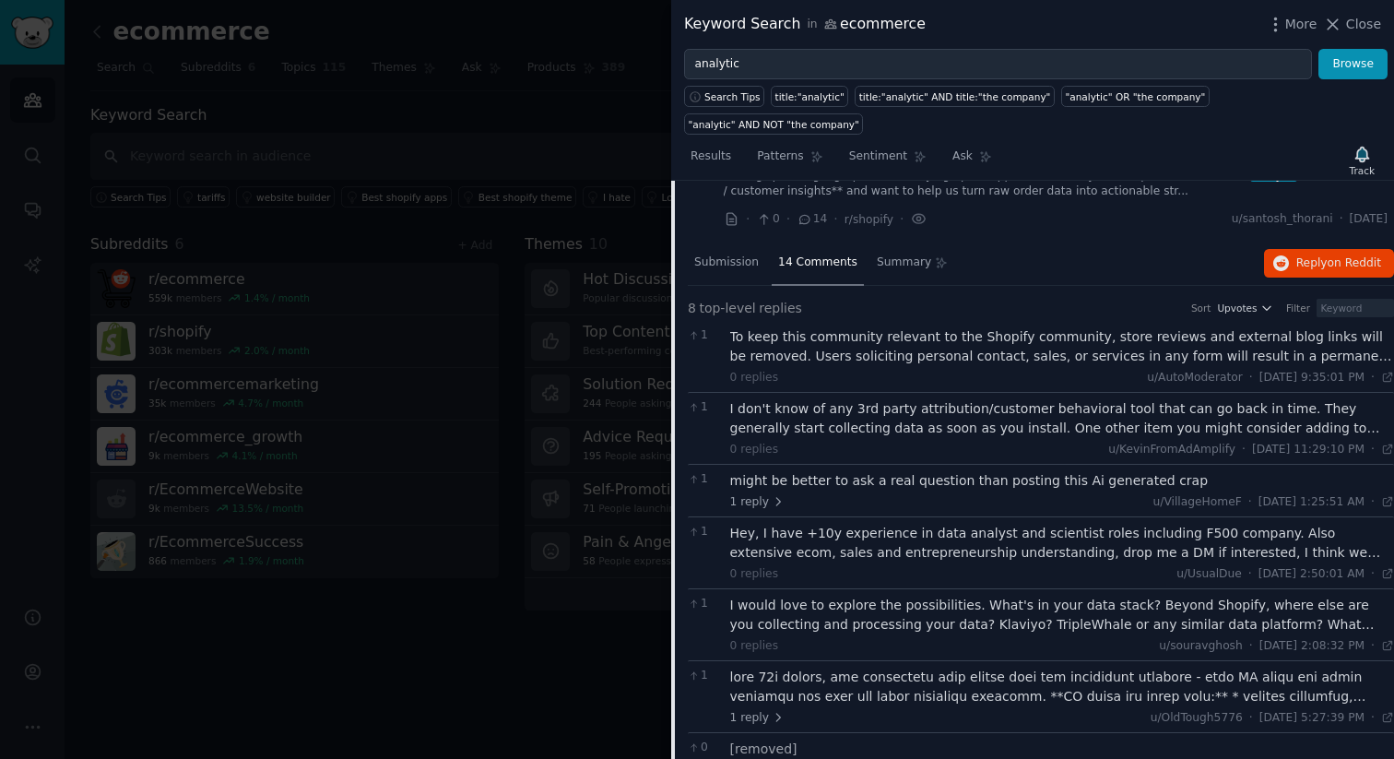
scroll to position [320, 0]
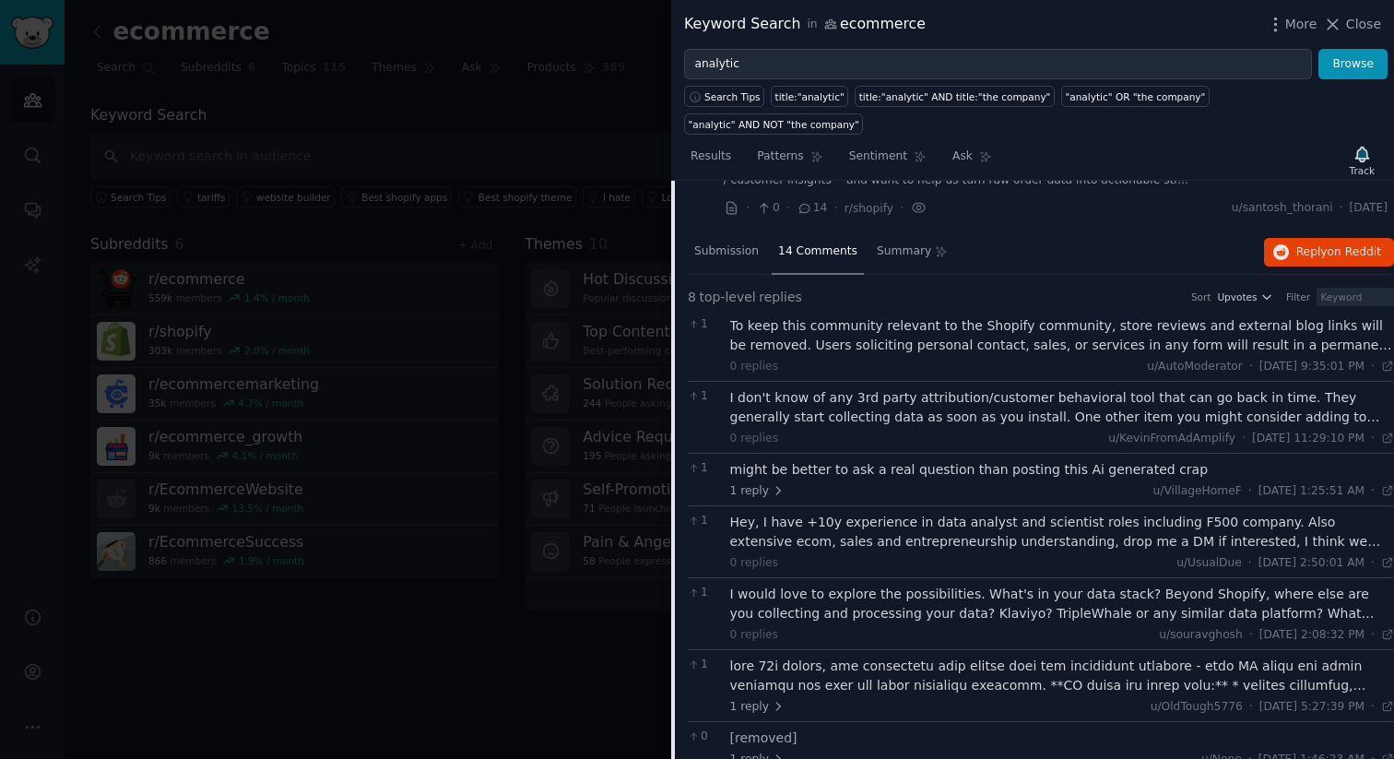
click at [934, 388] on div "I don't know of any 3rd party attribution/customer behavioral tool that can go …" at bounding box center [1062, 407] width 665 height 39
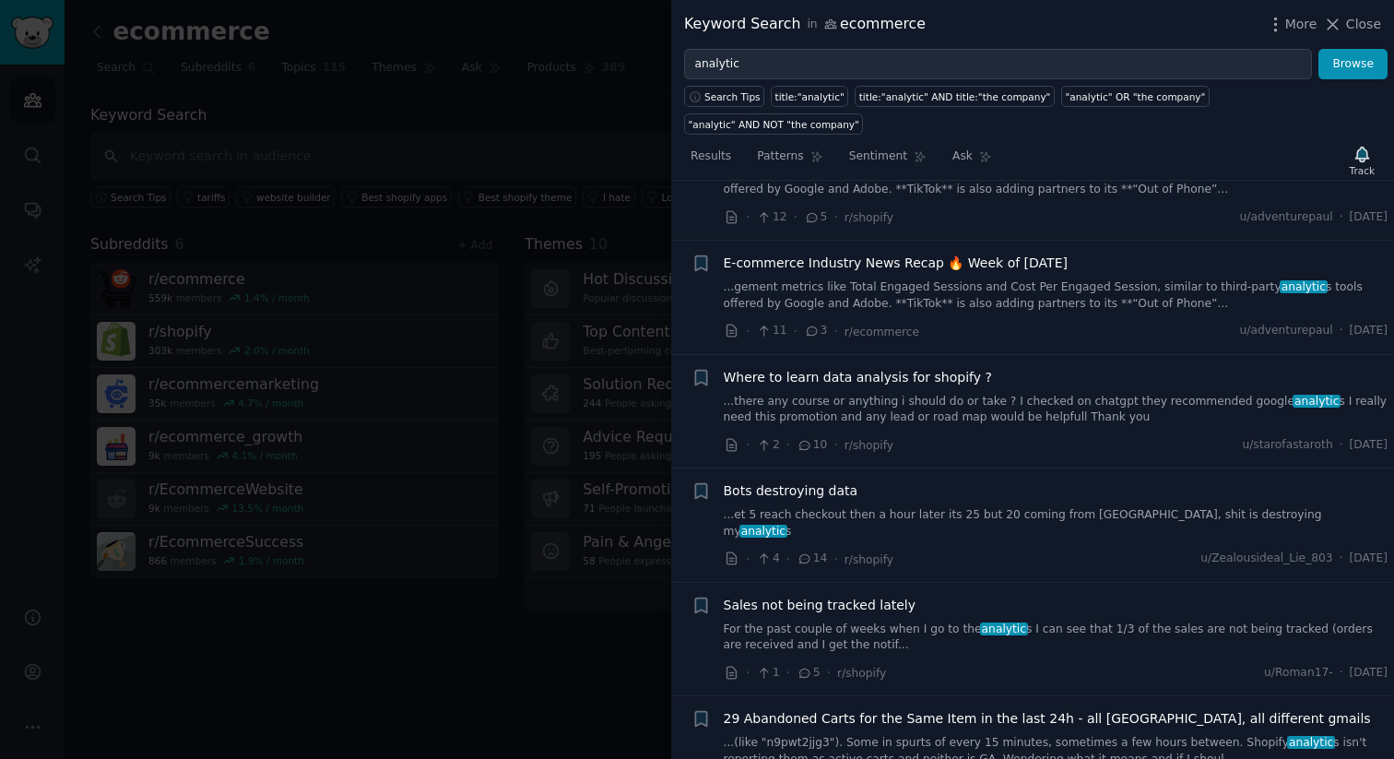
scroll to position [2740, 0]
